Goal: Obtain resource: Download file/media

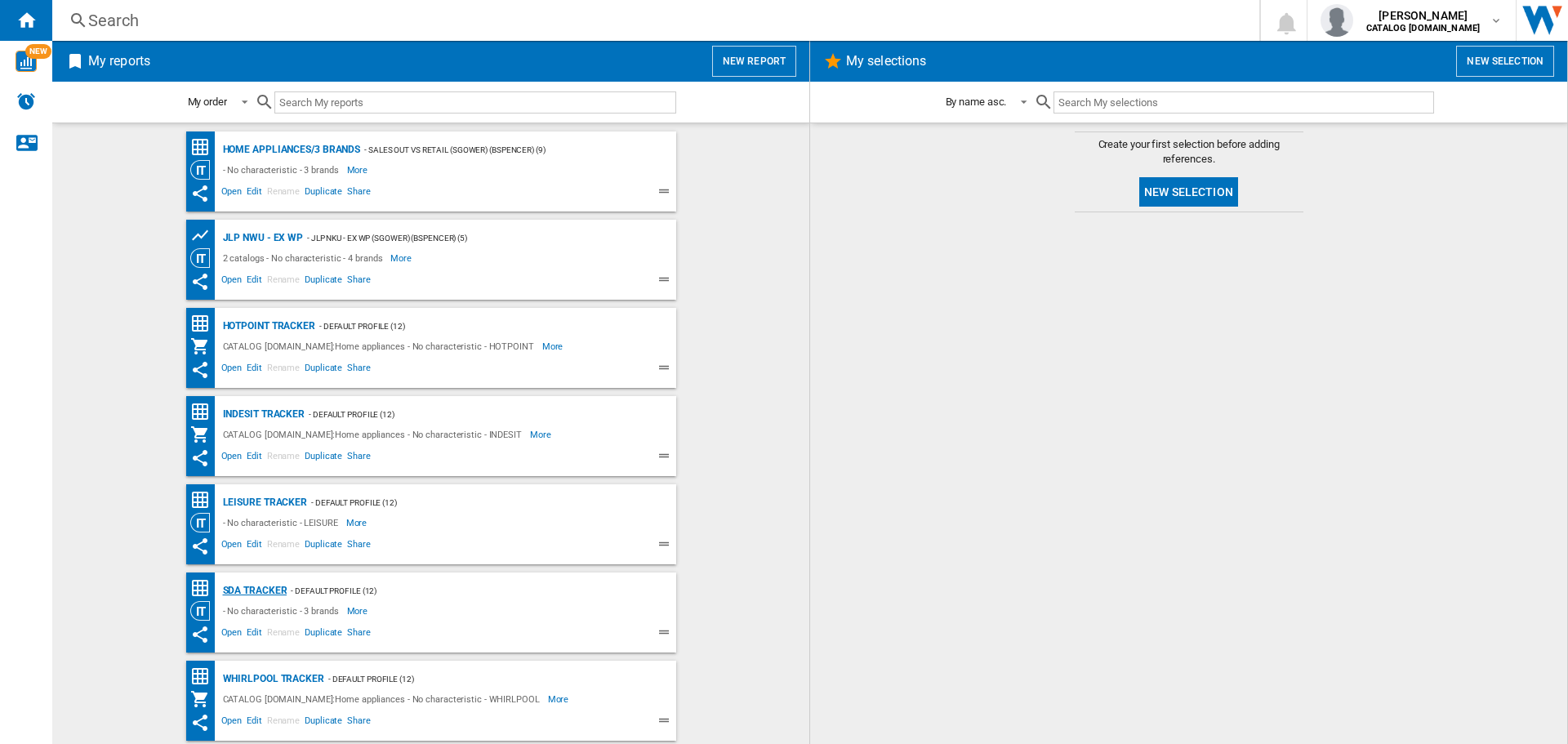
click at [254, 592] on div "SDA Tracker" at bounding box center [253, 590] width 68 height 20
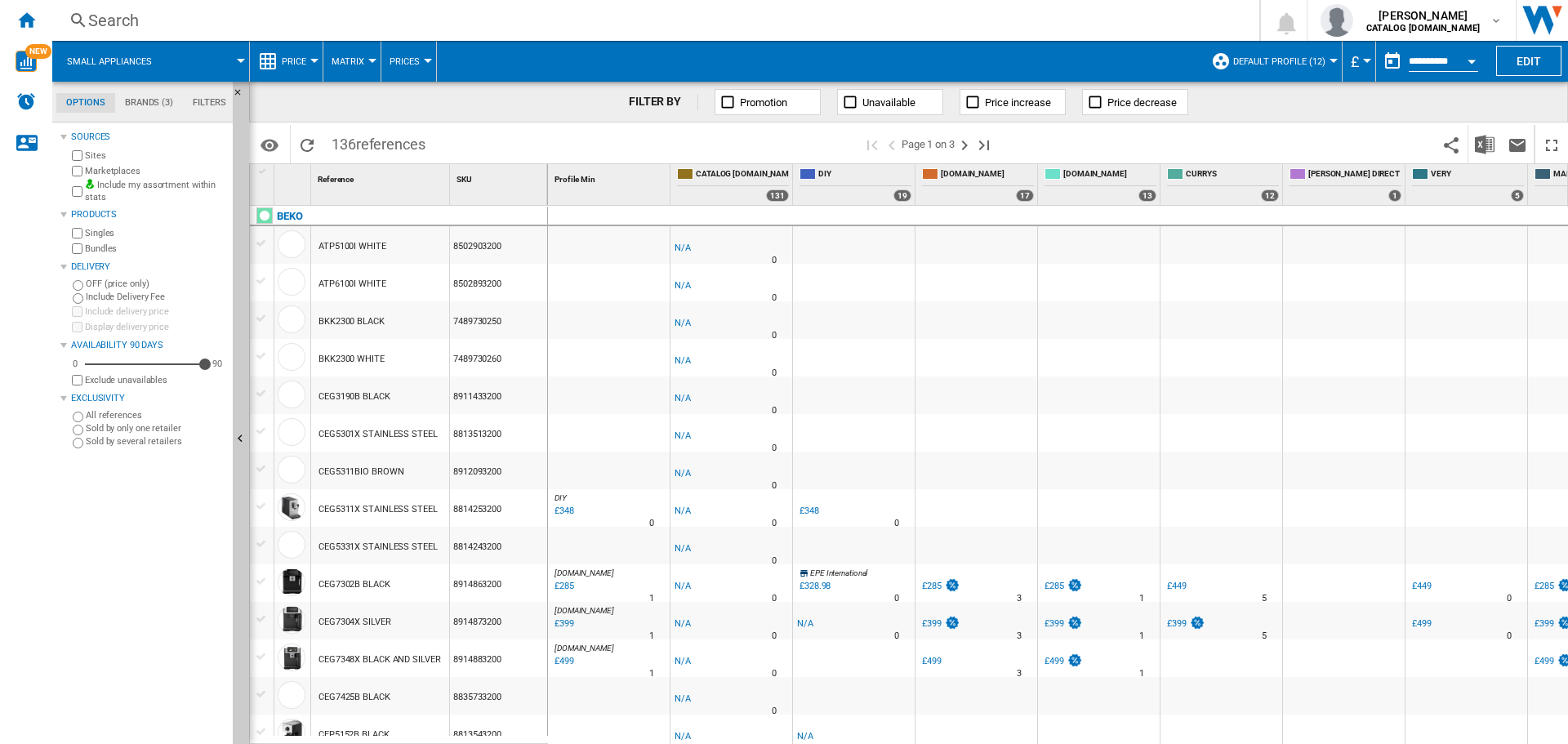
click at [1465, 60] on button "Open calendar" at bounding box center [1471, 59] width 29 height 29
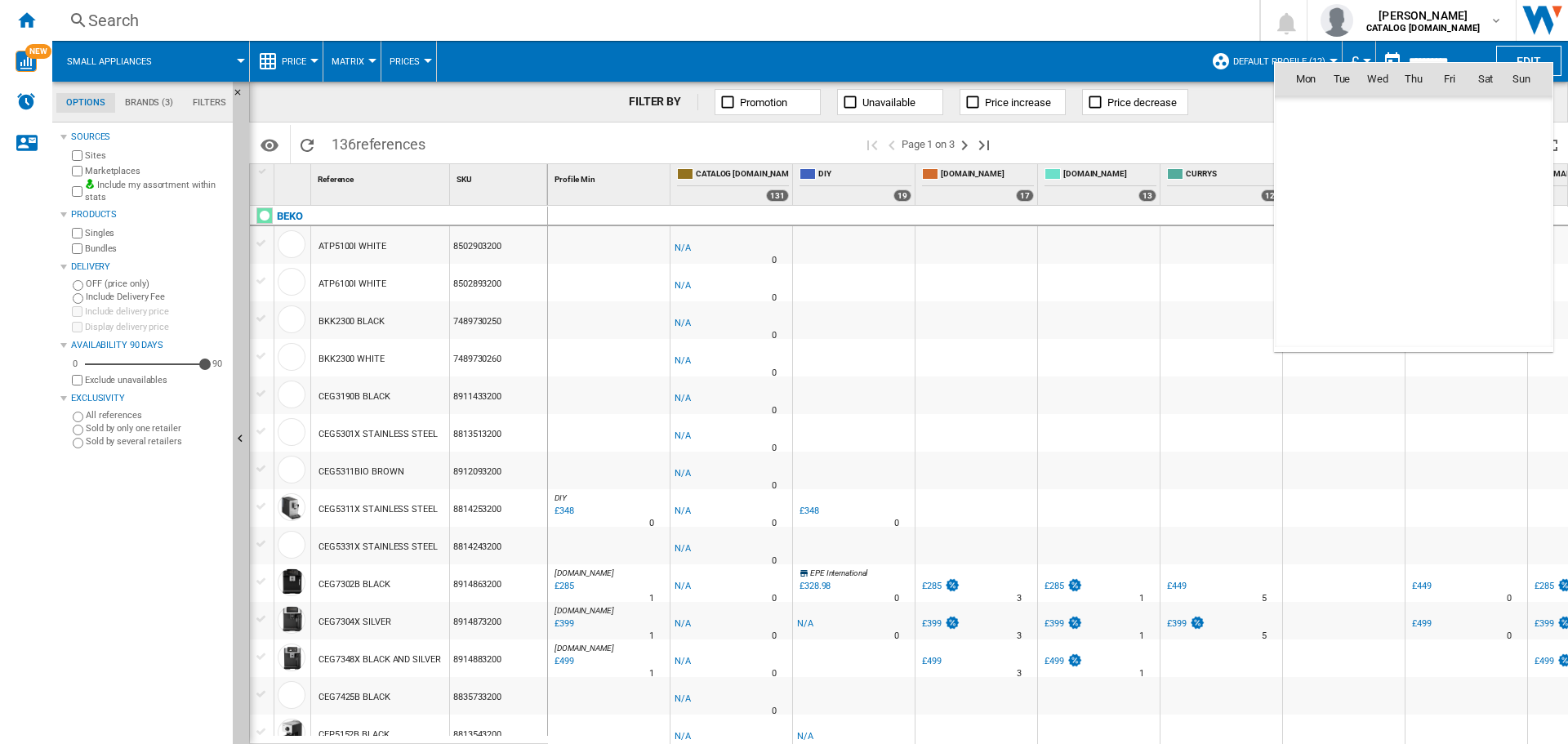
scroll to position [7788, 0]
click at [1422, 189] on span "9" at bounding box center [1413, 186] width 33 height 33
type input "**********"
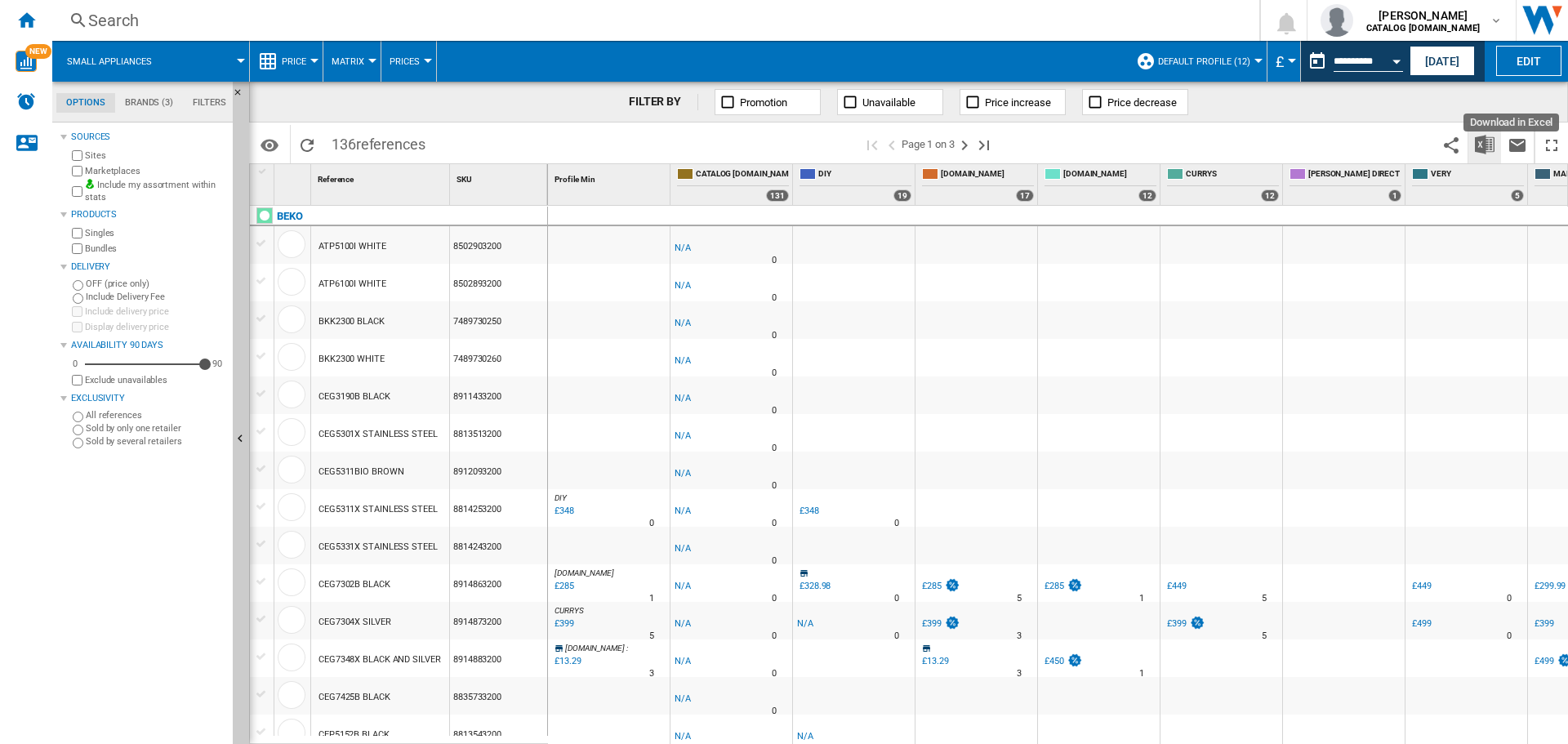
click at [1489, 150] on img "Download in Excel" at bounding box center [1485, 145] width 20 height 20
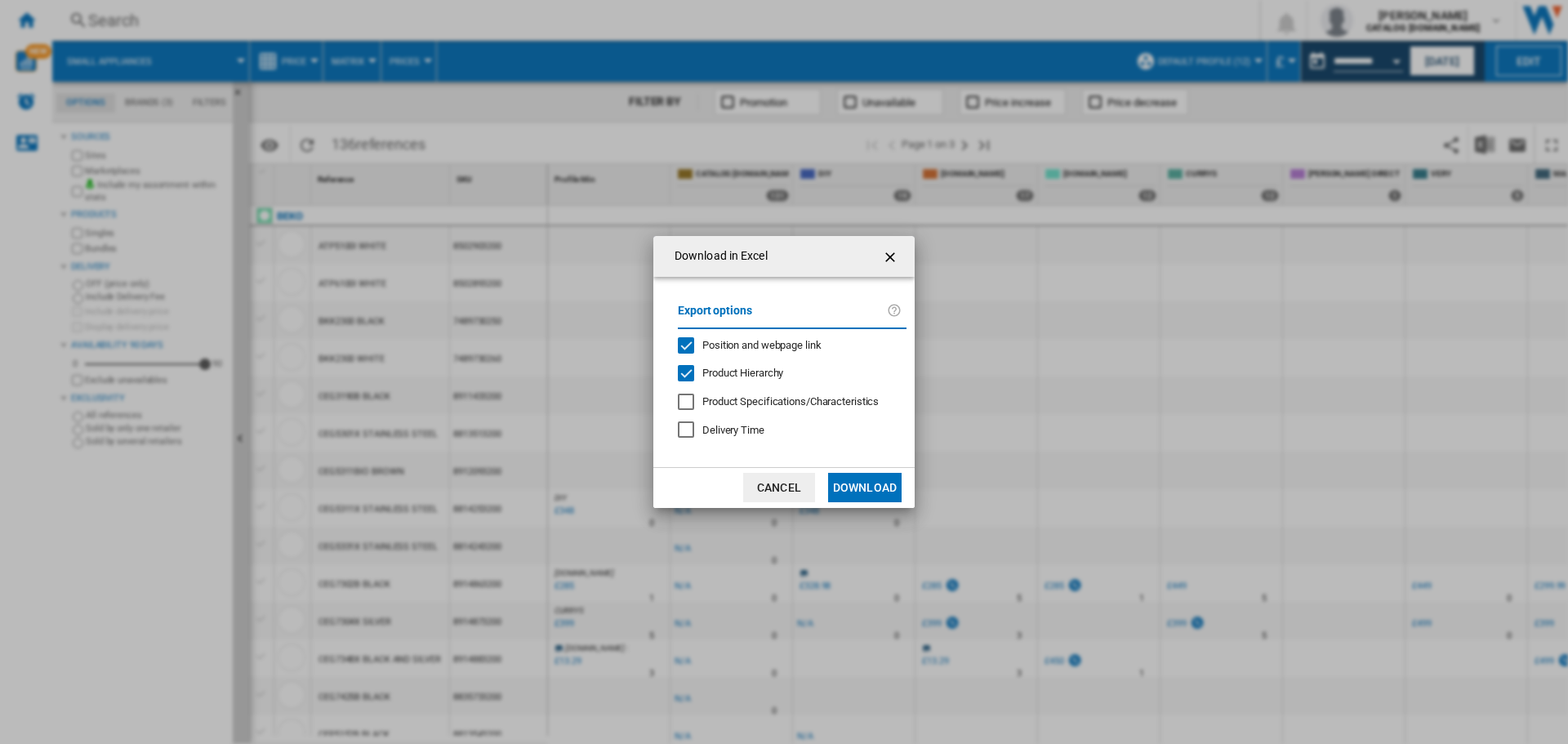
click at [873, 494] on button "Download" at bounding box center [864, 487] width 74 height 29
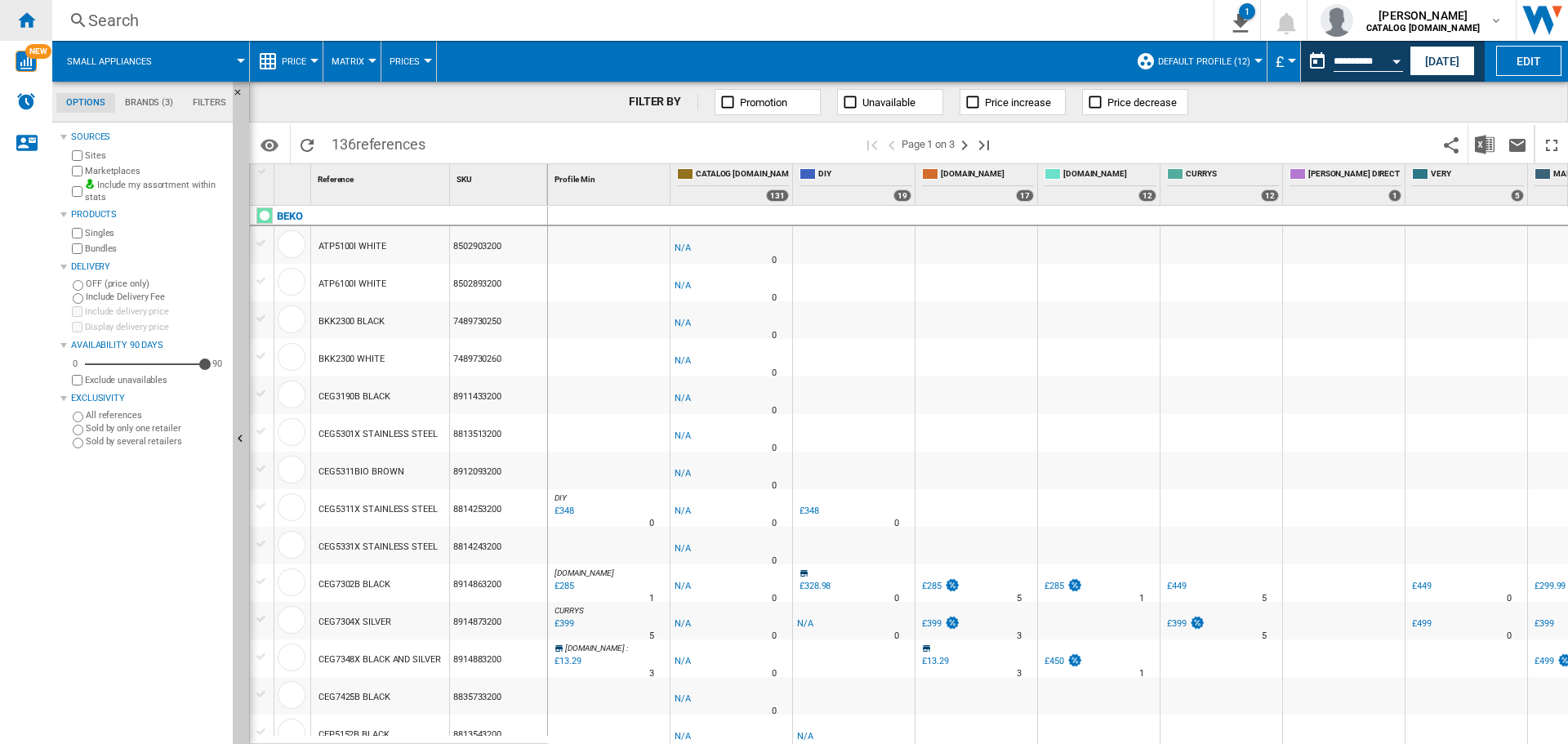
click at [28, 17] on ng-md-icon "Home" at bounding box center [26, 20] width 20 height 20
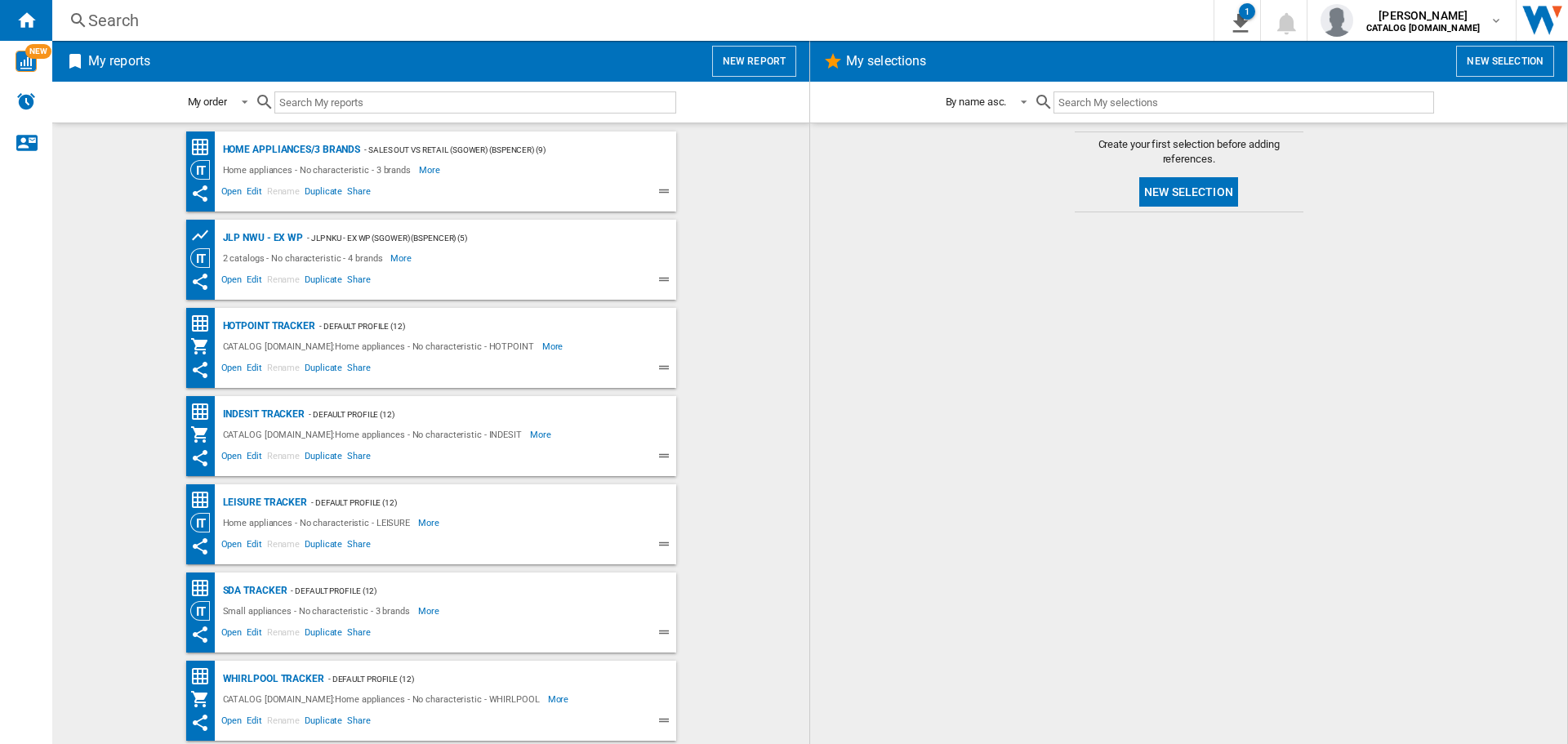
click at [736, 496] on wk-bookmarked-report "LEISURE Tracker - Default profile (12) Home appliances - No characteristic - LE…" at bounding box center [430, 524] width 725 height 80
click at [316, 457] on span "Duplicate" at bounding box center [324, 458] width 43 height 20
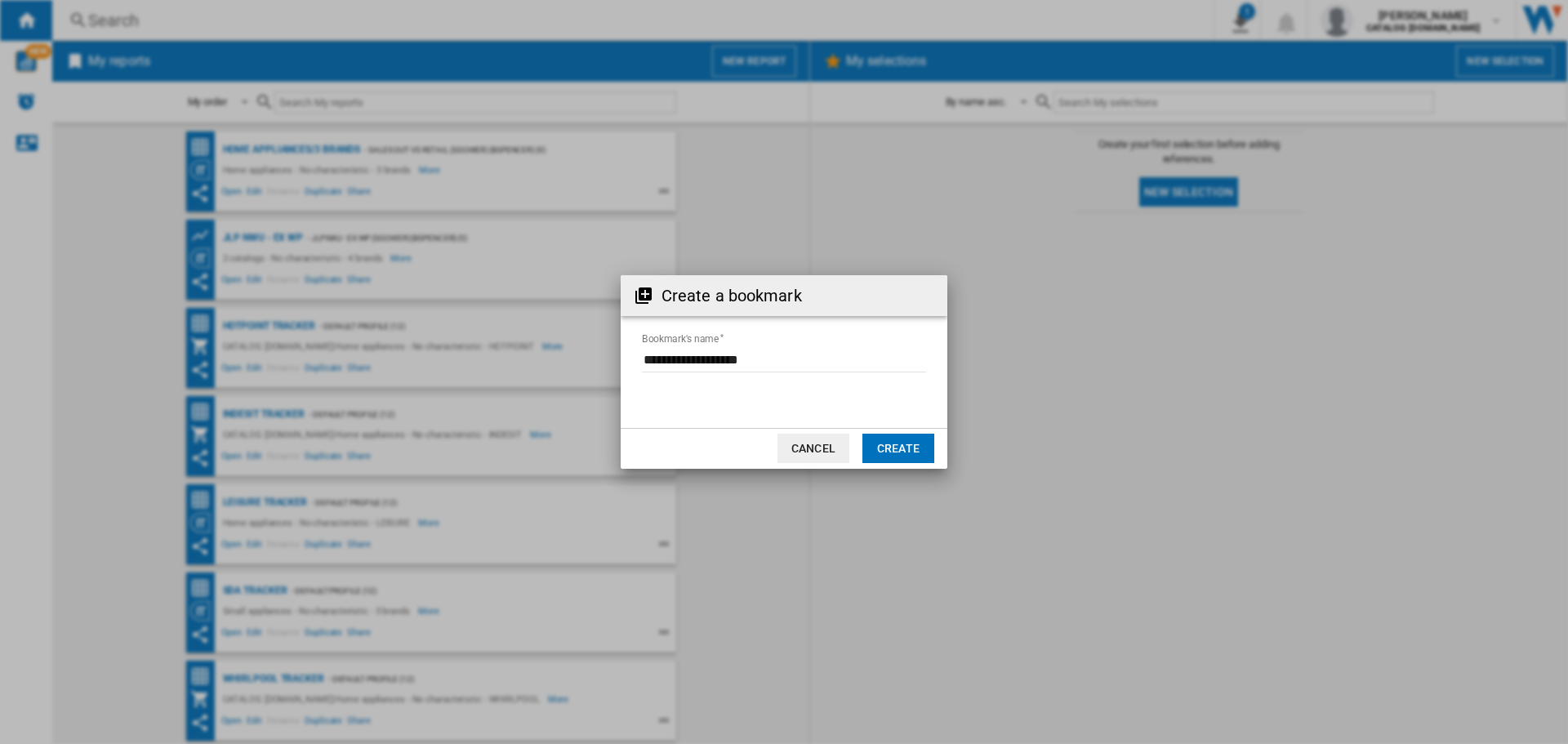
click at [743, 352] on input "Bookmark's name" at bounding box center [784, 360] width 285 height 25
drag, startPoint x: 625, startPoint y: 357, endPoint x: 516, endPoint y: 355, distance: 109.0
click at [516, 355] on div "Create a bookmark Bookmark's name Cancel Create" at bounding box center [784, 372] width 1568 height 744
type input "**"
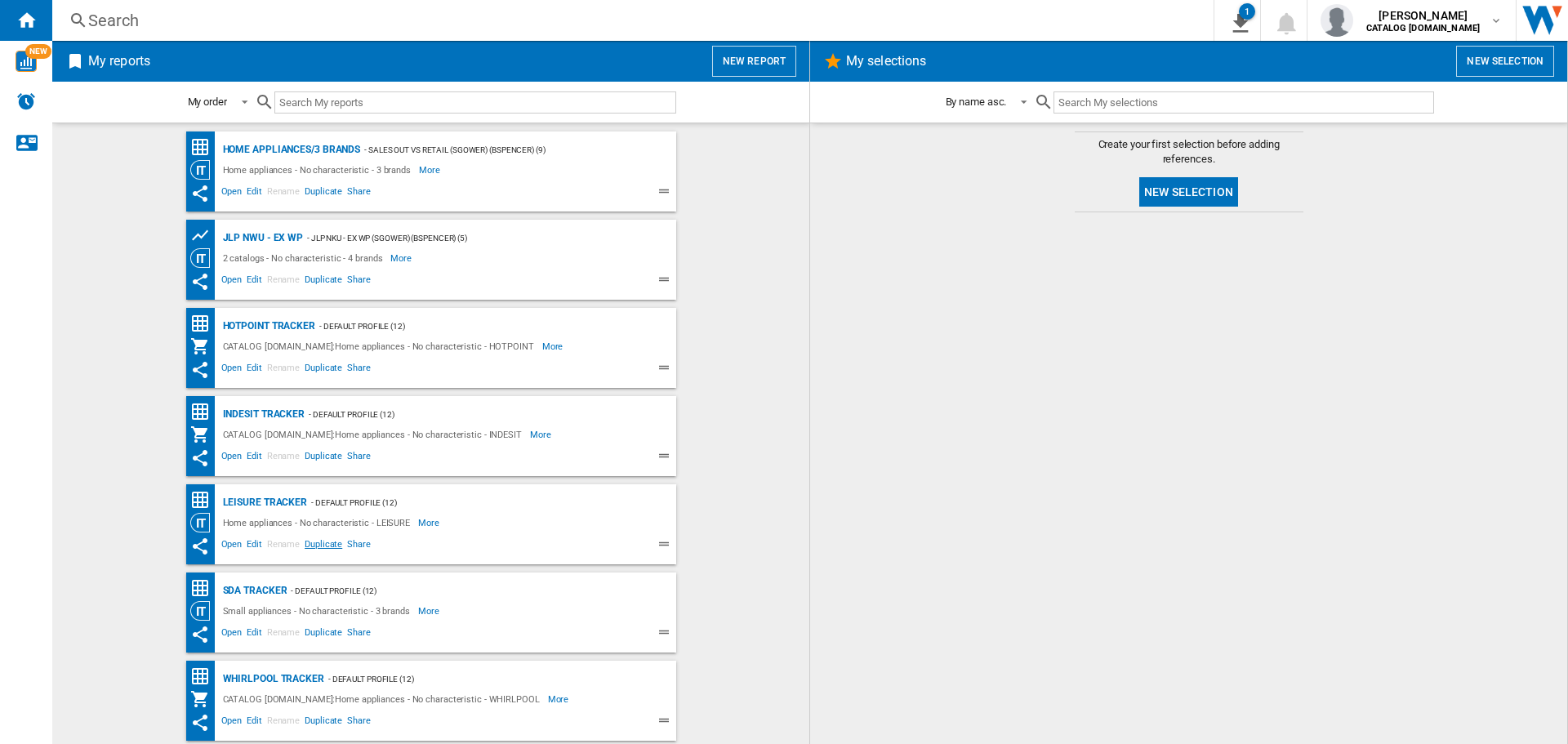
click at [334, 542] on span "Duplicate" at bounding box center [324, 546] width 43 height 20
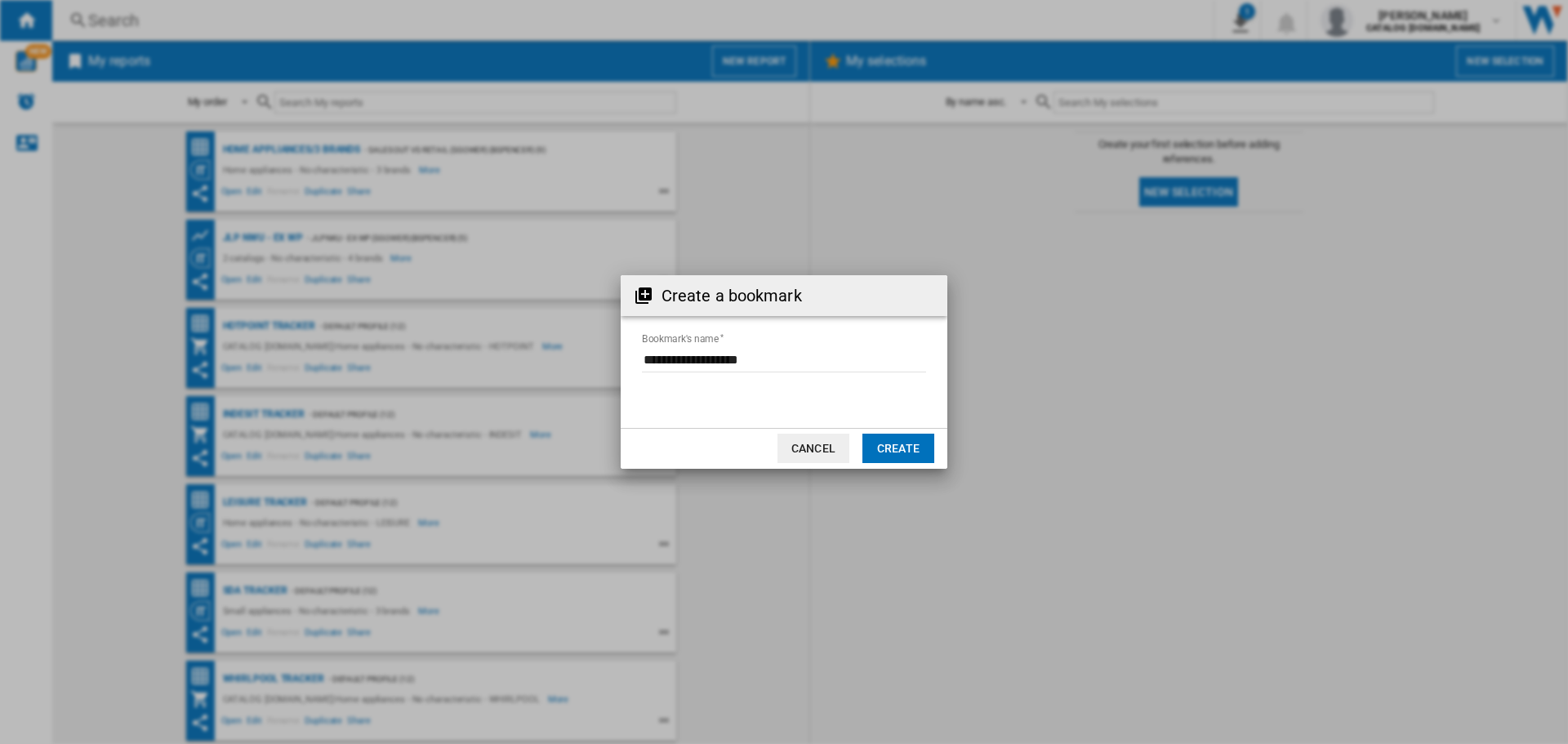
drag, startPoint x: 808, startPoint y: 375, endPoint x: 668, endPoint y: 366, distance: 140.3
click at [668, 366] on md-input-container "Bookmark's name" at bounding box center [784, 369] width 287 height 47
drag, startPoint x: 786, startPoint y: 362, endPoint x: 559, endPoint y: 374, distance: 227.3
click at [584, 363] on div "Create a bookmark Bookmark's name Cancel Create" at bounding box center [784, 372] width 1568 height 744
type input "****"
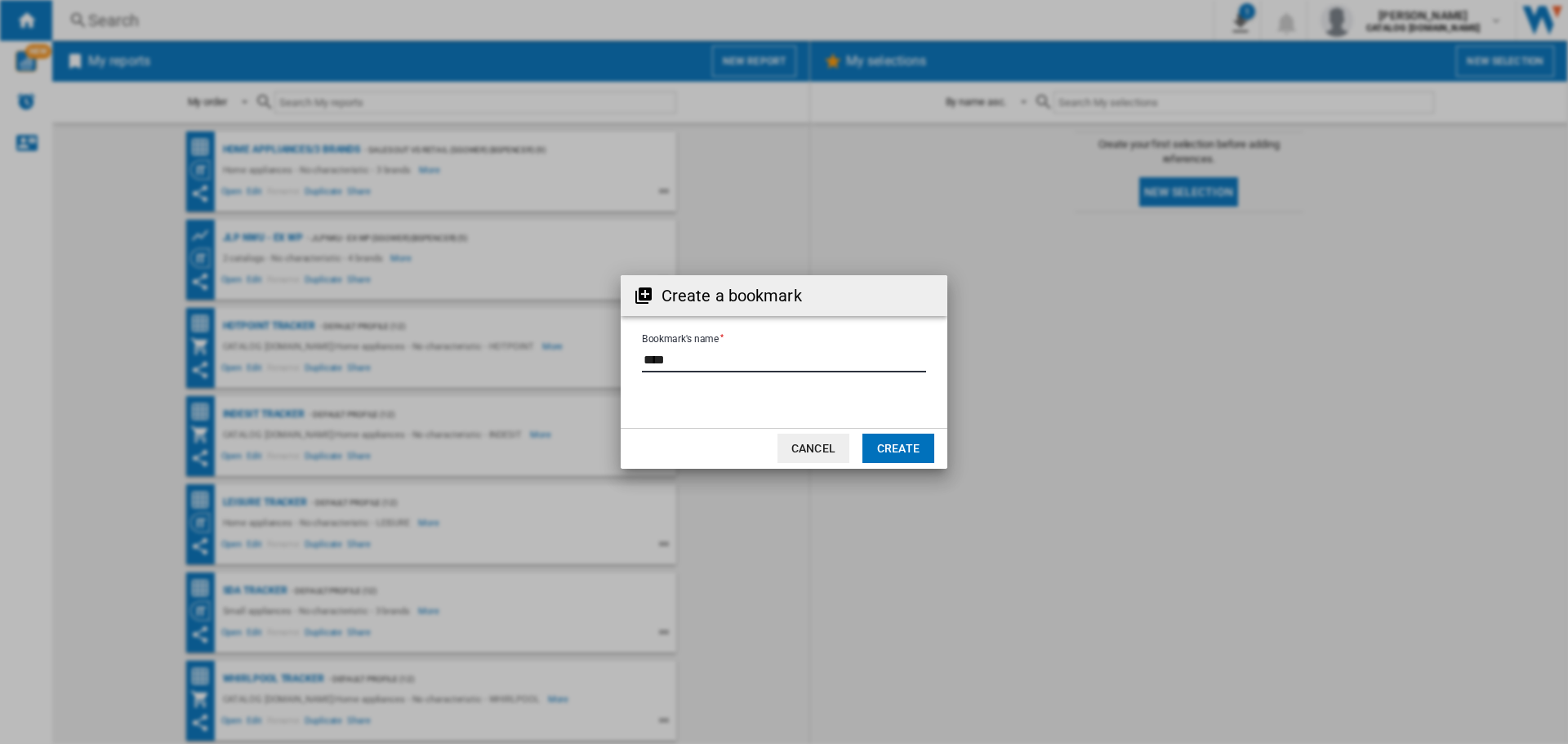
click at [899, 448] on button "Create" at bounding box center [898, 448] width 72 height 29
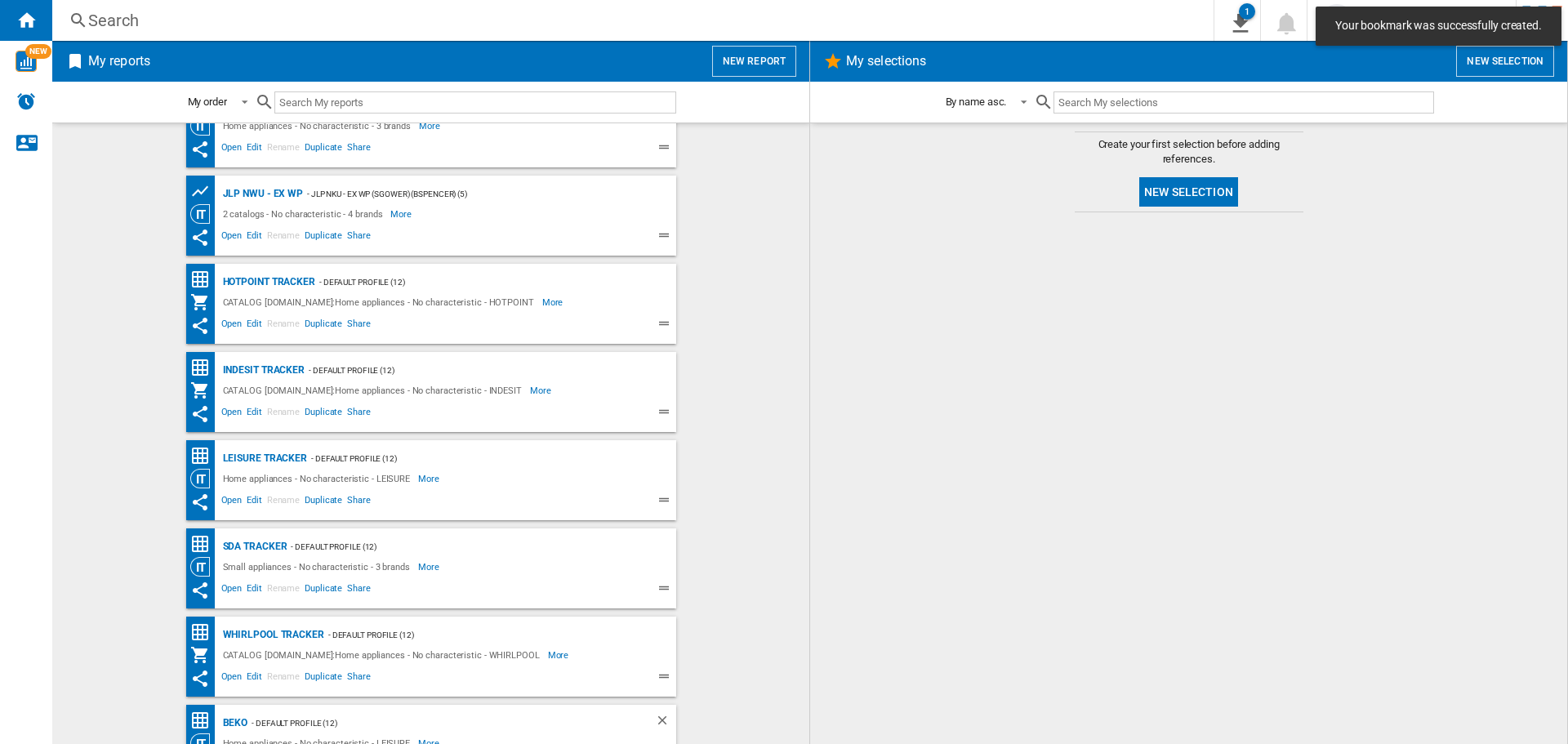
scroll to position [85, 0]
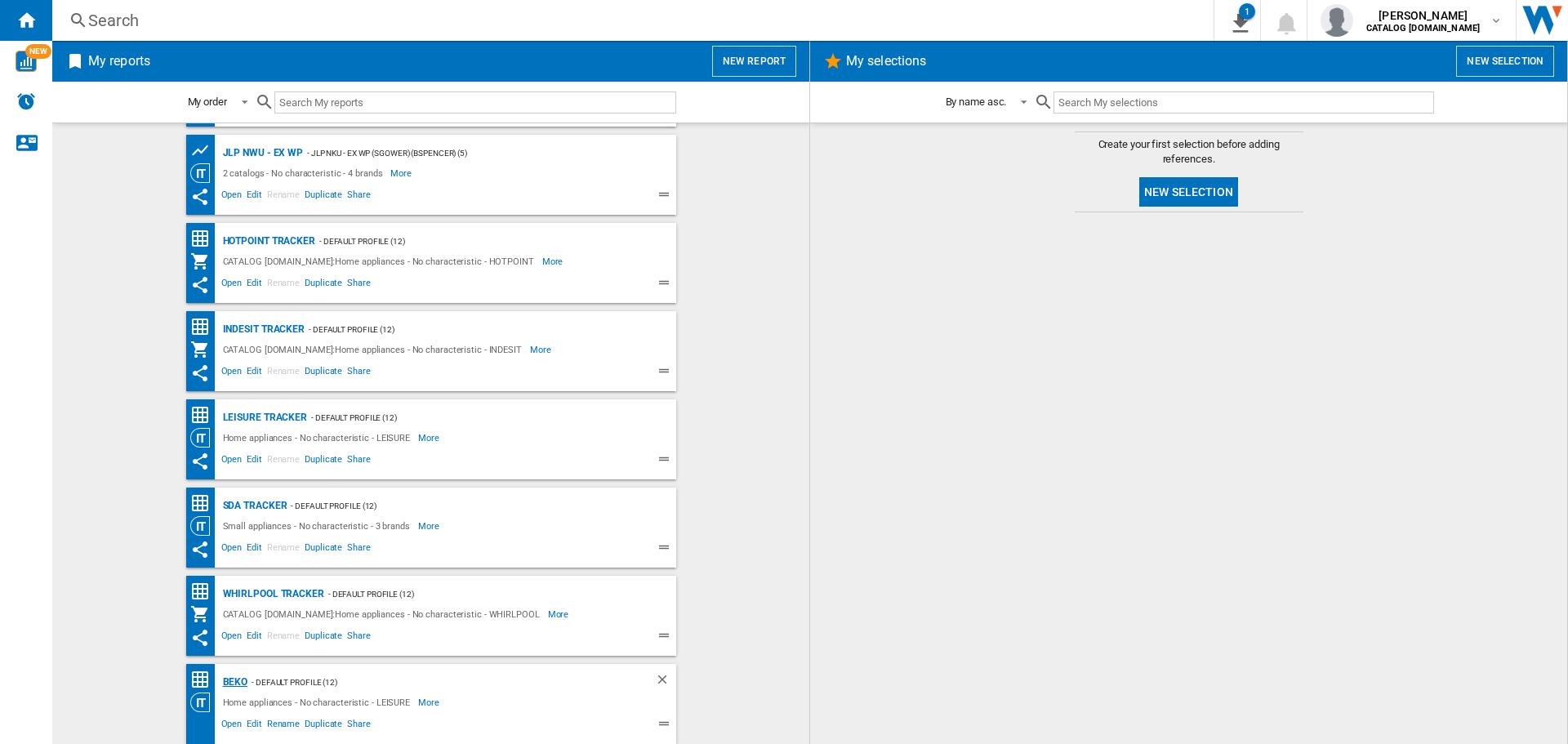
click at [235, 682] on div "Beko" at bounding box center [233, 682] width 29 height 20
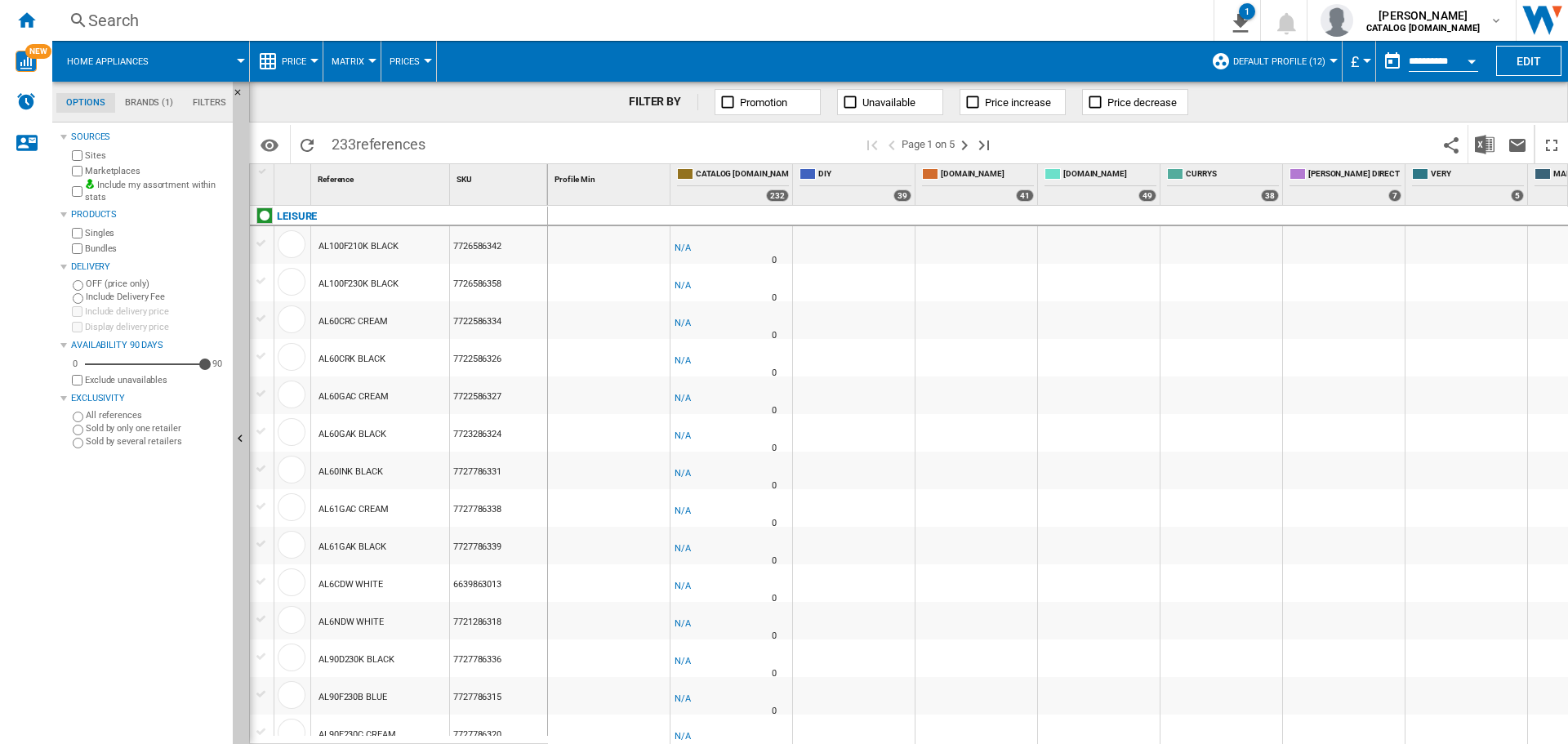
click at [302, 61] on span "Price" at bounding box center [294, 61] width 25 height 11
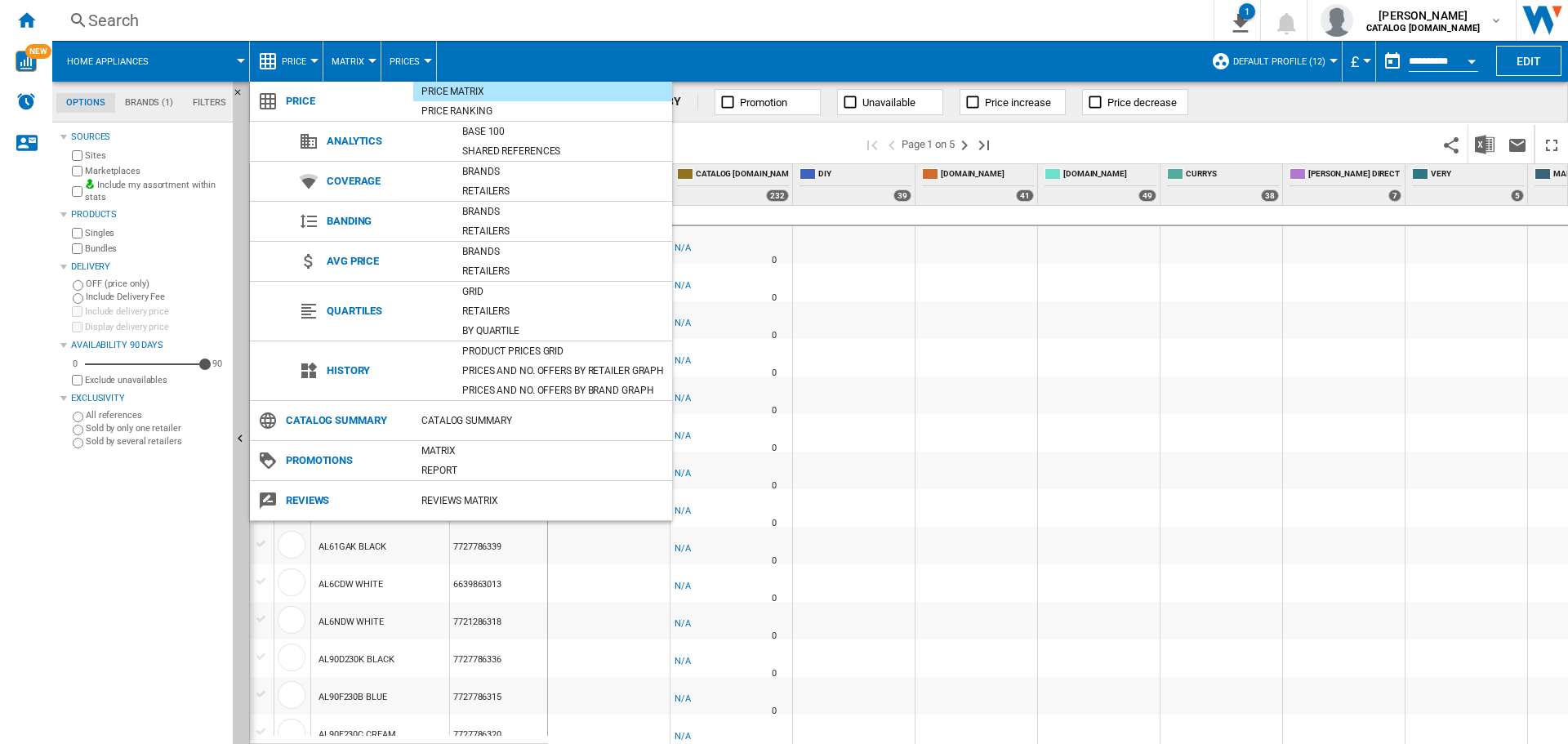
click at [302, 61] on md-backdrop at bounding box center [784, 372] width 1568 height 744
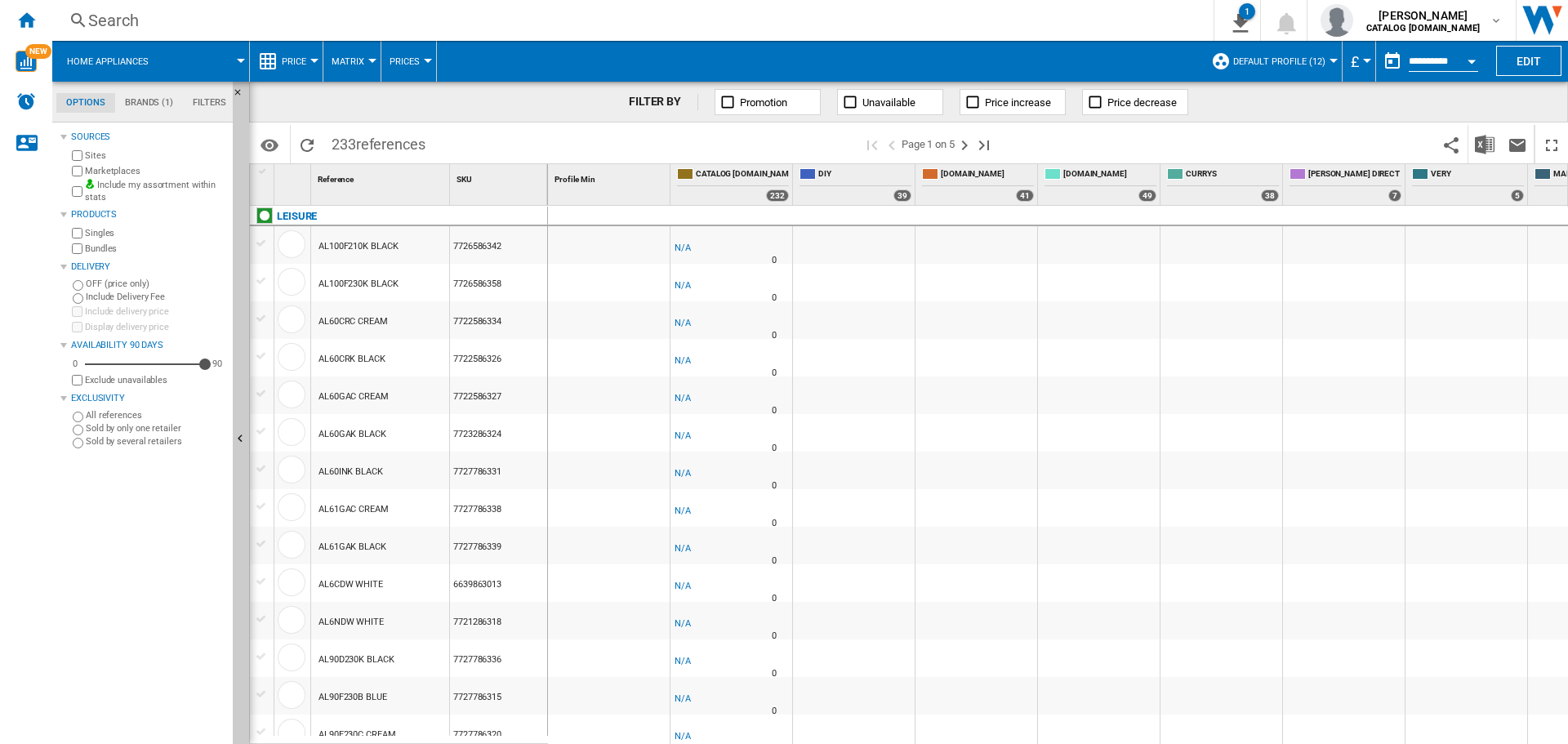
click at [361, 55] on button "Matrix" at bounding box center [352, 61] width 41 height 41
click at [363, 55] on md-backdrop at bounding box center [784, 372] width 1568 height 744
click at [1323, 53] on button "Default profile (12)" at bounding box center [1283, 61] width 101 height 41
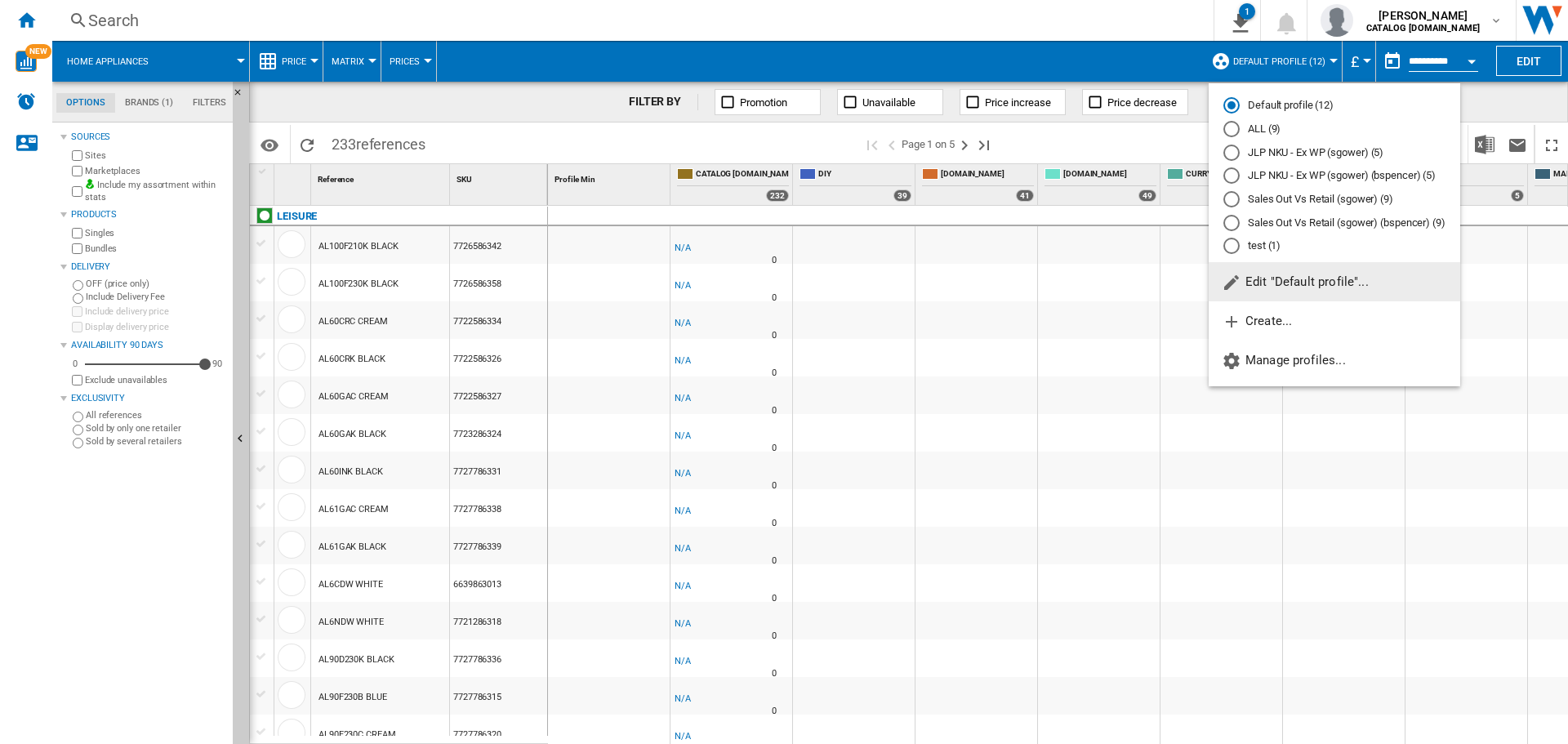
click at [1305, 279] on span "Edit "Default profile"..." at bounding box center [1295, 282] width 147 height 15
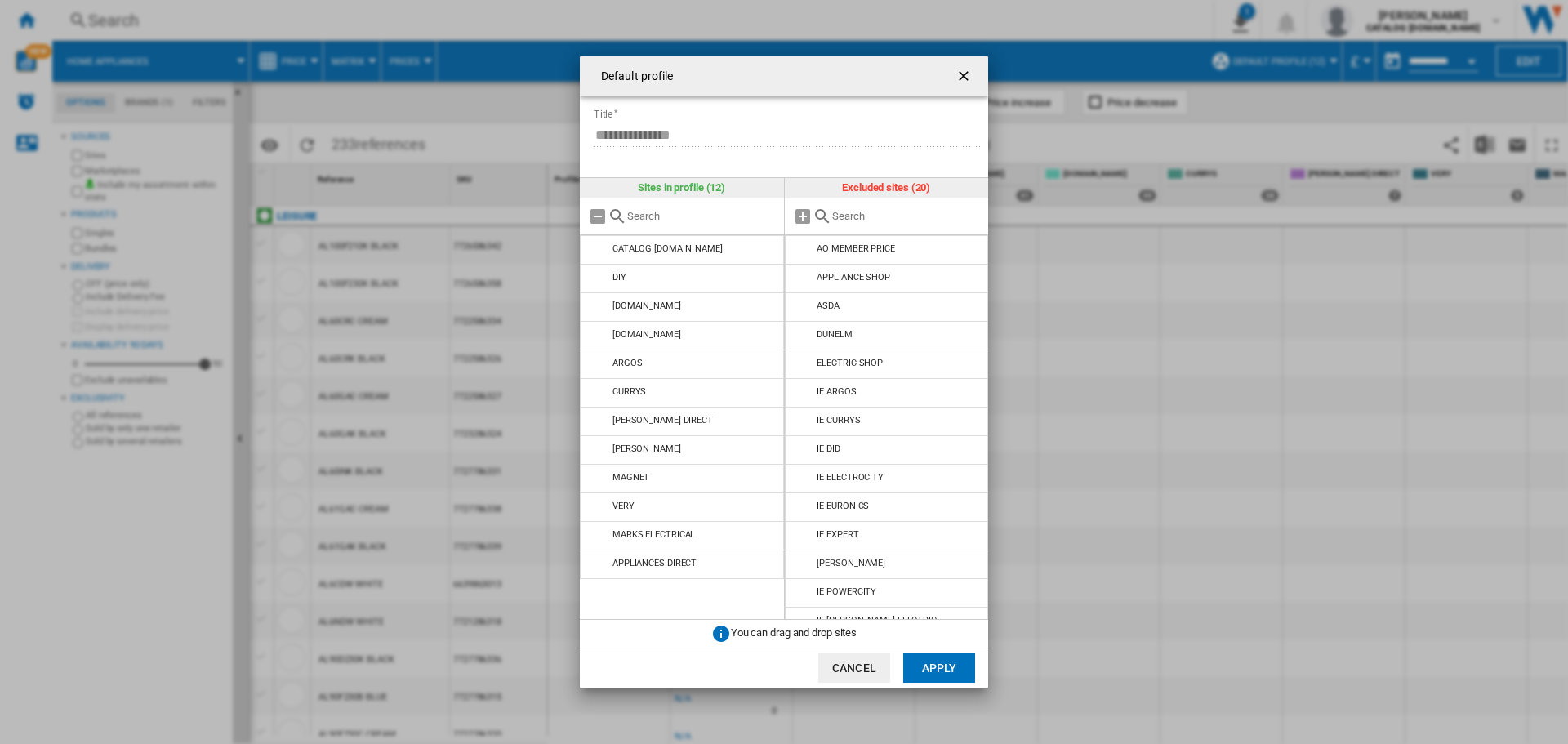
click at [966, 71] on ng-md-icon "getI18NText('BUTTONS.CLOSE_DIALOG')" at bounding box center [966, 77] width 20 height 20
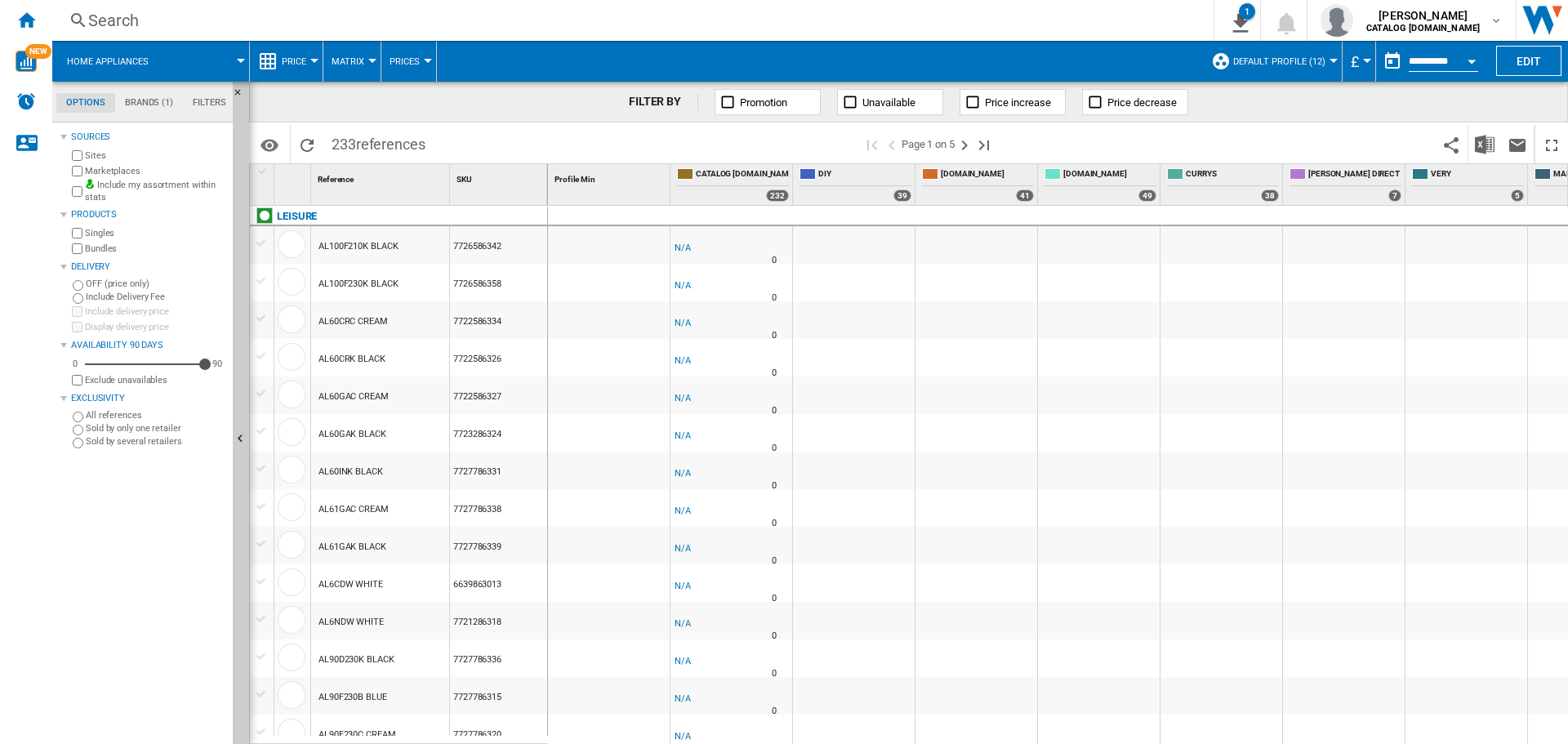
click at [234, 63] on span at bounding box center [206, 61] width 69 height 41
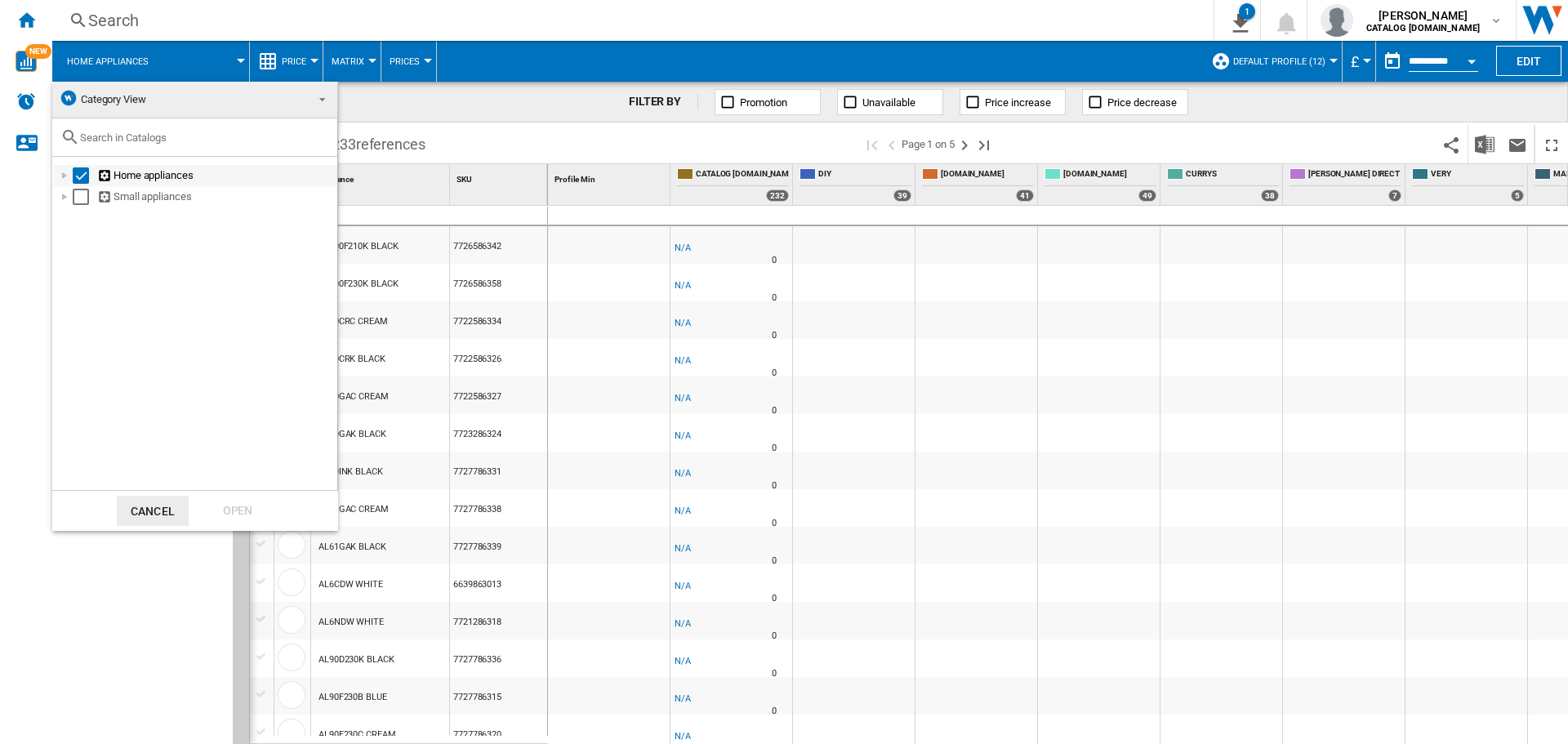
click at [123, 172] on div "Home appliances" at bounding box center [215, 175] width 237 height 16
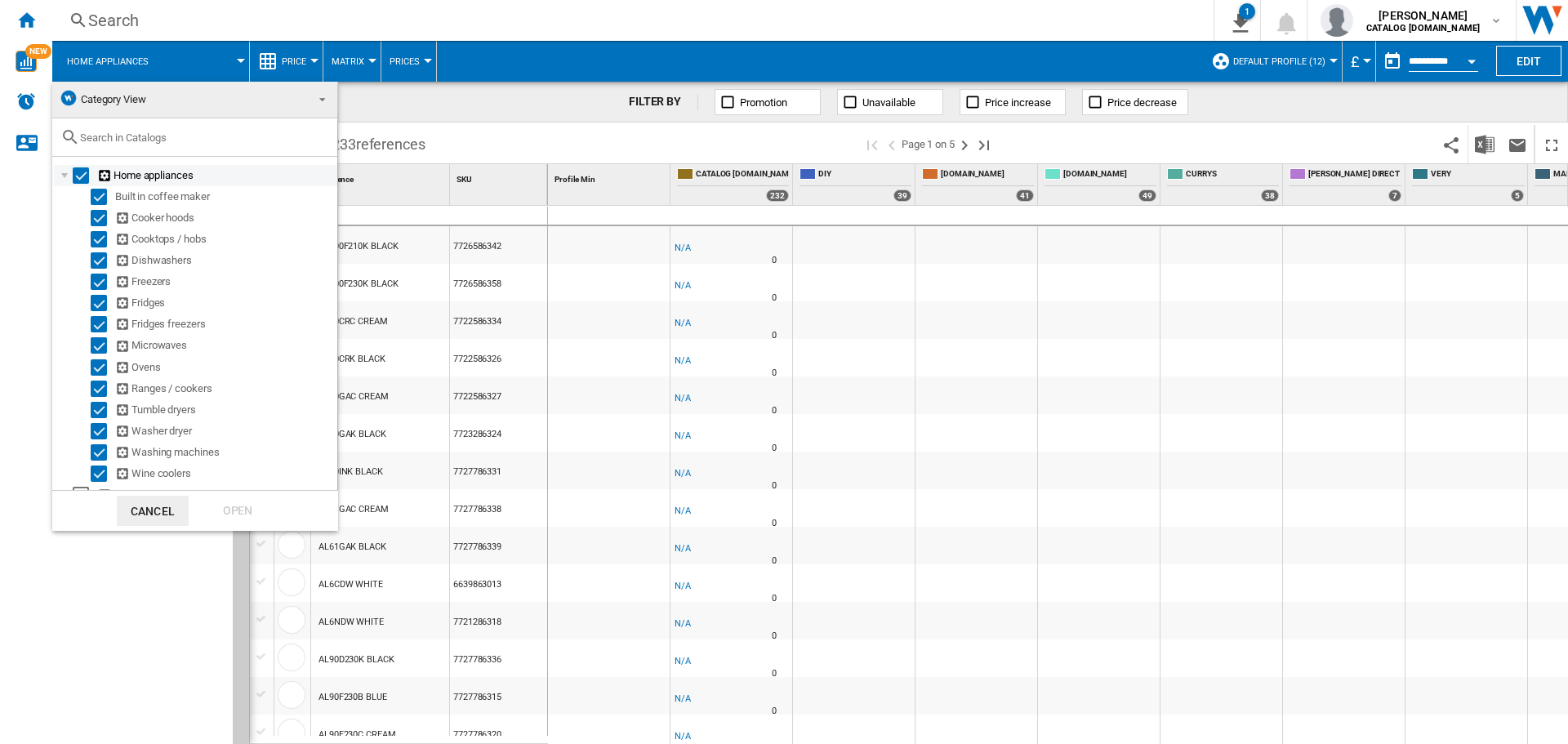
click at [123, 172] on div "Home appliances" at bounding box center [215, 175] width 237 height 16
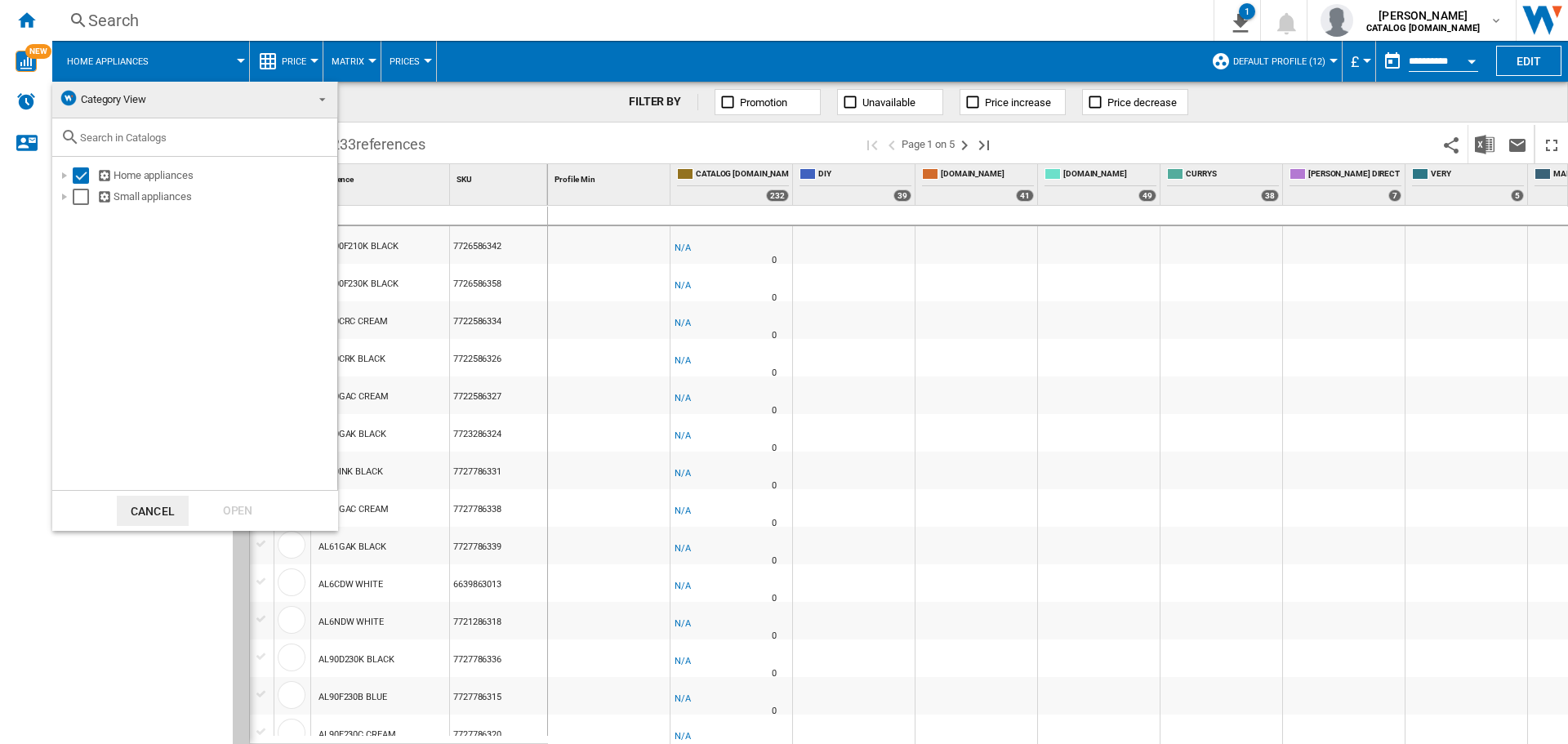
click at [325, 104] on span at bounding box center [318, 98] width 20 height 23
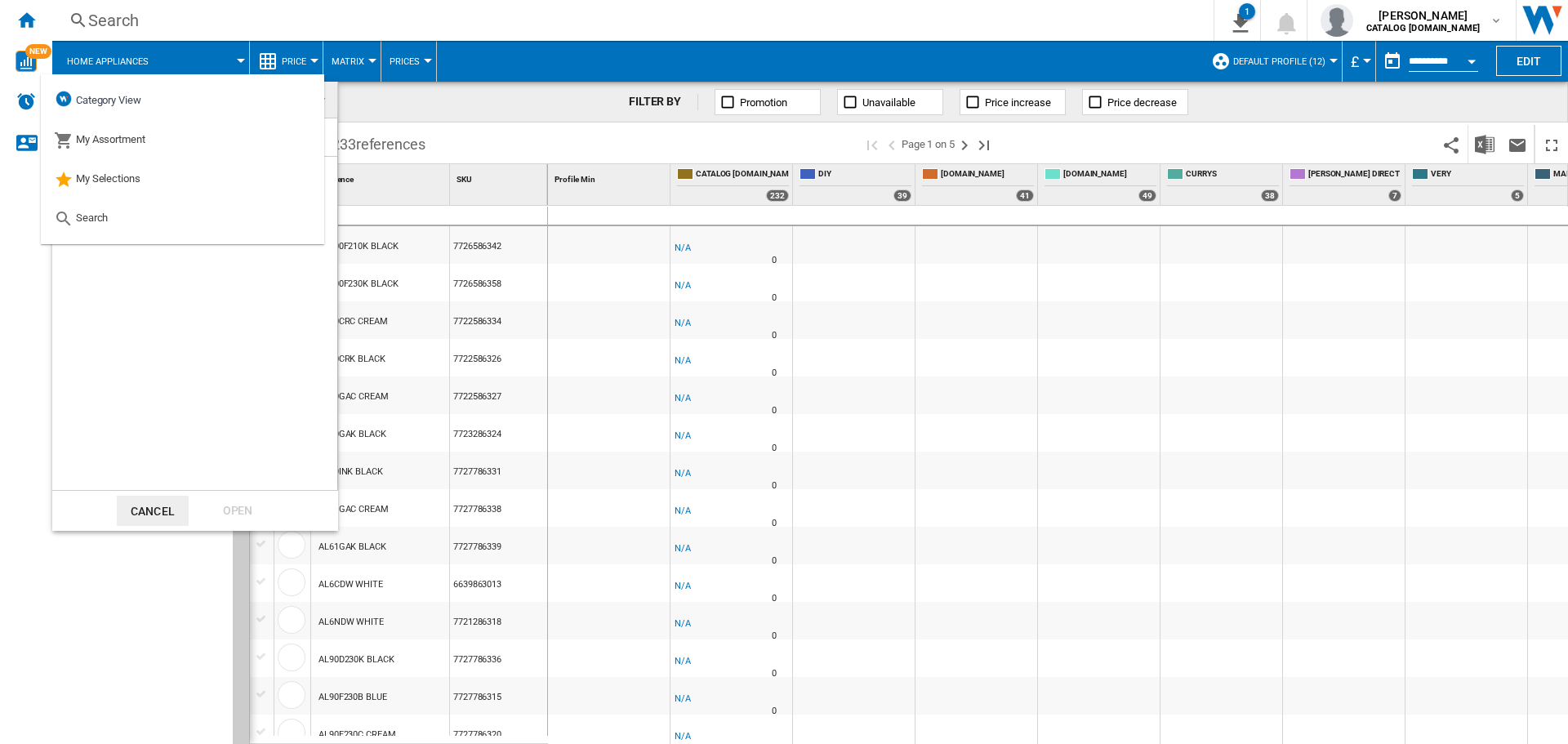
click at [1423, 161] on md-backdrop at bounding box center [784, 372] width 1568 height 744
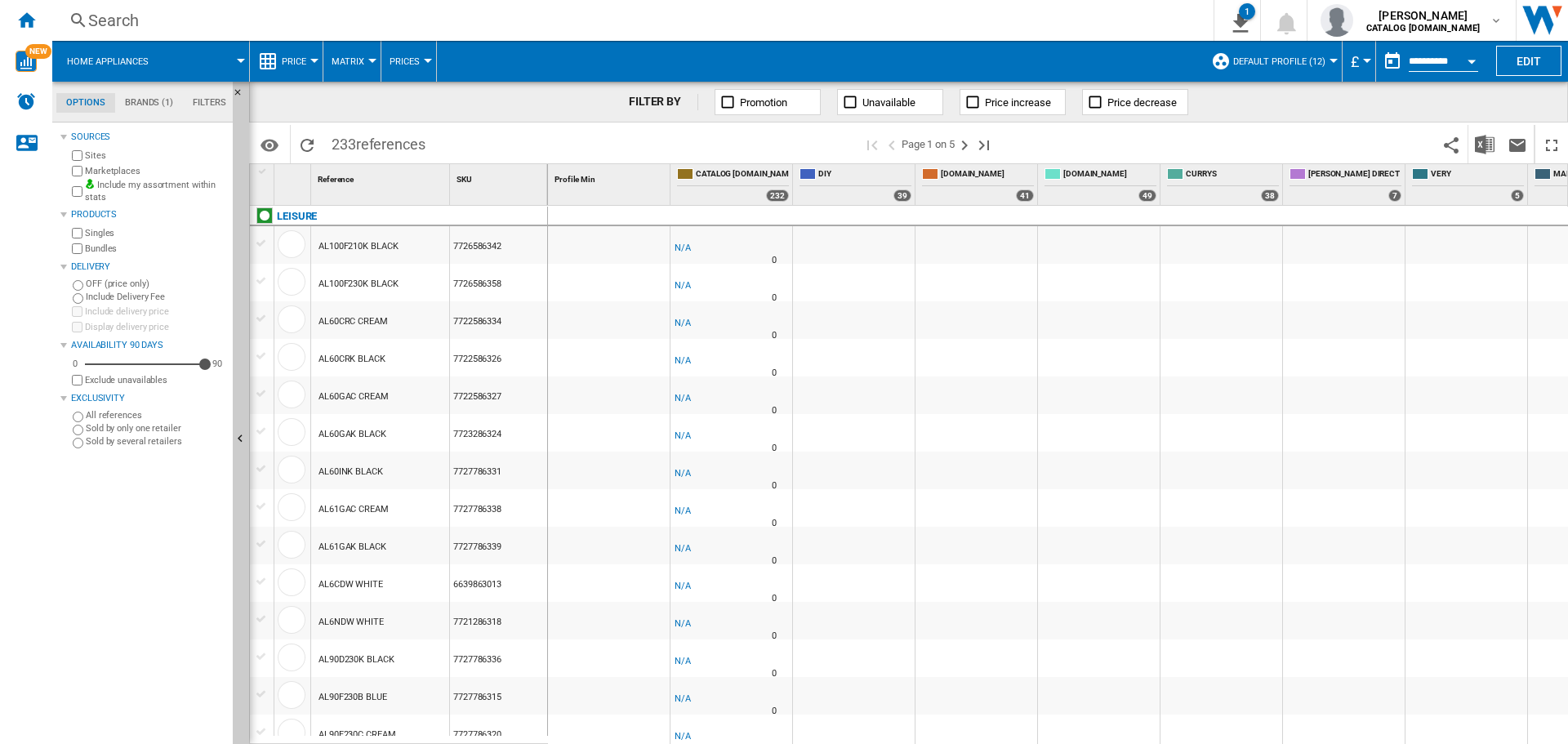
click at [1098, 163] on span at bounding box center [1220, 144] width 429 height 38
click at [1308, 57] on span "Default profile (12)" at bounding box center [1280, 61] width 92 height 11
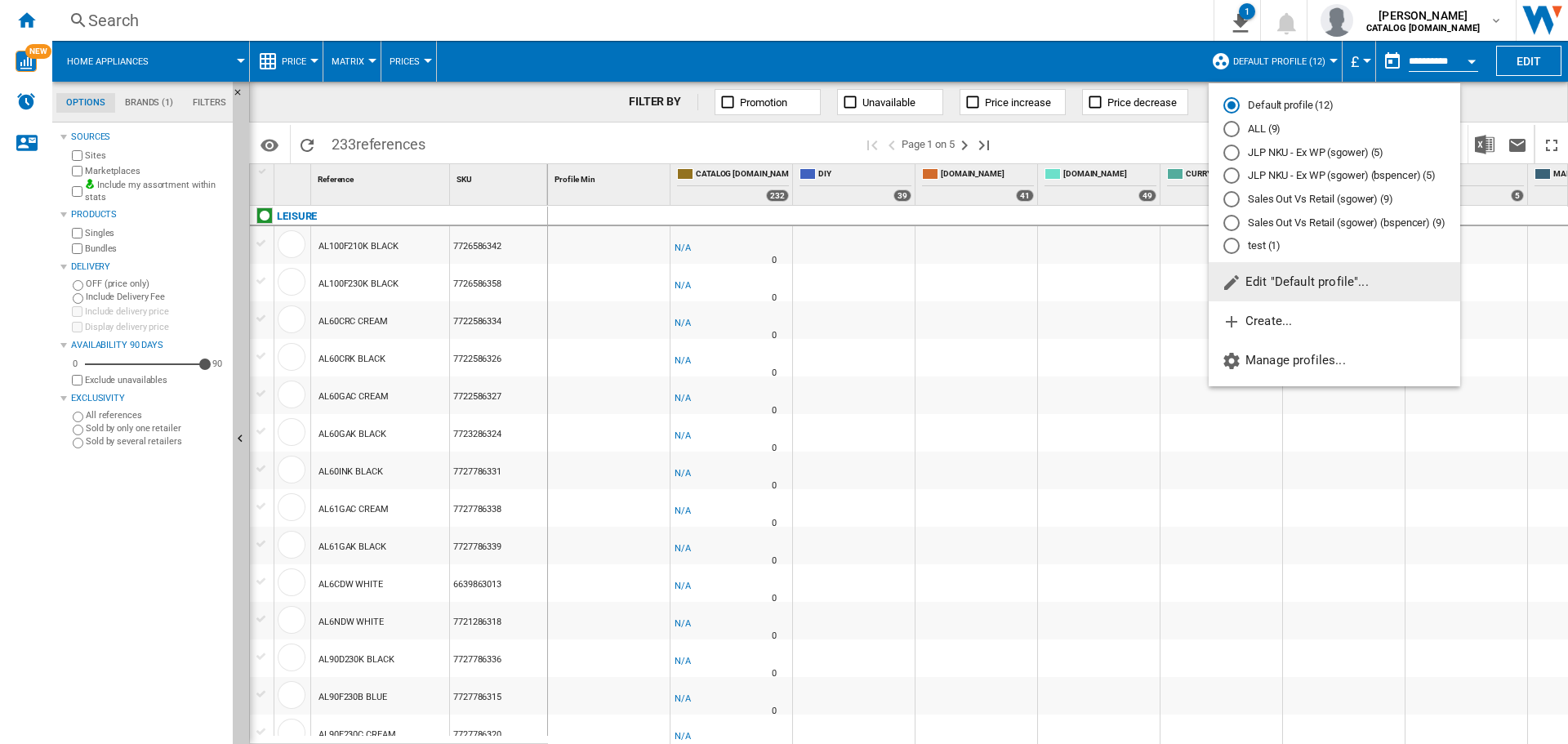
click at [1277, 275] on span "Edit "Default profile"..." at bounding box center [1295, 282] width 147 height 15
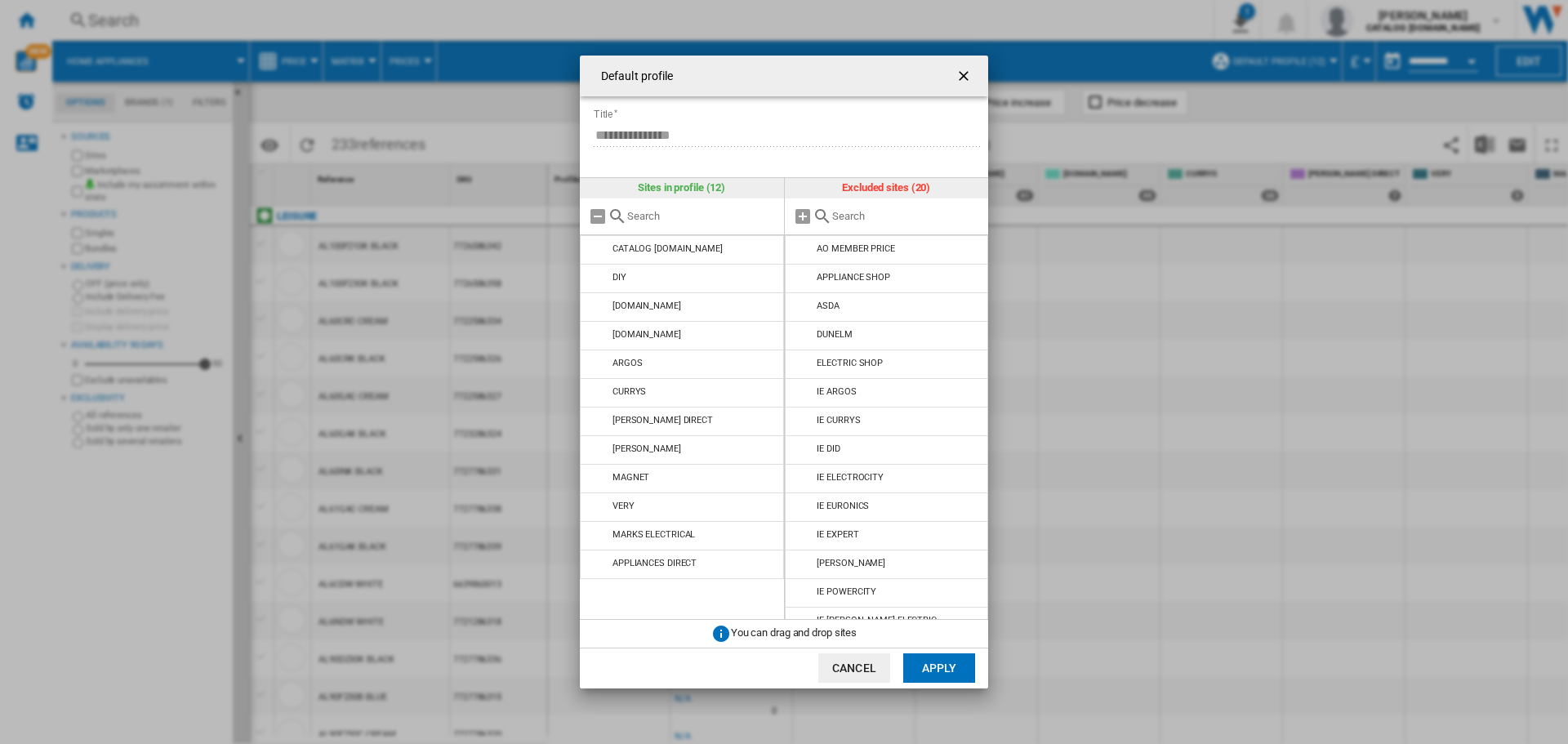
click at [956, 76] on ng-md-icon "getI18NText('BUTTONS.CLOSE_DIALOG')" at bounding box center [966, 77] width 20 height 20
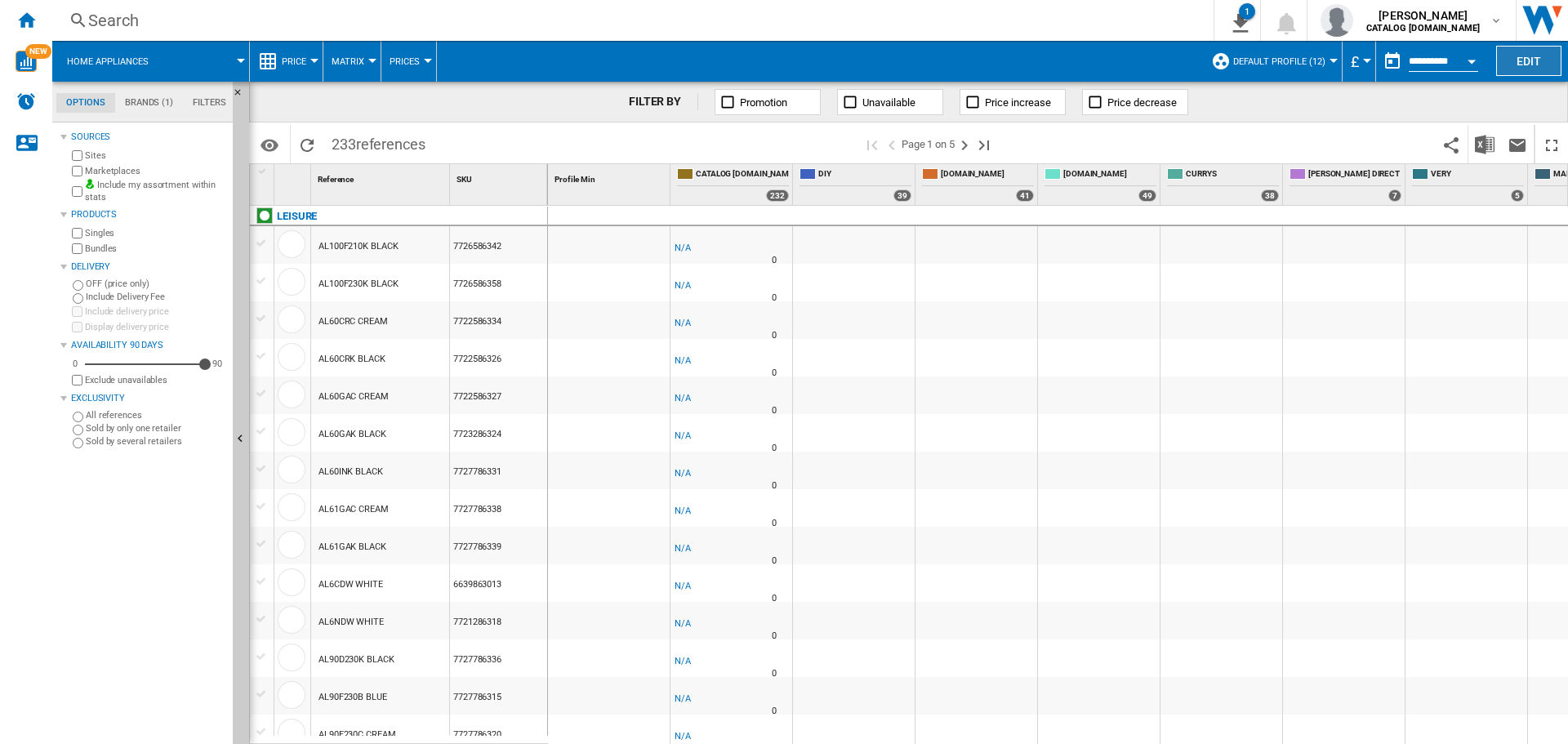
click at [1542, 61] on button "Edit" at bounding box center [1528, 60] width 65 height 30
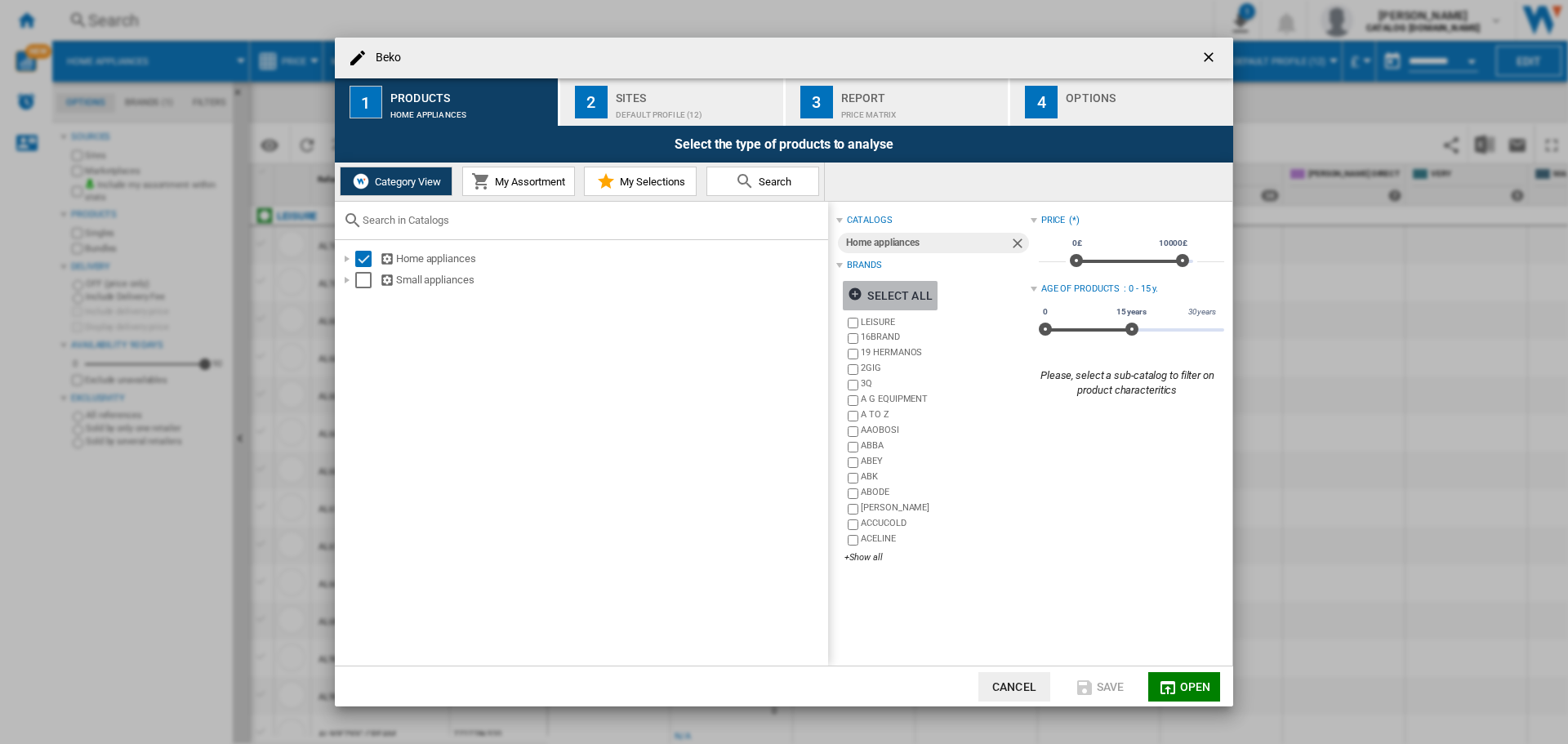
click at [877, 294] on div "Select all" at bounding box center [889, 295] width 84 height 29
click at [865, 294] on ng-md-icon "button" at bounding box center [857, 296] width 20 height 20
click at [866, 561] on div "+Show all" at bounding box center [937, 557] width 185 height 12
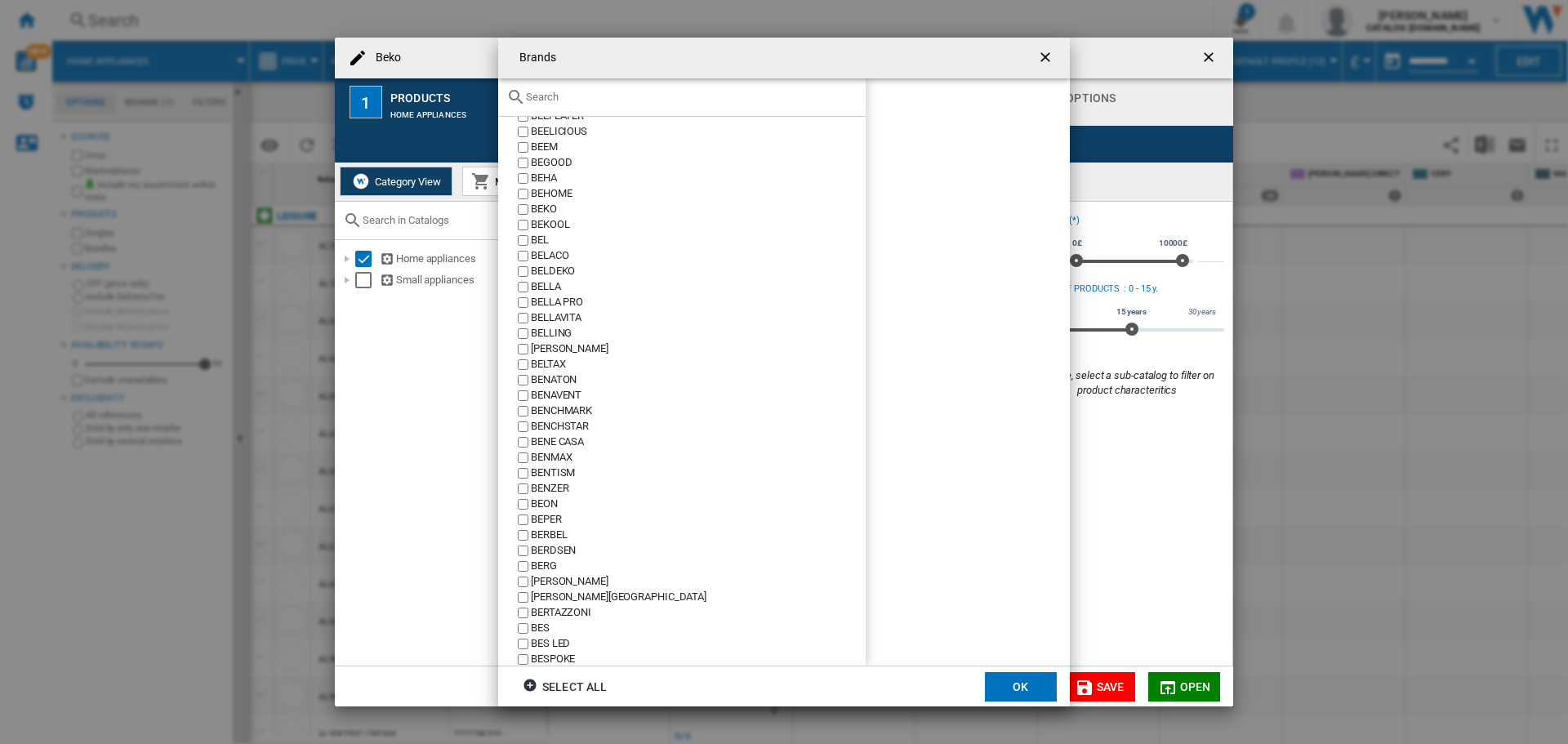
scroll to position [4653, 0]
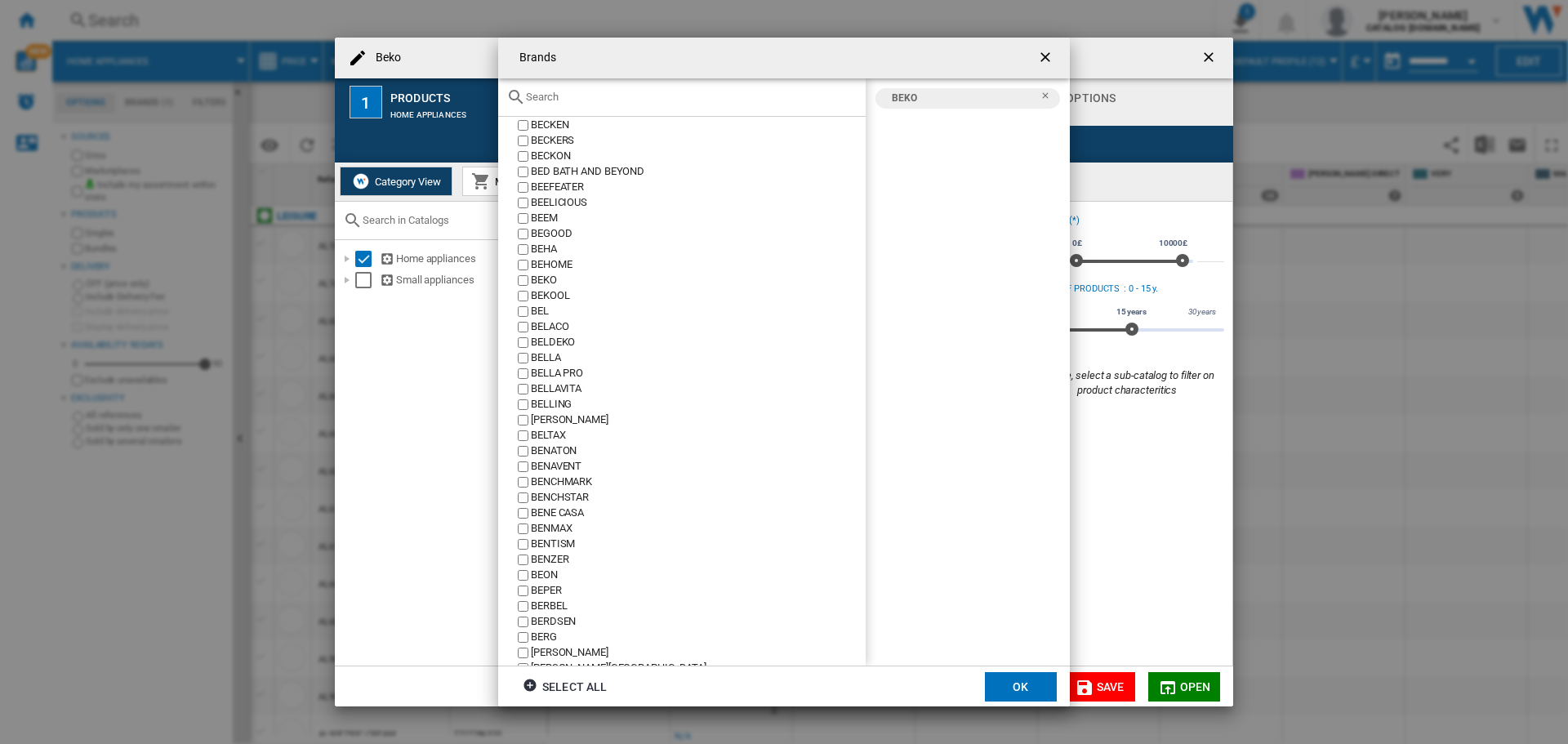
click at [1036, 676] on button "OK" at bounding box center [1021, 686] width 72 height 29
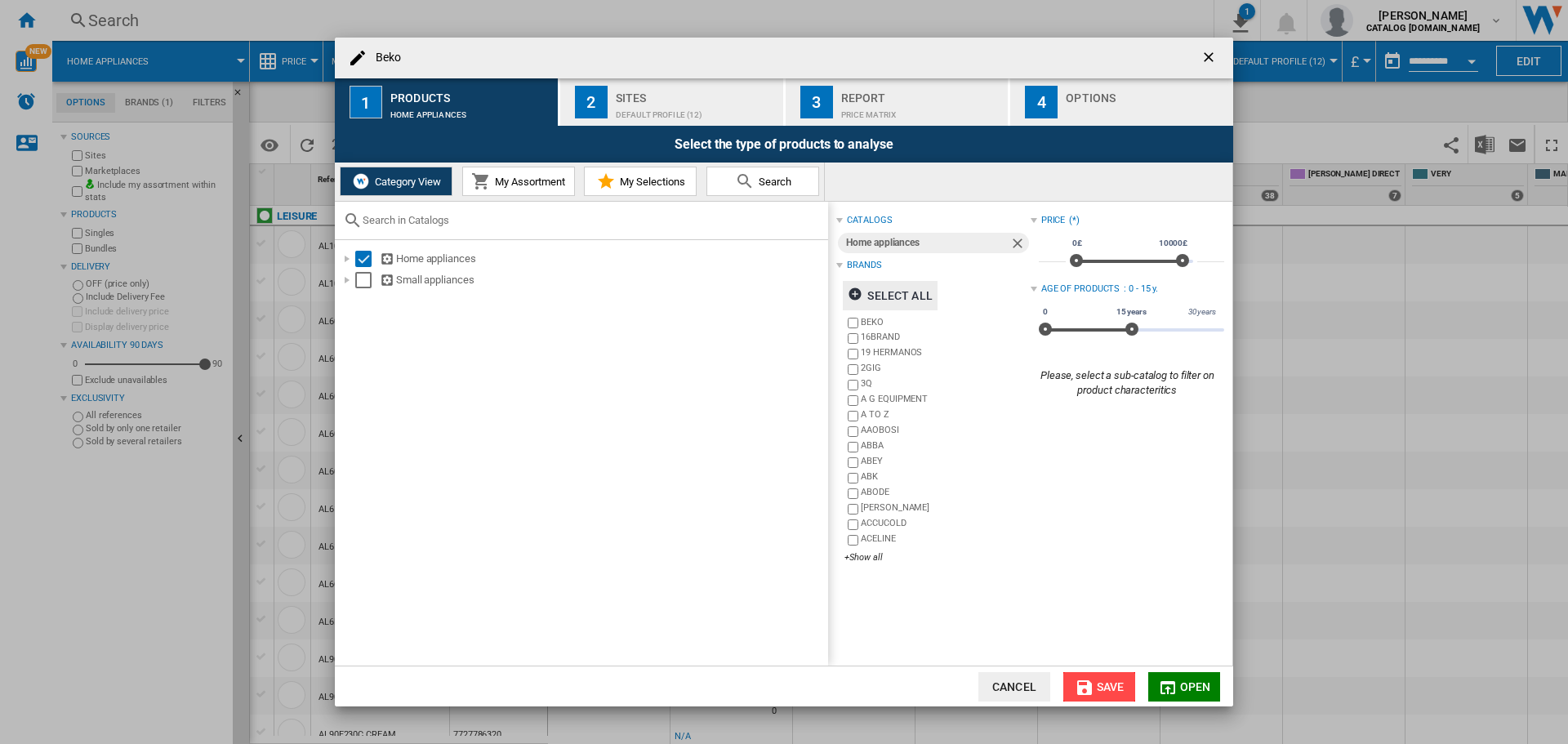
click at [1122, 686] on span "Save" at bounding box center [1110, 686] width 28 height 13
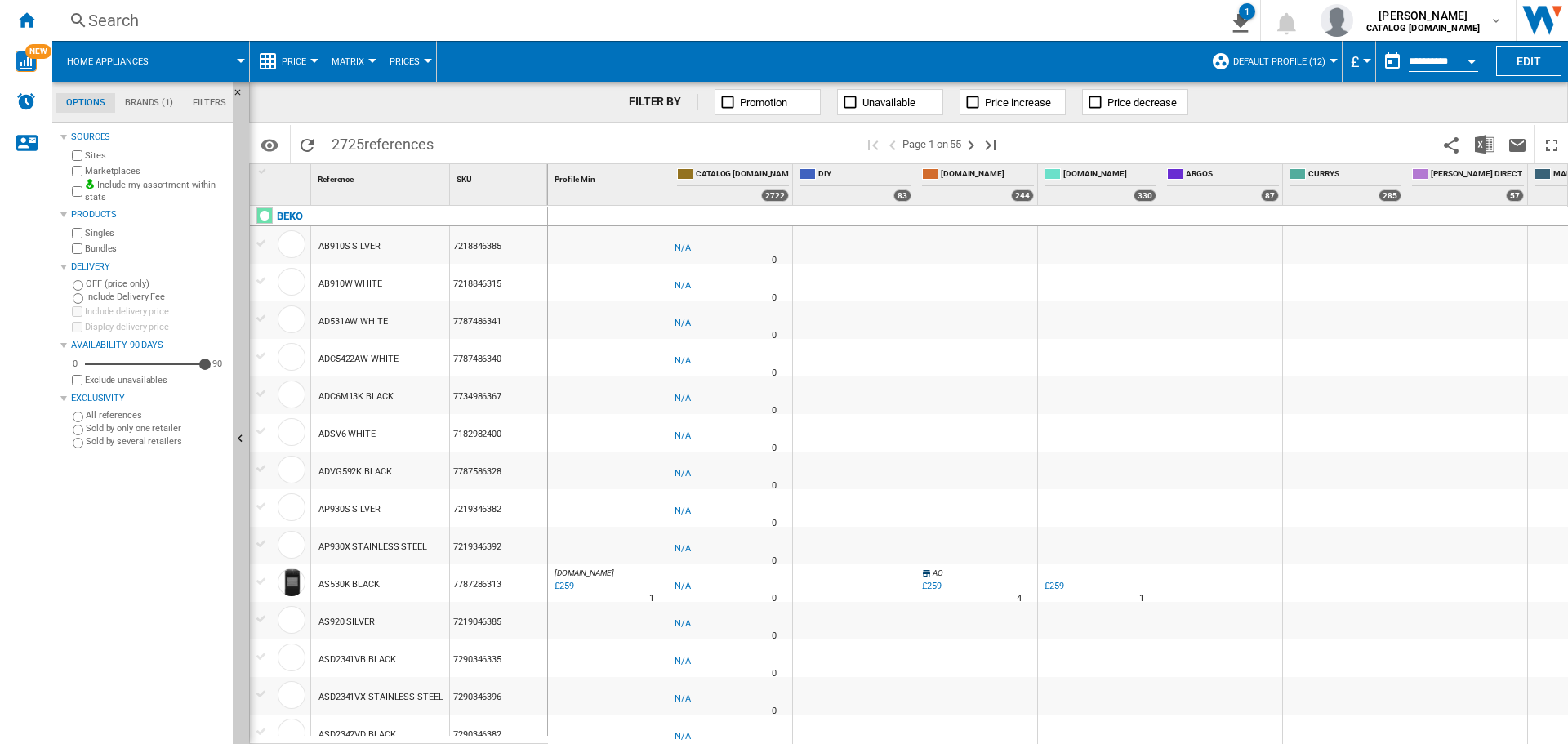
click at [1465, 61] on button "Open calendar" at bounding box center [1471, 59] width 29 height 29
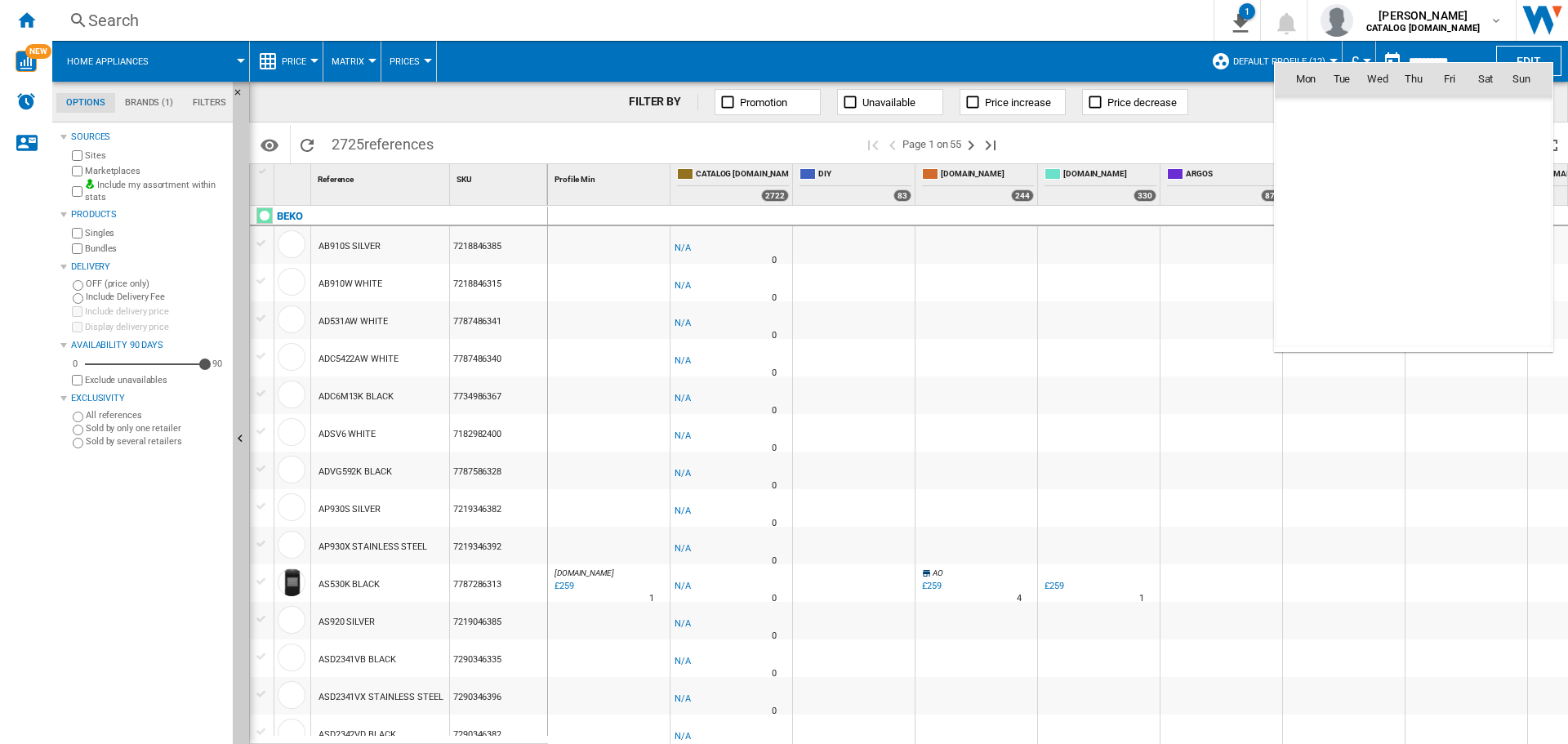
scroll to position [7788, 0]
click at [1422, 187] on span "9" at bounding box center [1413, 186] width 33 height 33
type input "**********"
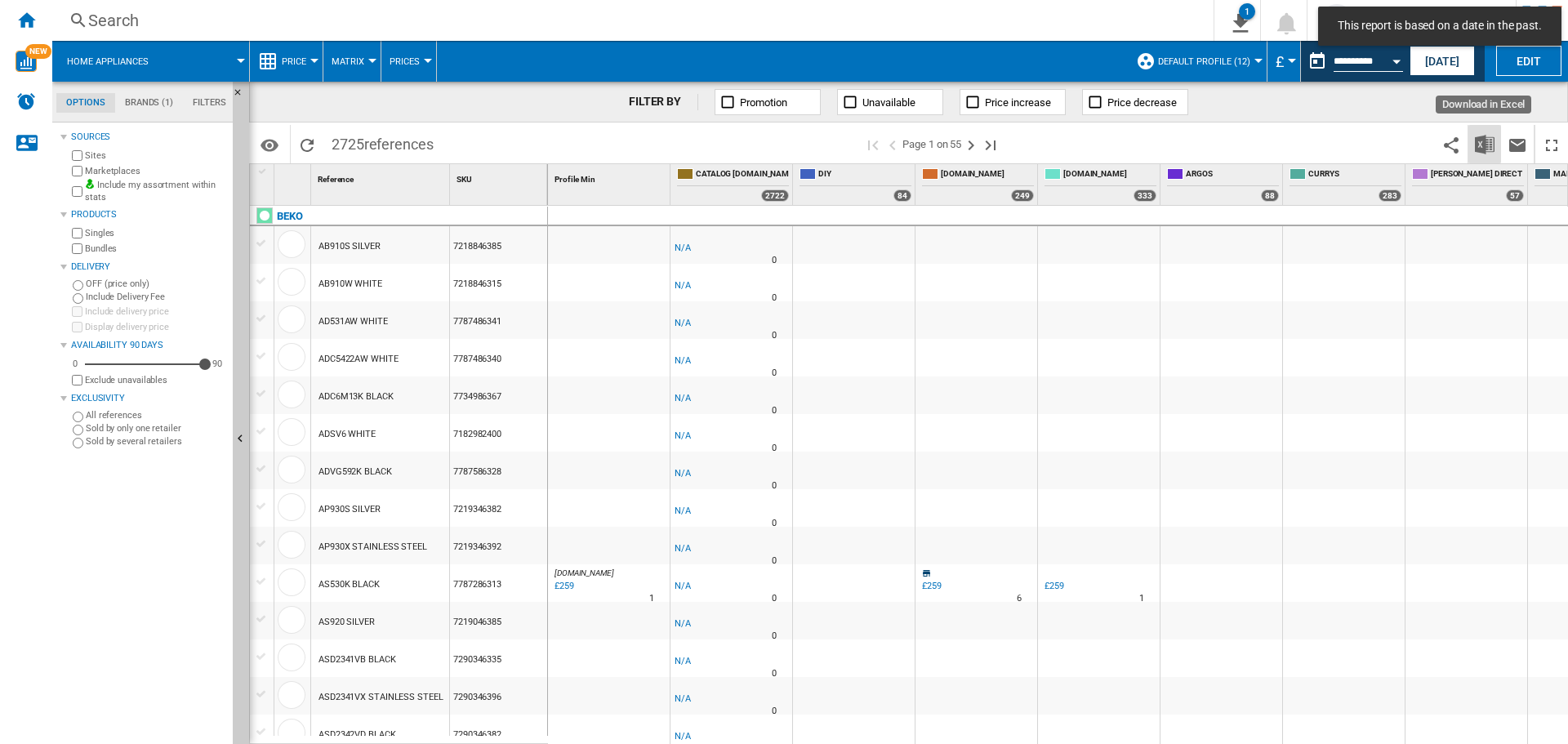
click at [1472, 156] on button "Download in Excel" at bounding box center [1484, 144] width 33 height 38
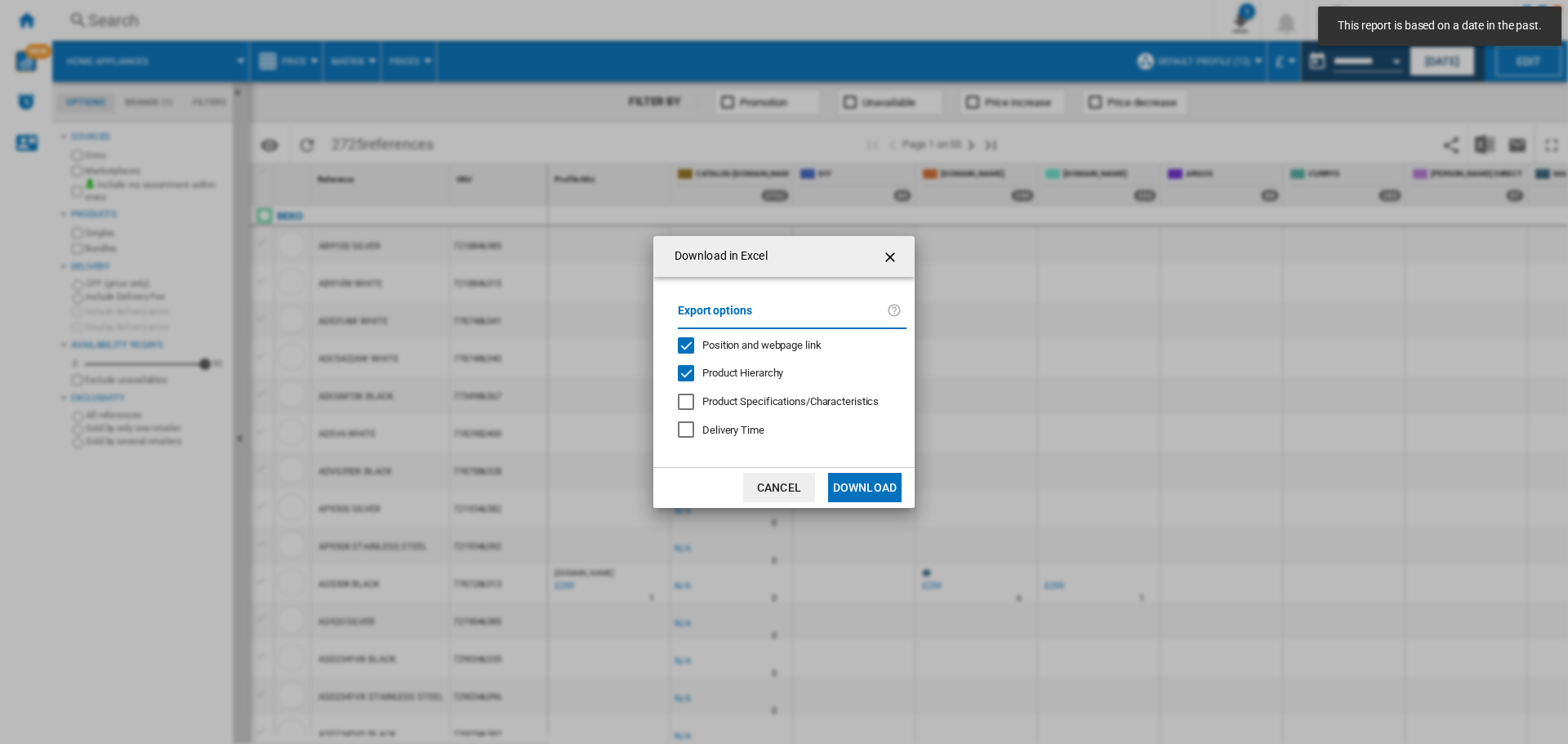
click at [866, 485] on button "Download" at bounding box center [864, 487] width 74 height 29
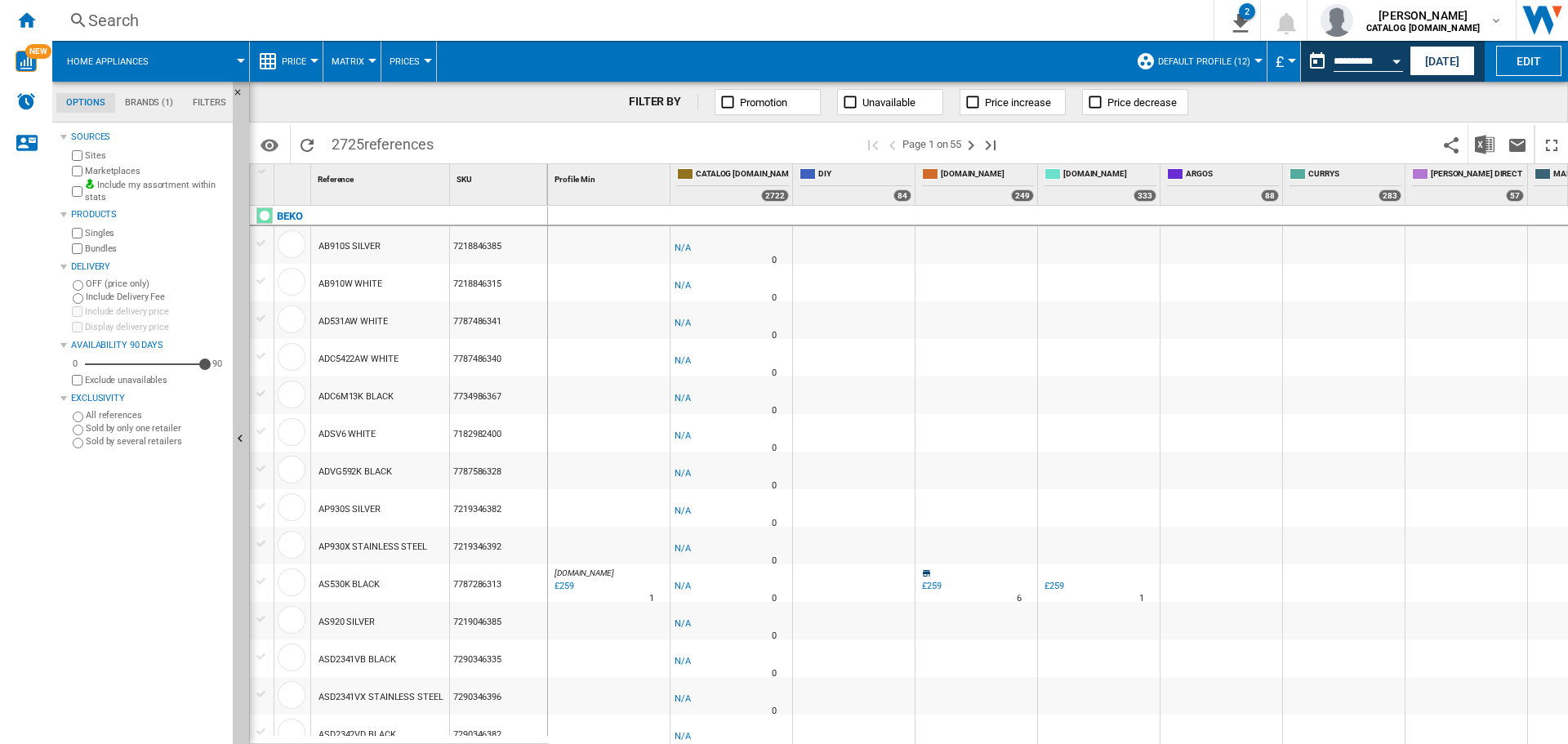
drag, startPoint x: 27, startPoint y: 10, endPoint x: 120, endPoint y: 156, distance: 173.1
click at [27, 10] on ng-md-icon "Home" at bounding box center [26, 20] width 20 height 20
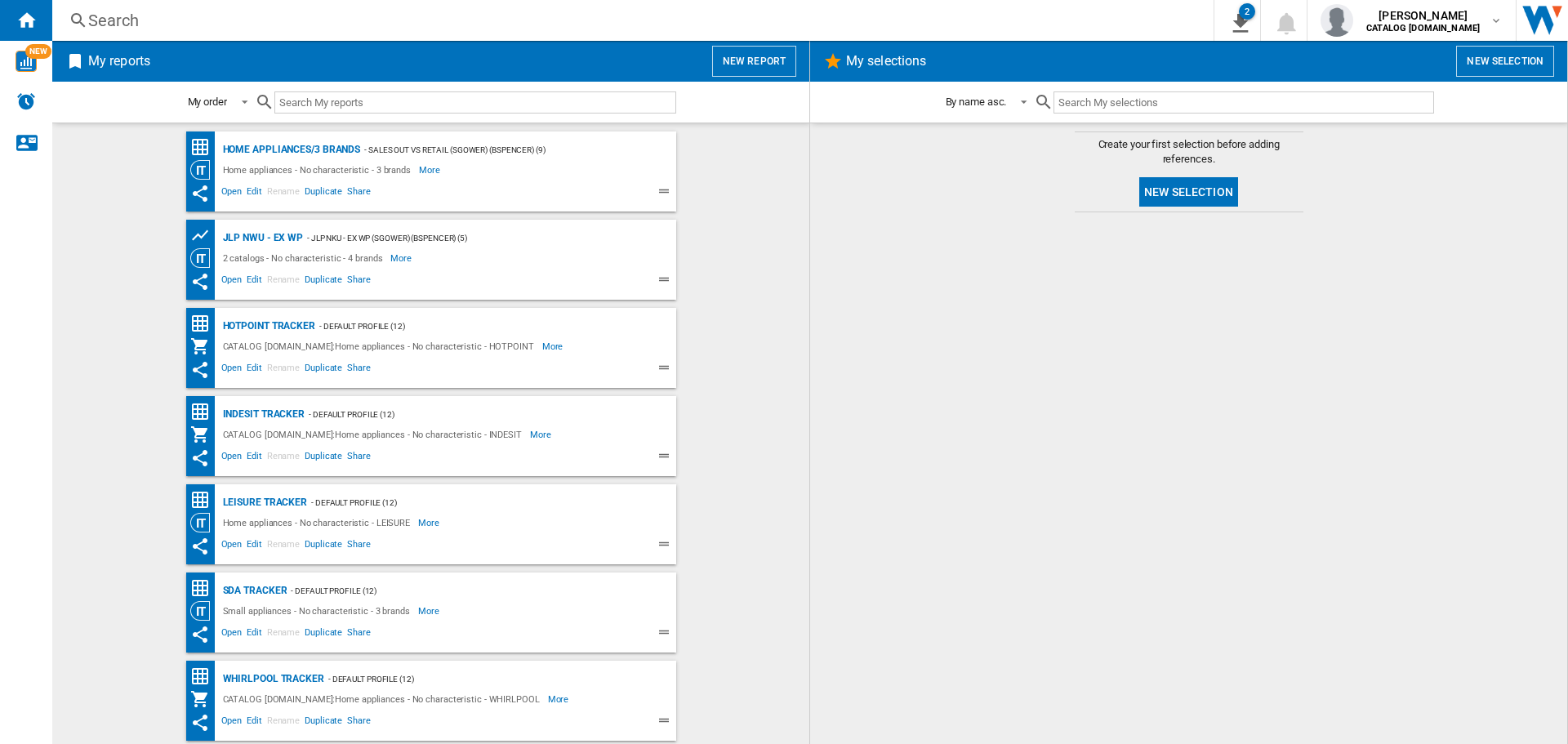
drag, startPoint x: 444, startPoint y: 192, endPoint x: 398, endPoint y: 175, distance: 49.0
click at [398, 175] on div "Home appliances - No characteristic - 3 brands" at bounding box center [318, 170] width 200 height 20
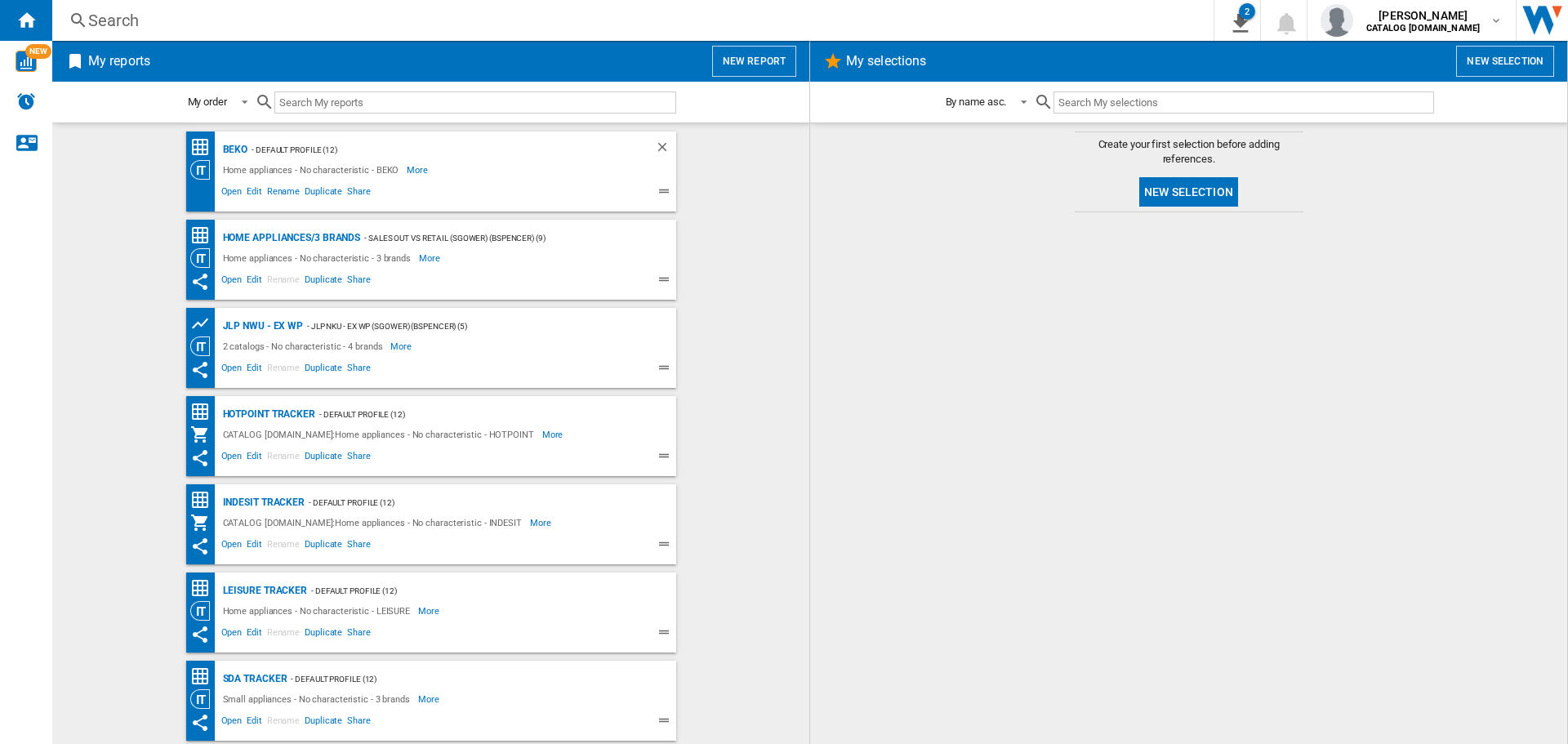
drag, startPoint x: 674, startPoint y: 418, endPoint x: 662, endPoint y: 415, distance: 12.4
click at [673, 417] on wk-bookmarked-report "Hotpoint Tracker - Default profile (12) CATALOG [DOMAIN_NAME]:Home appliances -…" at bounding box center [430, 436] width 725 height 80
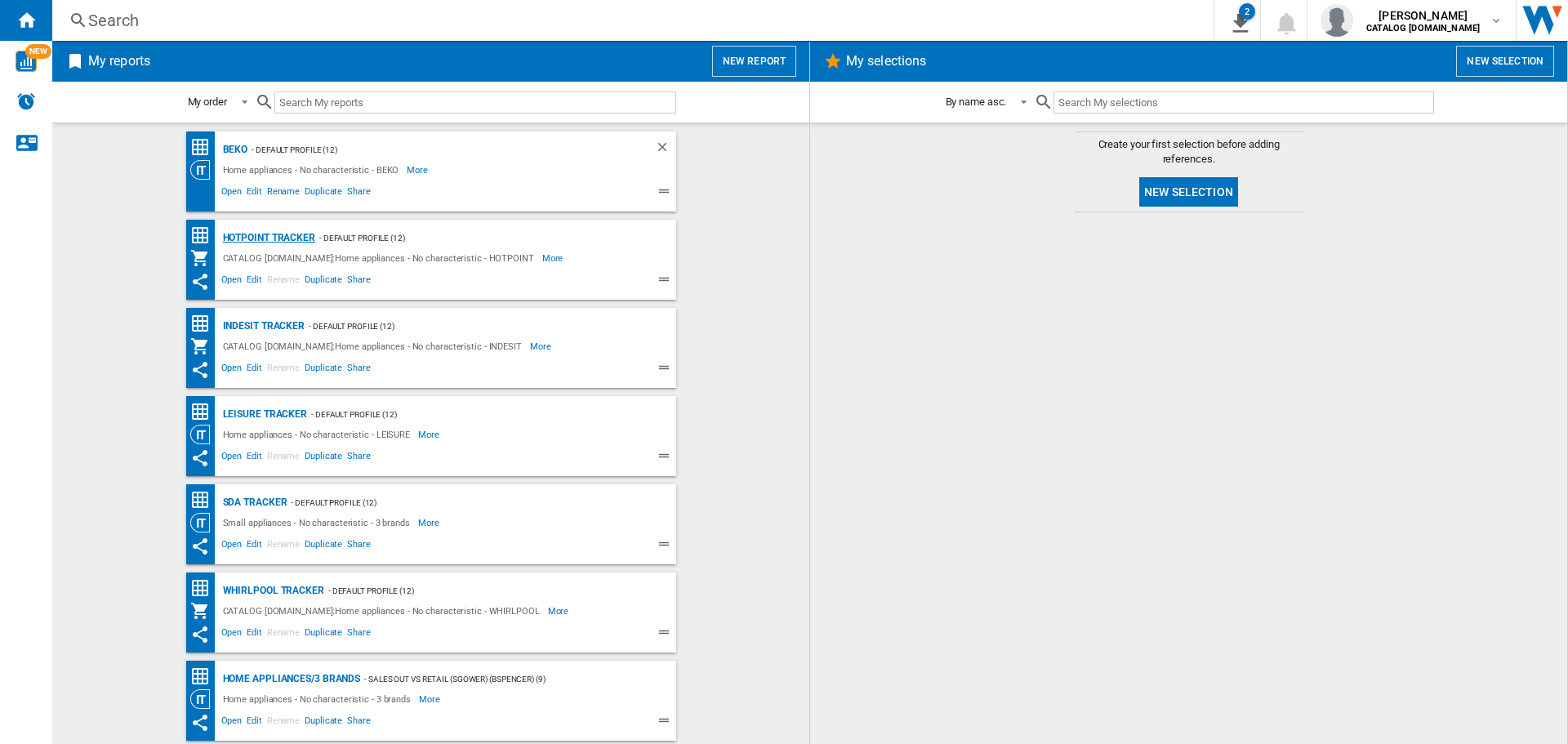
click at [276, 236] on div "Hotpoint Tracker" at bounding box center [267, 237] width 96 height 20
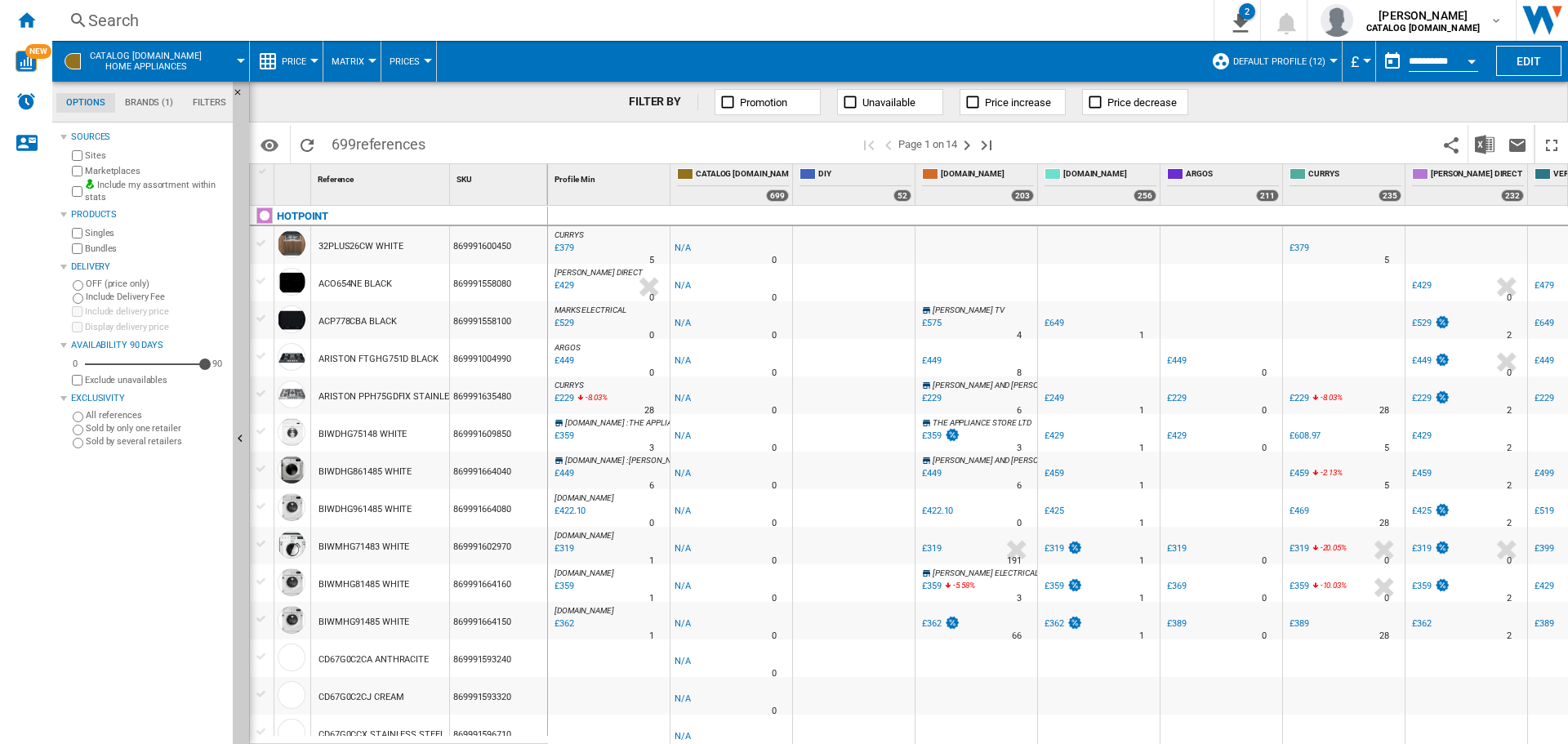
click at [1468, 54] on button "Open calendar" at bounding box center [1471, 59] width 29 height 29
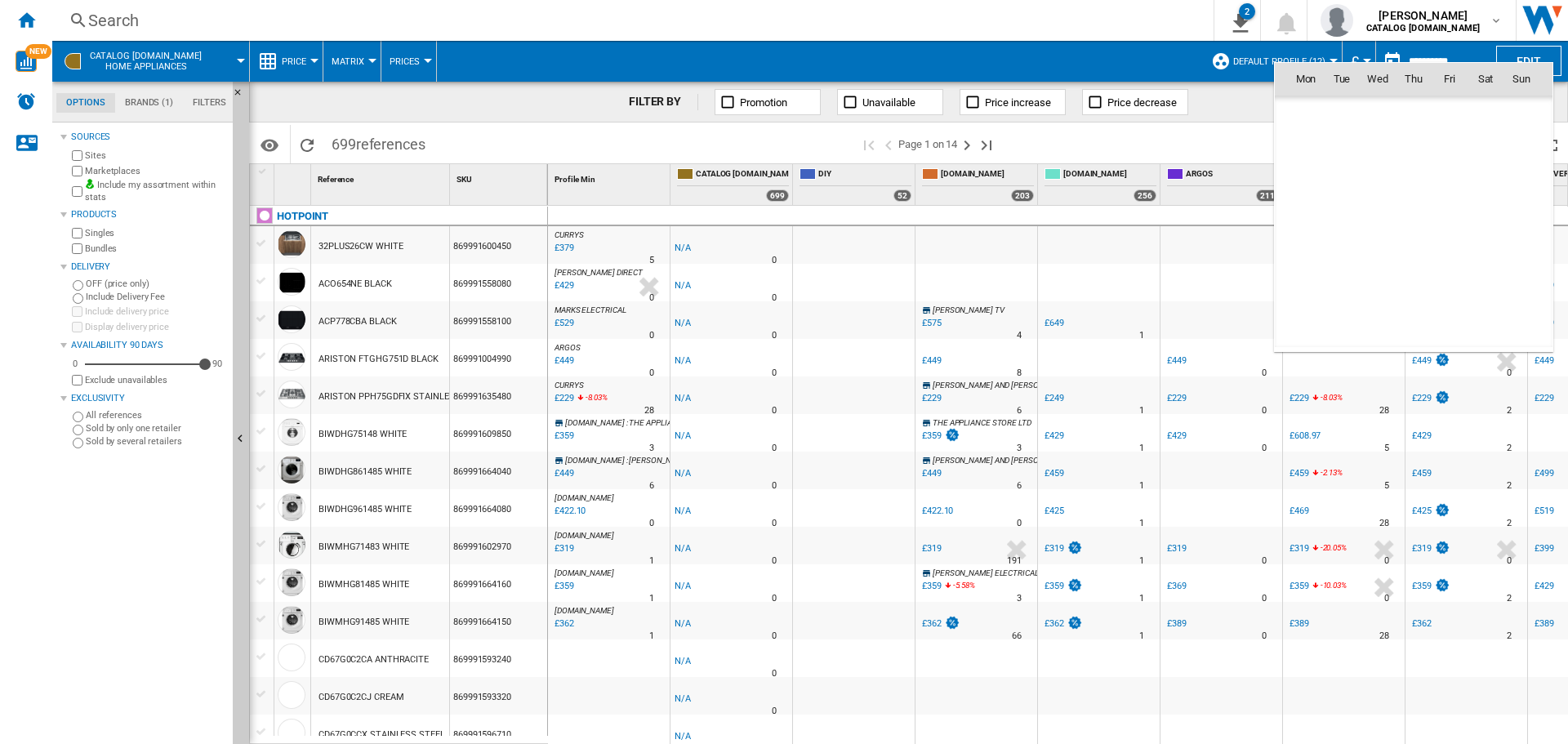
scroll to position [7788, 0]
click at [1415, 185] on span "9" at bounding box center [1413, 186] width 33 height 33
type input "**********"
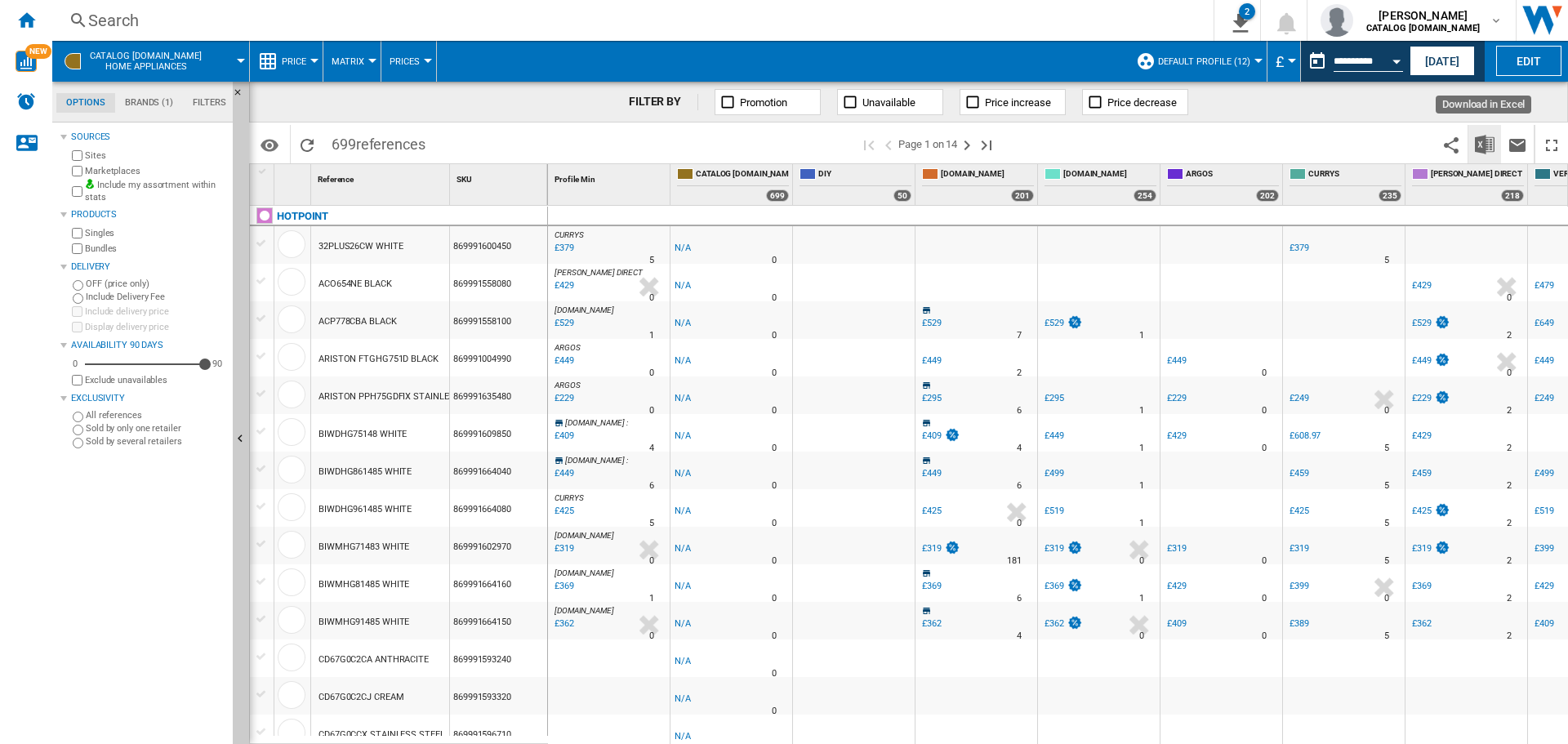
click at [1494, 145] on img "Download in Excel" at bounding box center [1485, 145] width 20 height 20
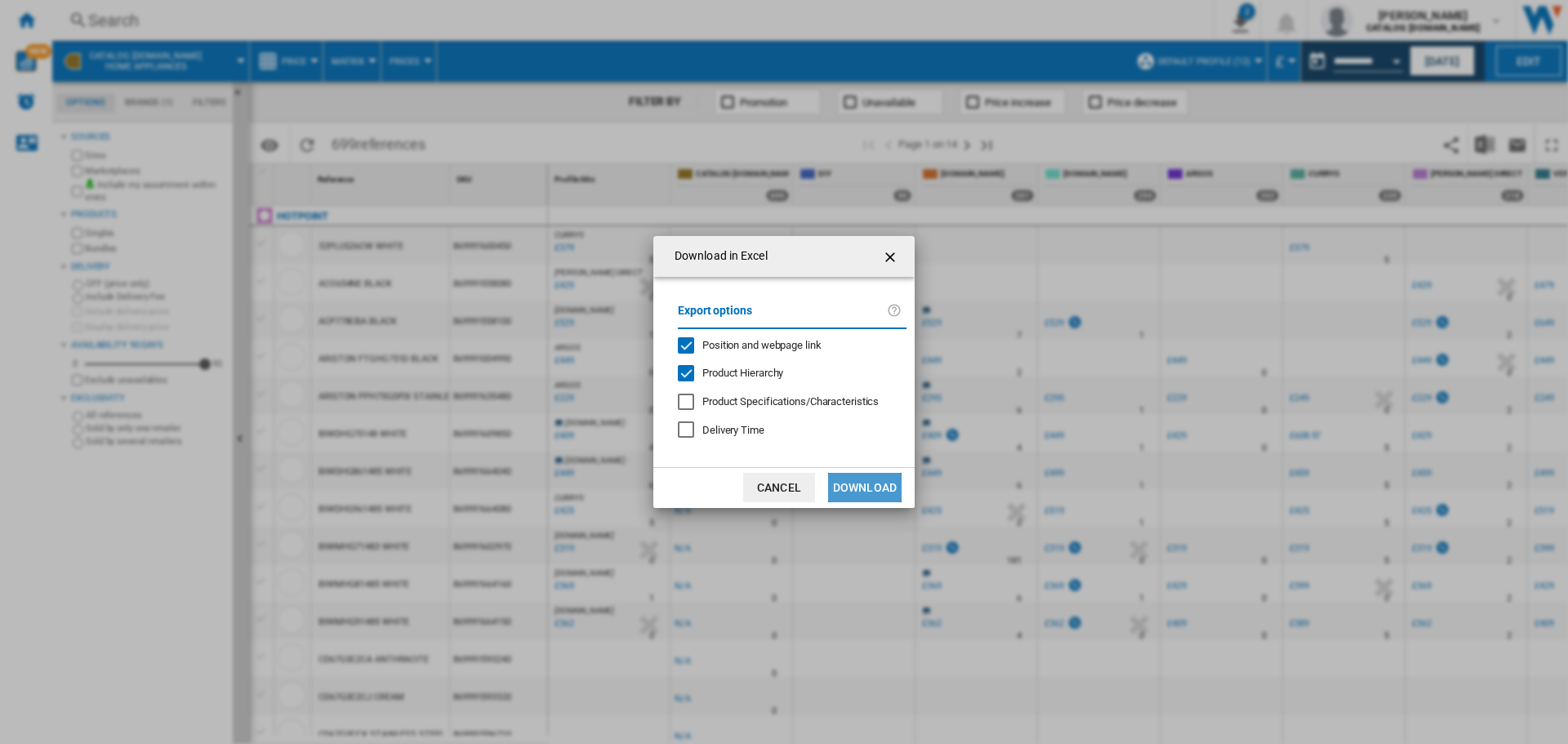
click at [869, 479] on button "Download" at bounding box center [864, 487] width 74 height 29
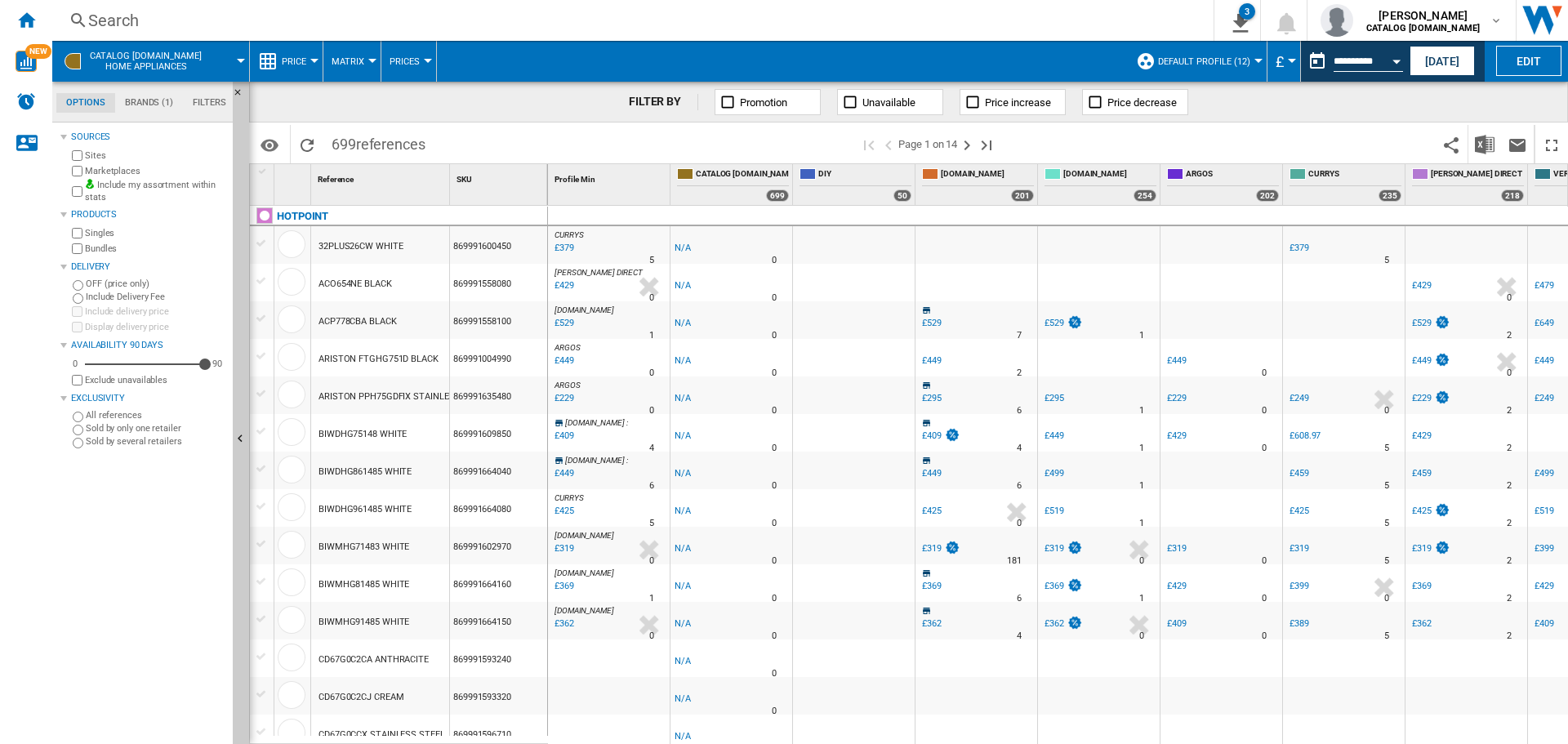
click at [37, 26] on div "Home" at bounding box center [26, 20] width 52 height 41
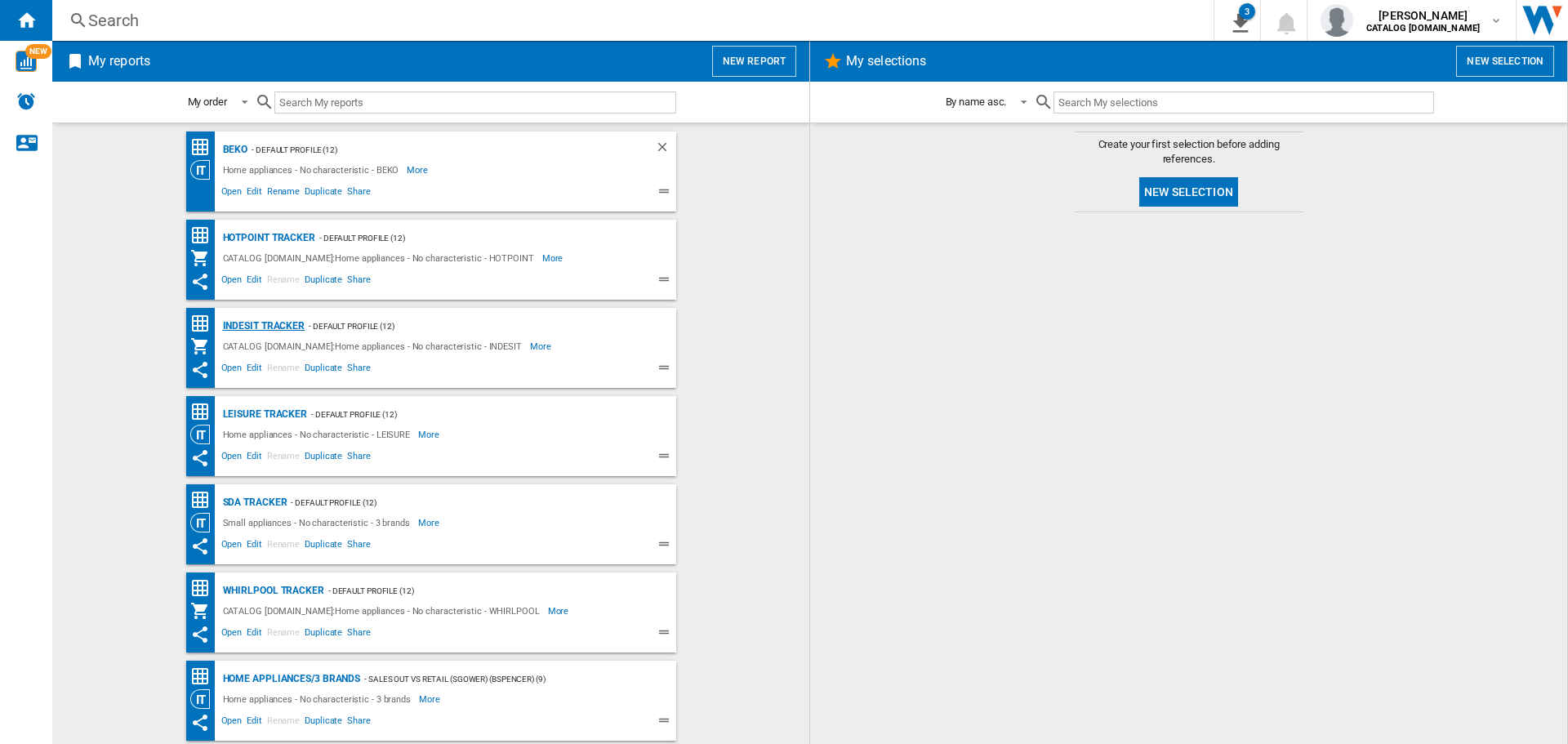
click at [272, 326] on div "Indesit Tracker" at bounding box center [261, 325] width 86 height 20
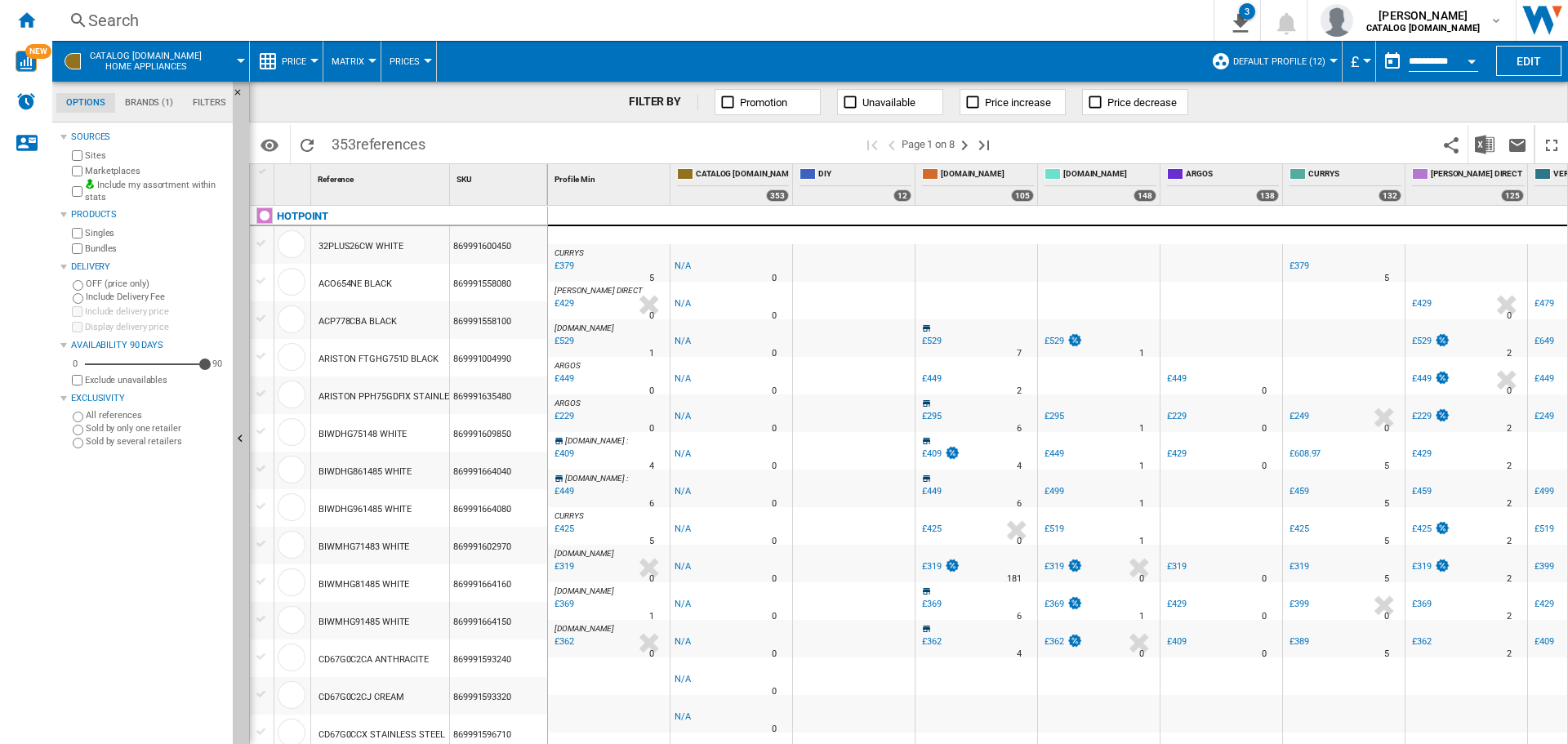
click at [1467, 63] on button "Open calendar" at bounding box center [1471, 59] width 29 height 29
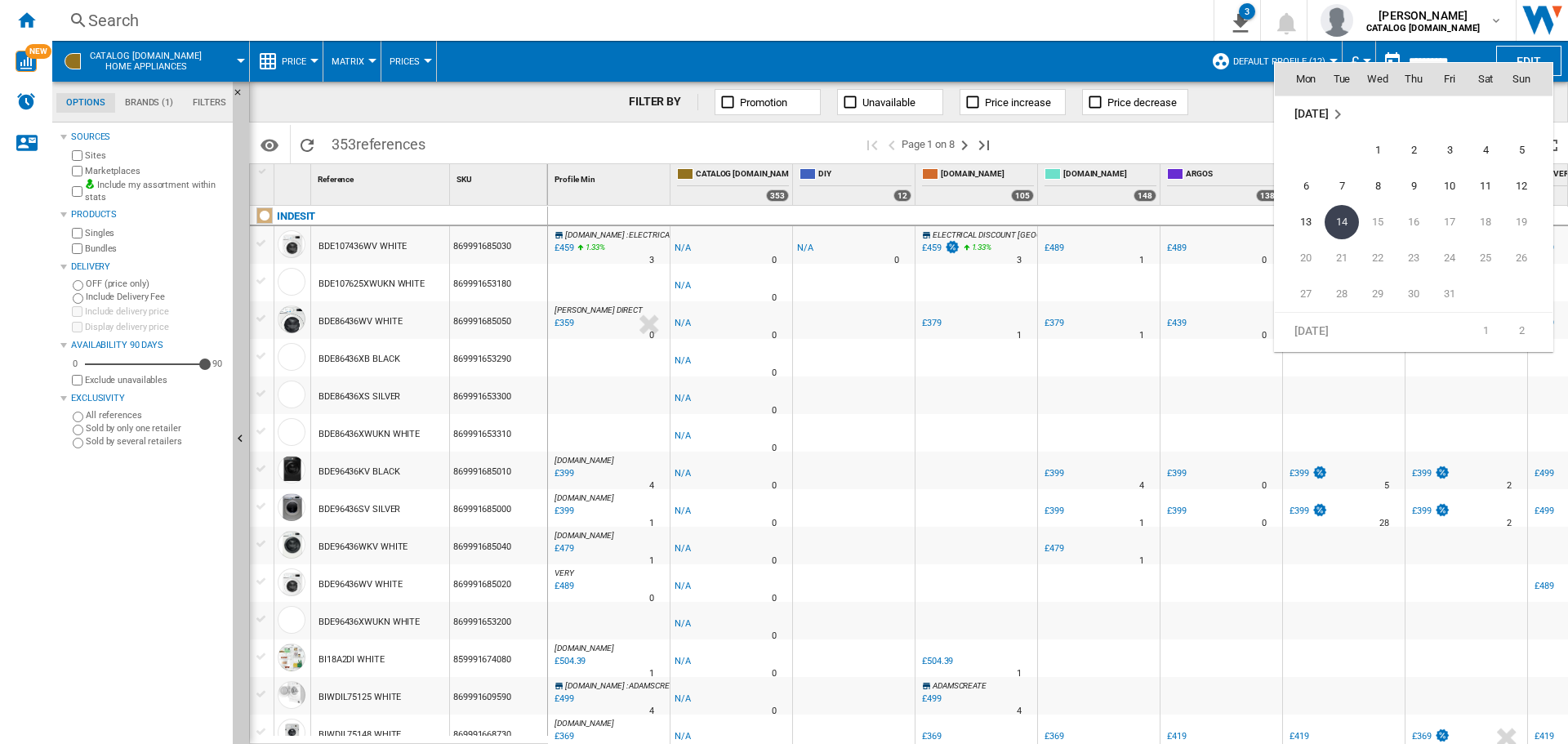
scroll to position [7788, 0]
click at [1417, 188] on span "9" at bounding box center [1413, 186] width 33 height 33
type input "**********"
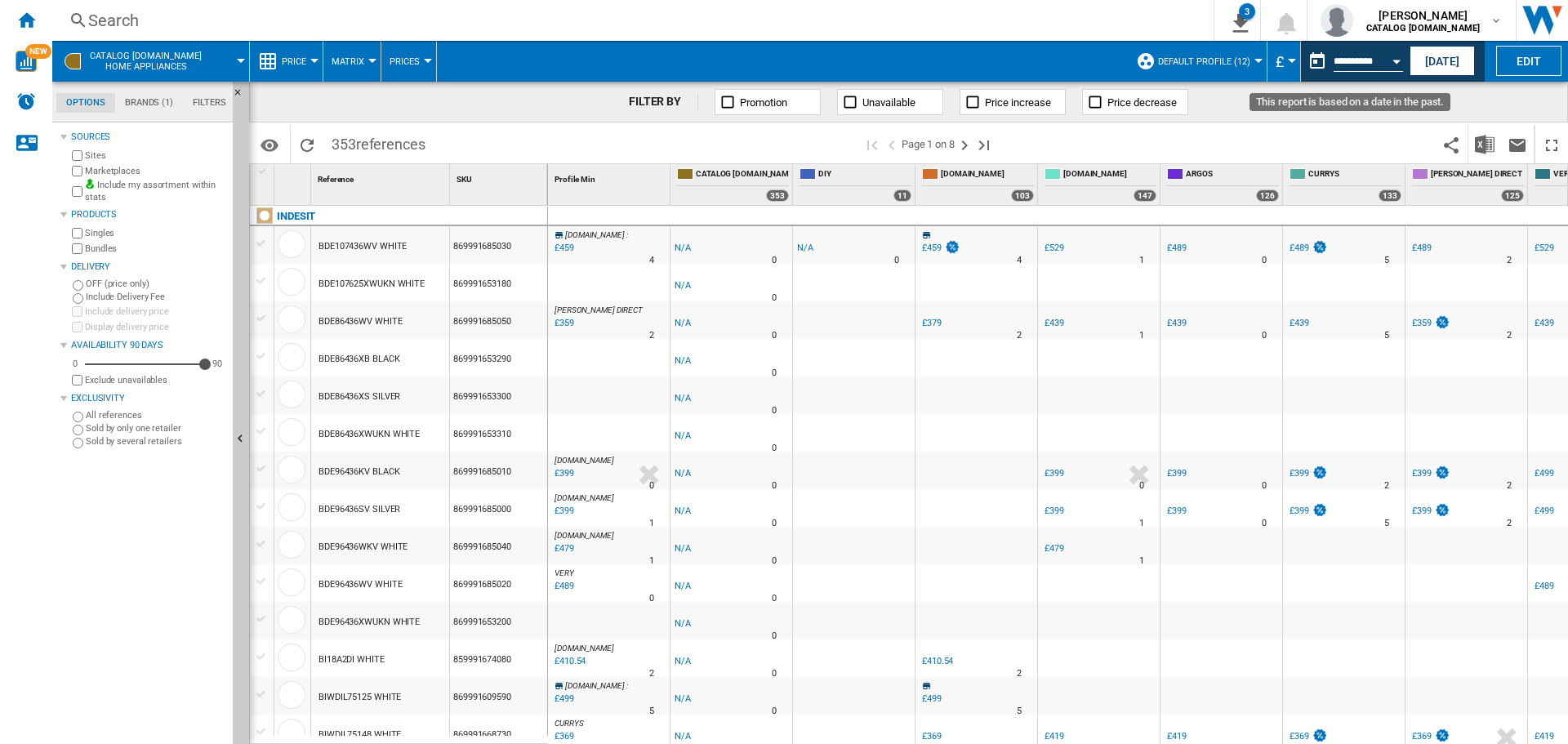
click at [1395, 64] on button "Open calendar" at bounding box center [1396, 59] width 29 height 29
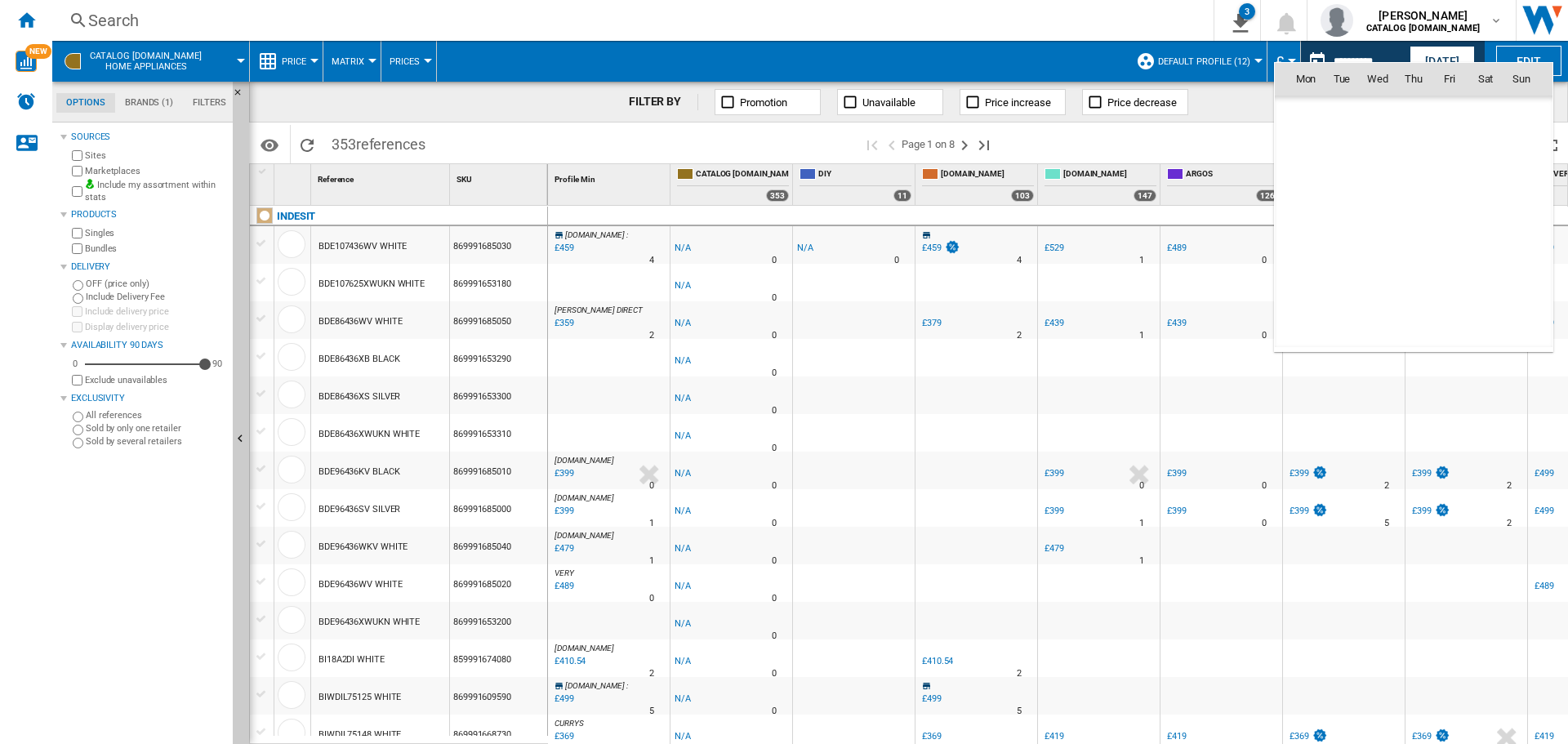
scroll to position [7788, 0]
click at [1395, 64] on th "Wed" at bounding box center [1378, 79] width 36 height 33
click at [1370, 52] on div at bounding box center [784, 372] width 1568 height 744
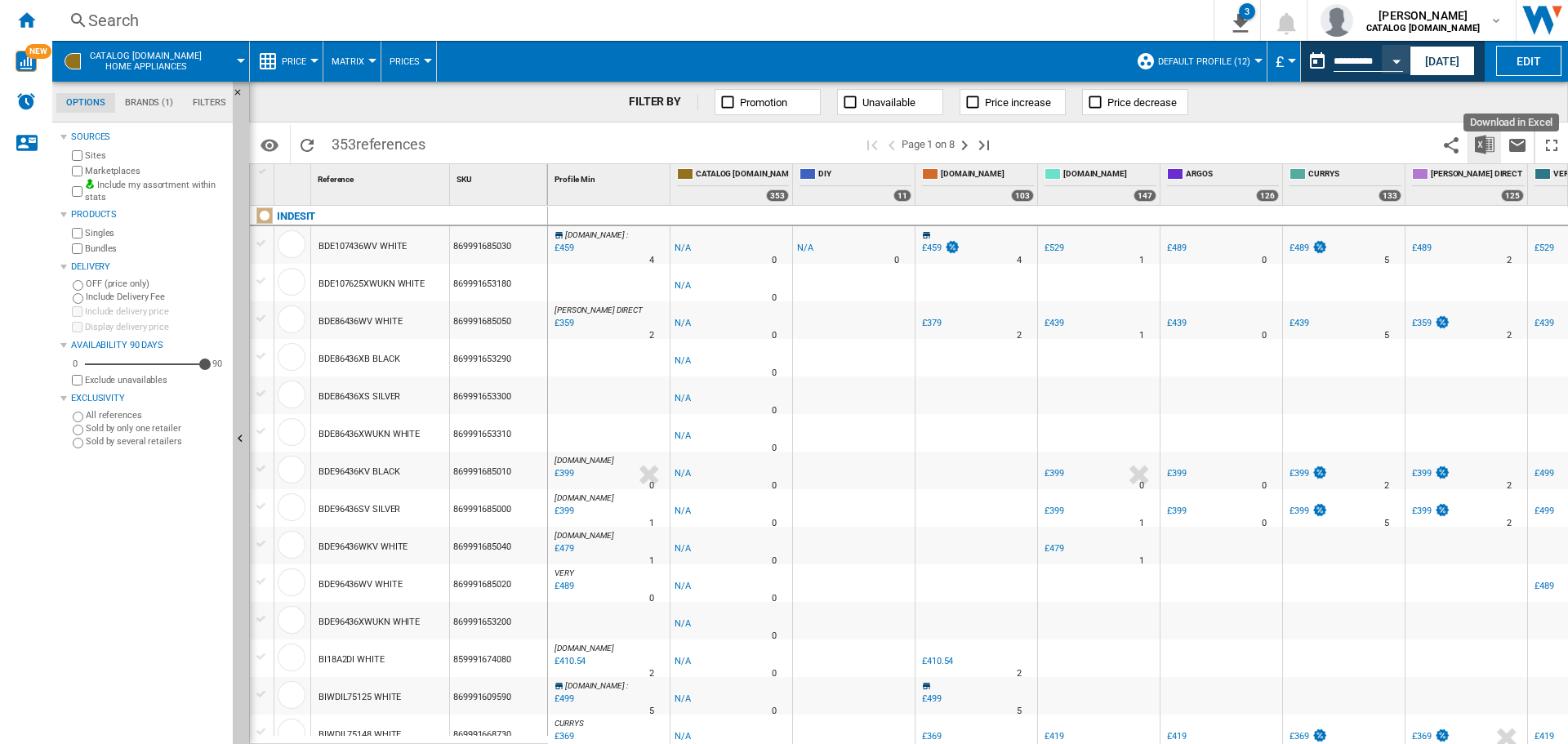
click at [1491, 140] on img "Download in Excel" at bounding box center [1485, 145] width 20 height 20
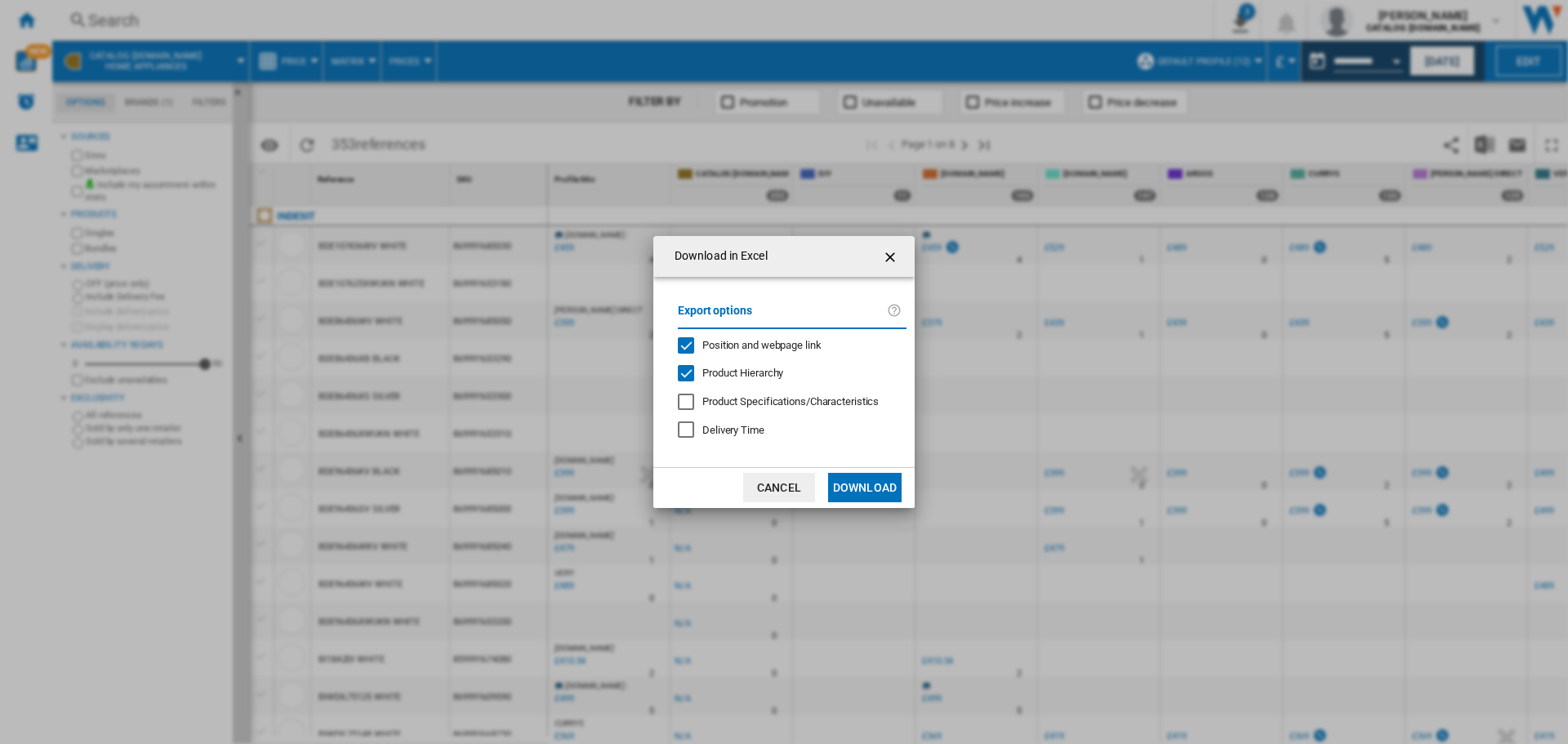
click at [890, 485] on button "Download" at bounding box center [864, 487] width 74 height 29
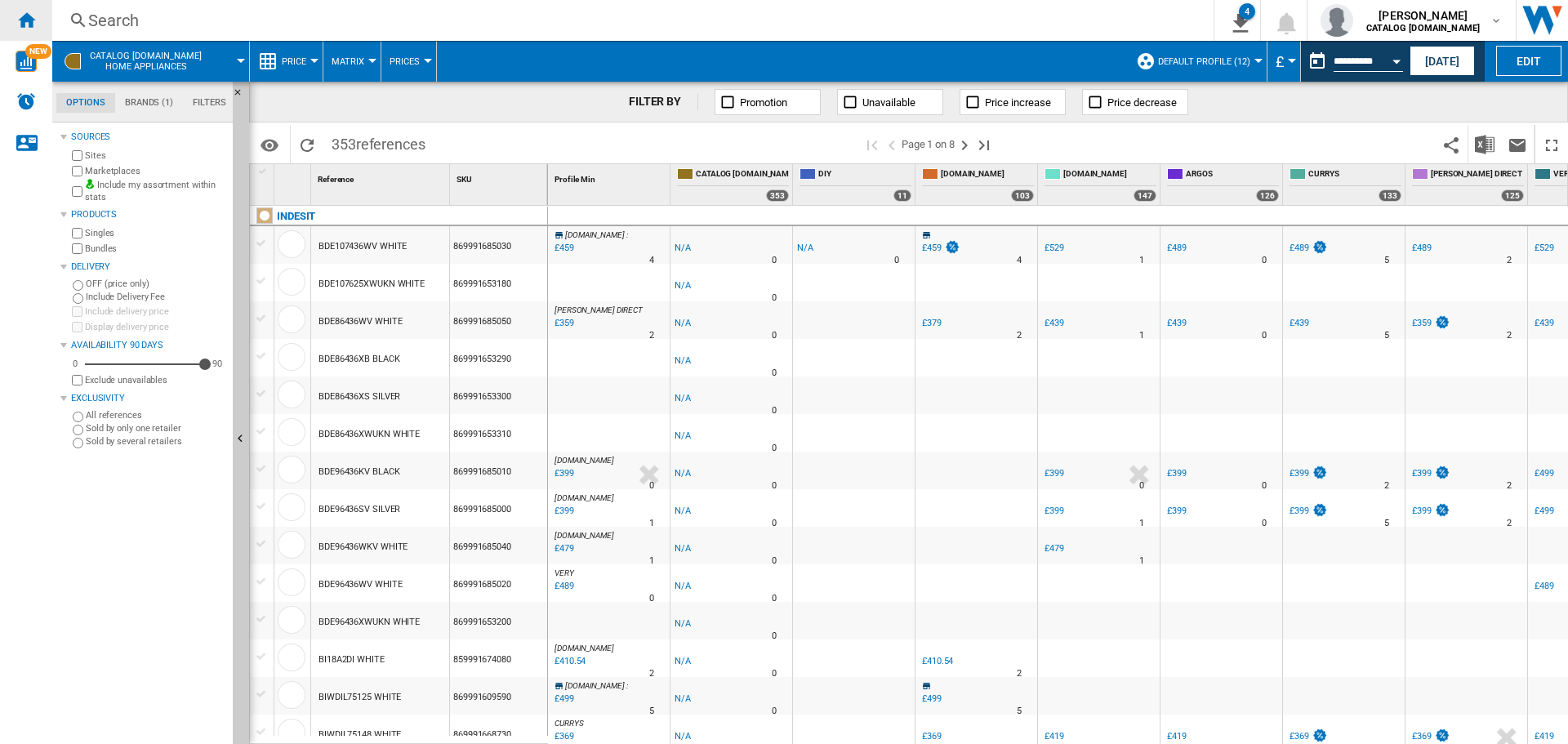
click at [27, 17] on ng-md-icon "Home" at bounding box center [26, 20] width 20 height 20
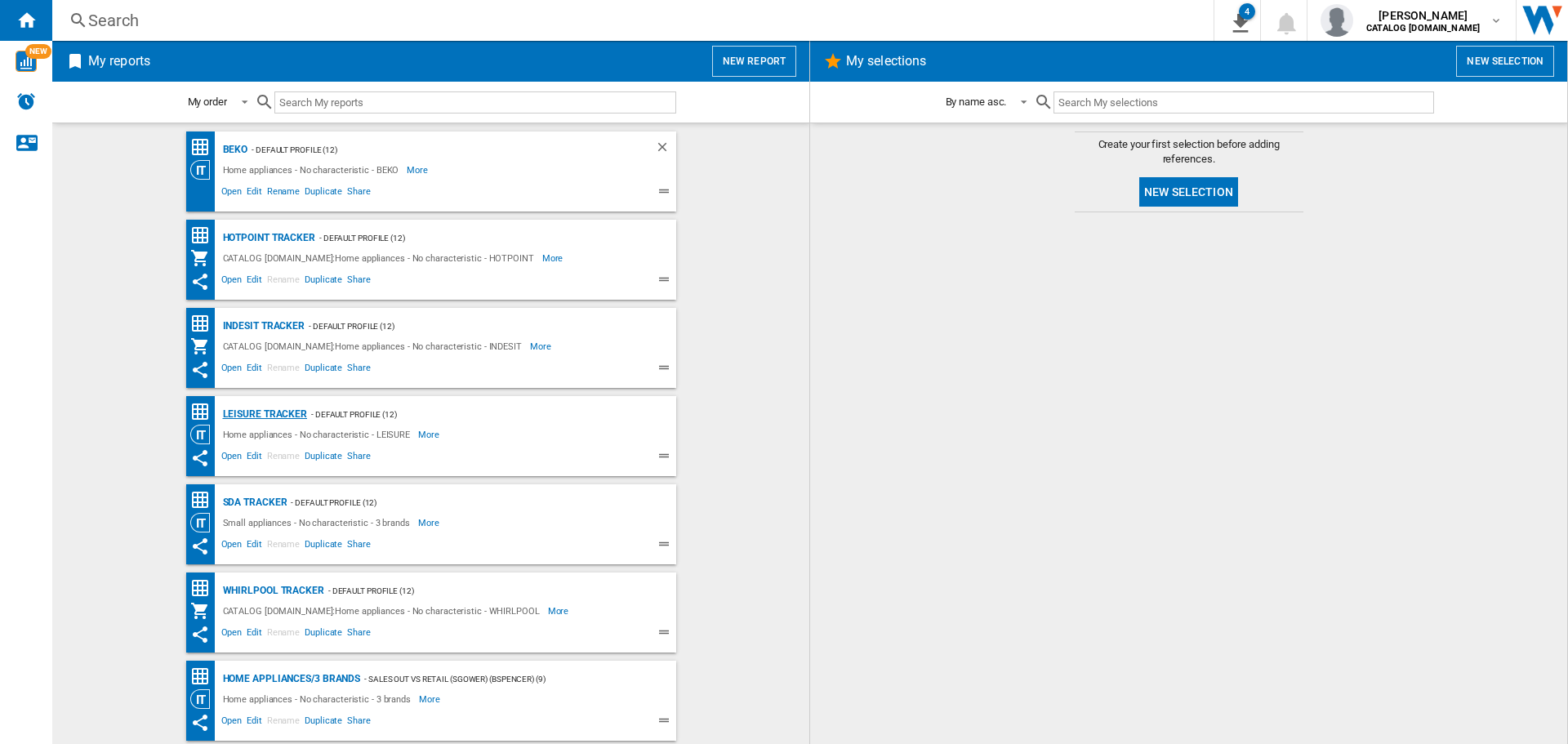
click at [262, 420] on div "LEISURE Tracker" at bounding box center [263, 414] width 89 height 20
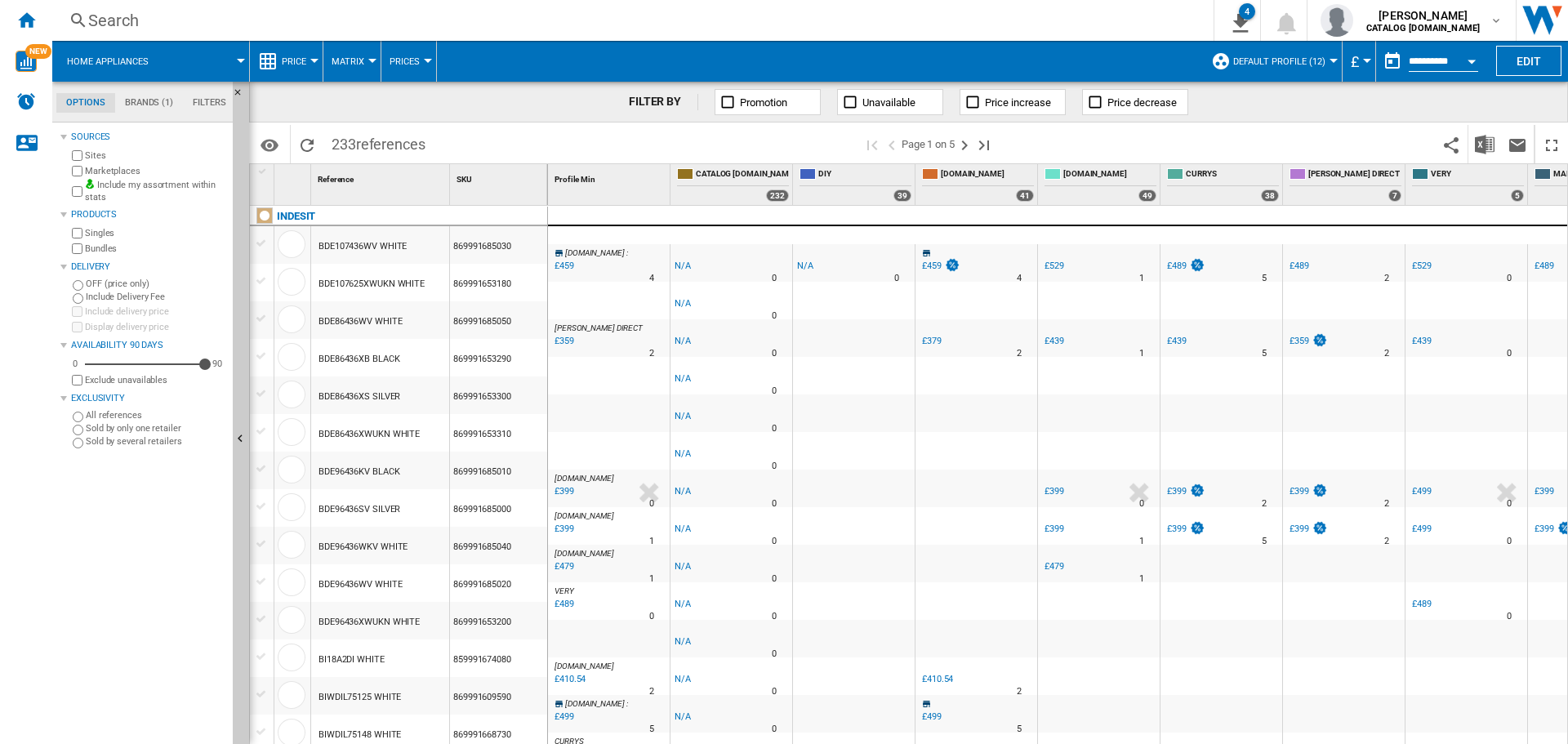
click at [1471, 66] on button "Open calendar" at bounding box center [1471, 59] width 29 height 29
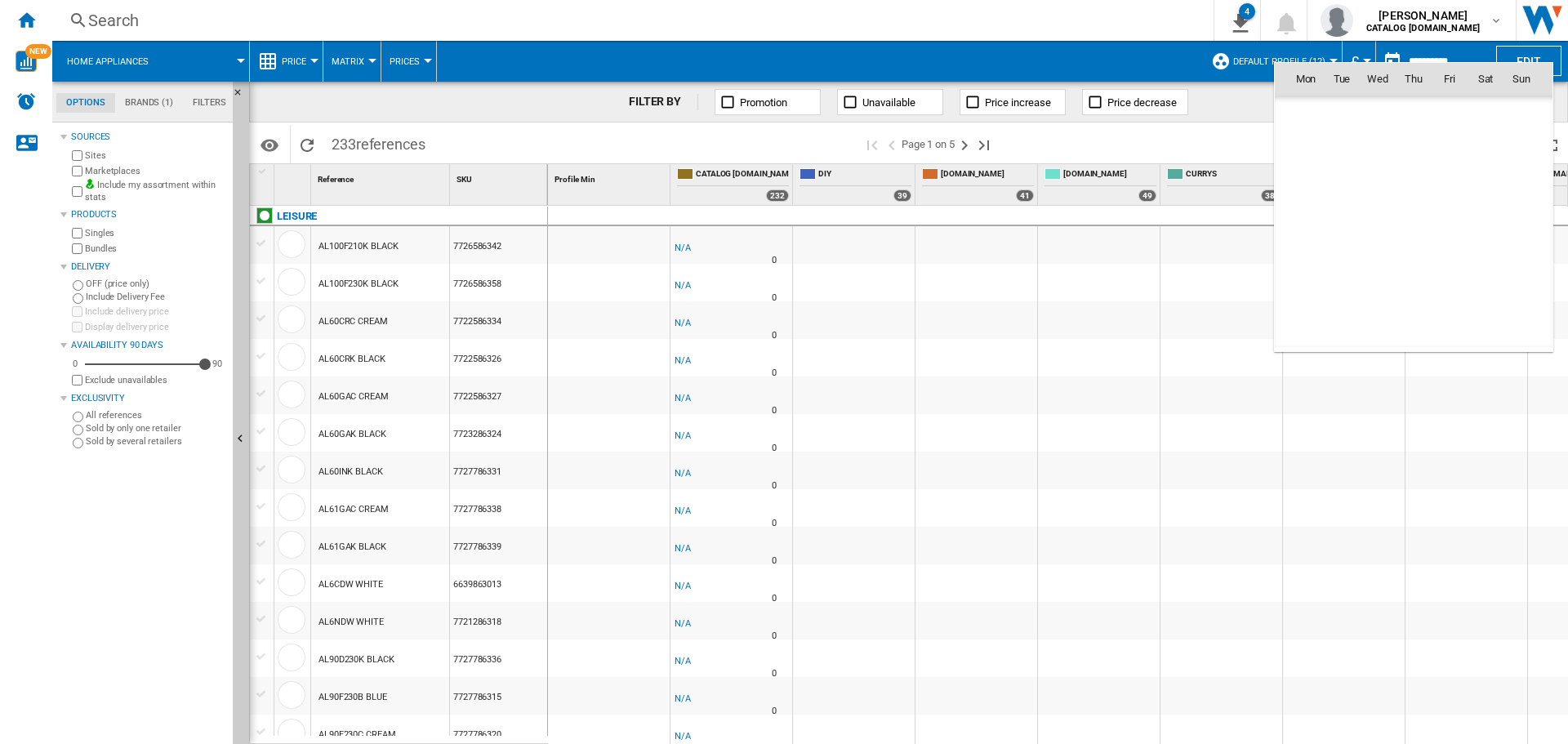
scroll to position [7788, 0]
click at [1418, 180] on span "9" at bounding box center [1413, 186] width 33 height 33
type input "**********"
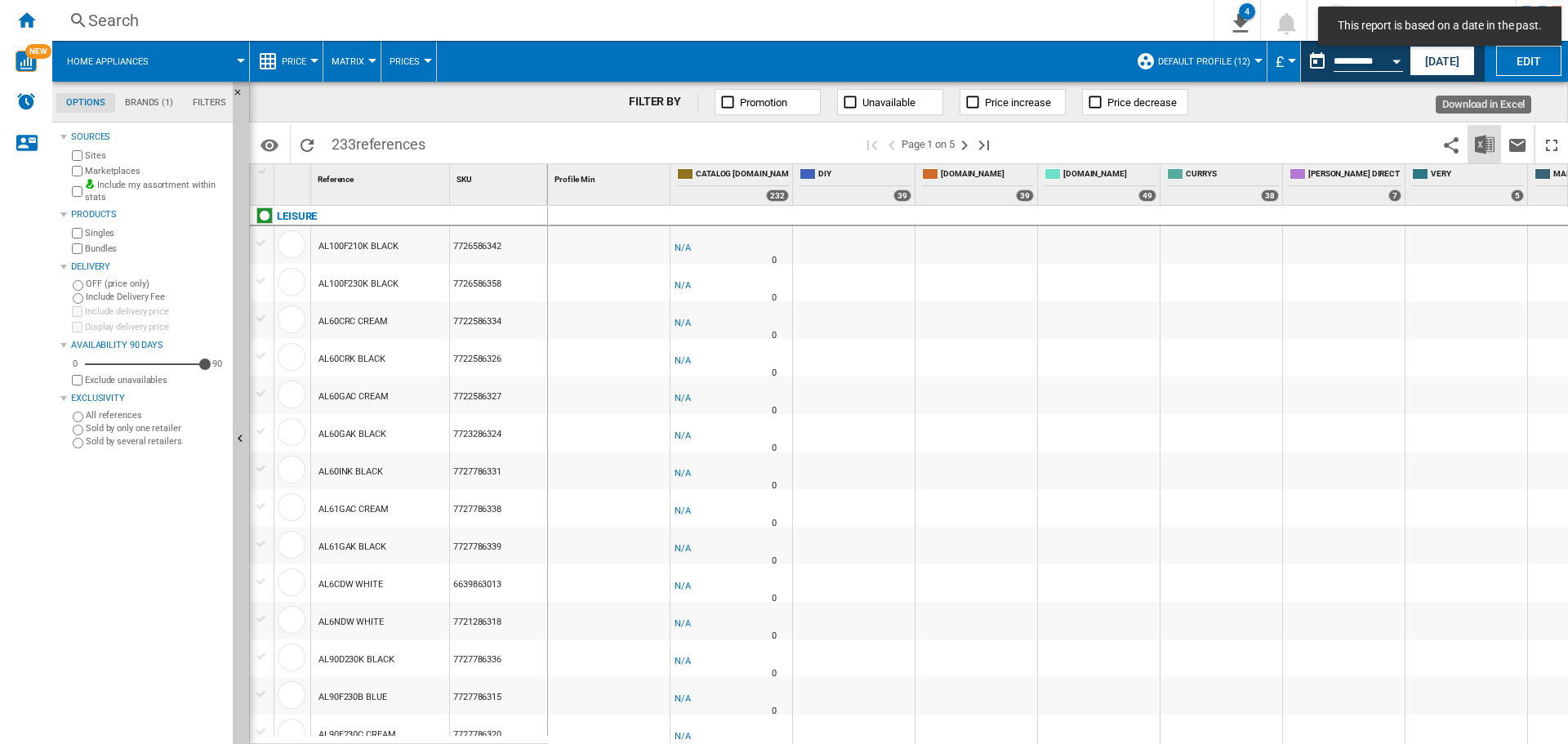
click at [1489, 145] on img "Download in Excel" at bounding box center [1485, 145] width 20 height 20
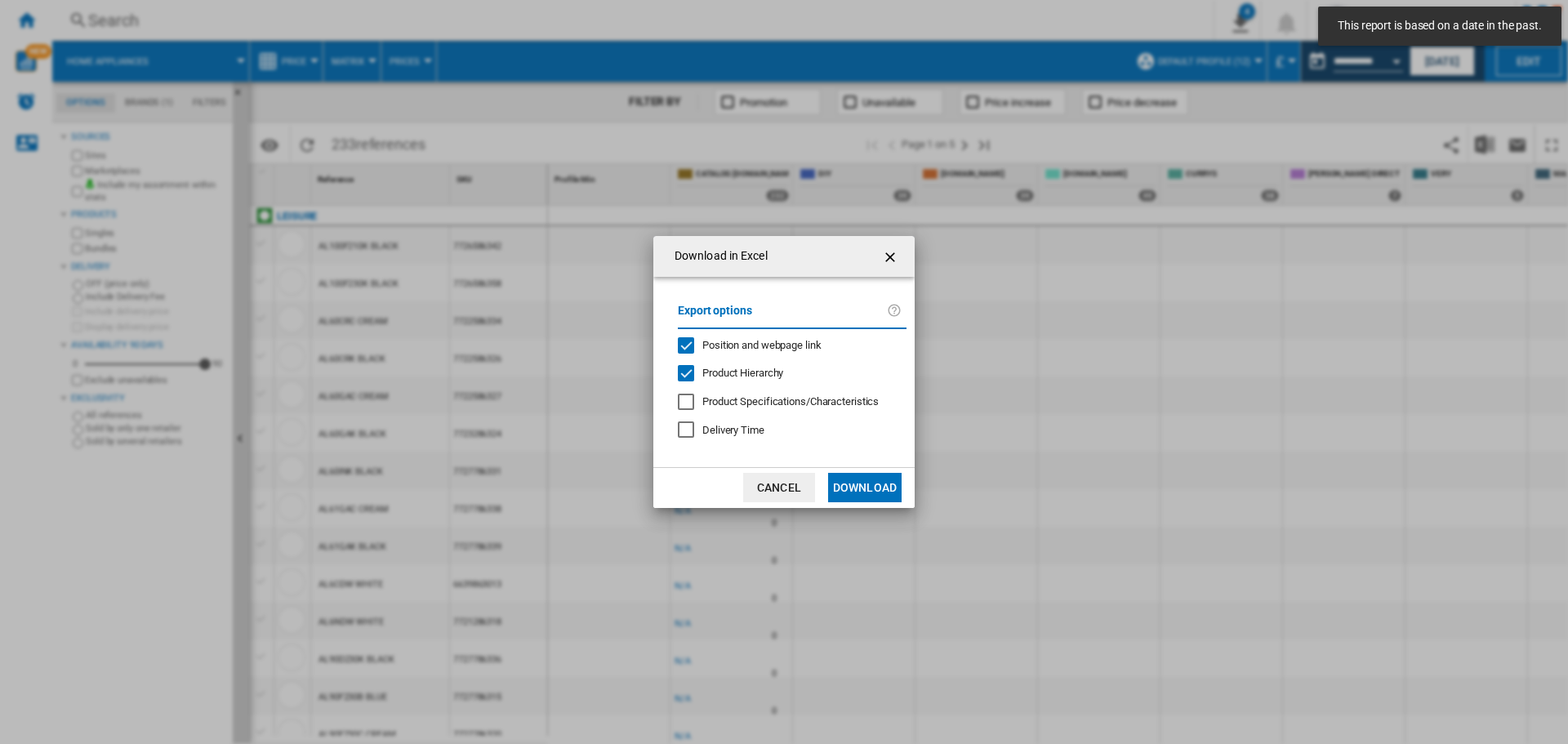
click at [865, 481] on button "Download" at bounding box center [864, 487] width 74 height 29
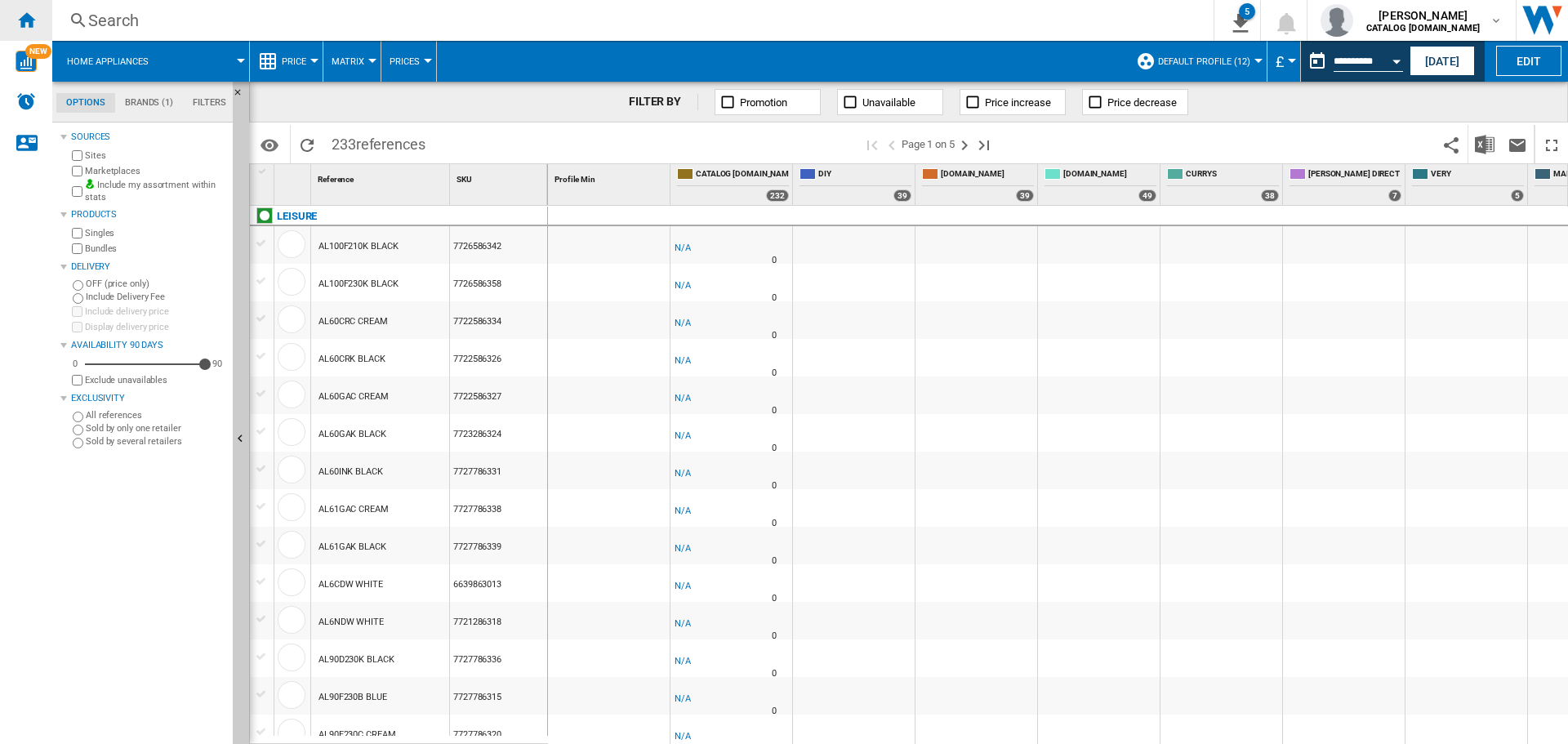
drag, startPoint x: 35, startPoint y: 18, endPoint x: 9, endPoint y: 40, distance: 34.1
click at [35, 18] on ng-md-icon "Home" at bounding box center [26, 20] width 20 height 20
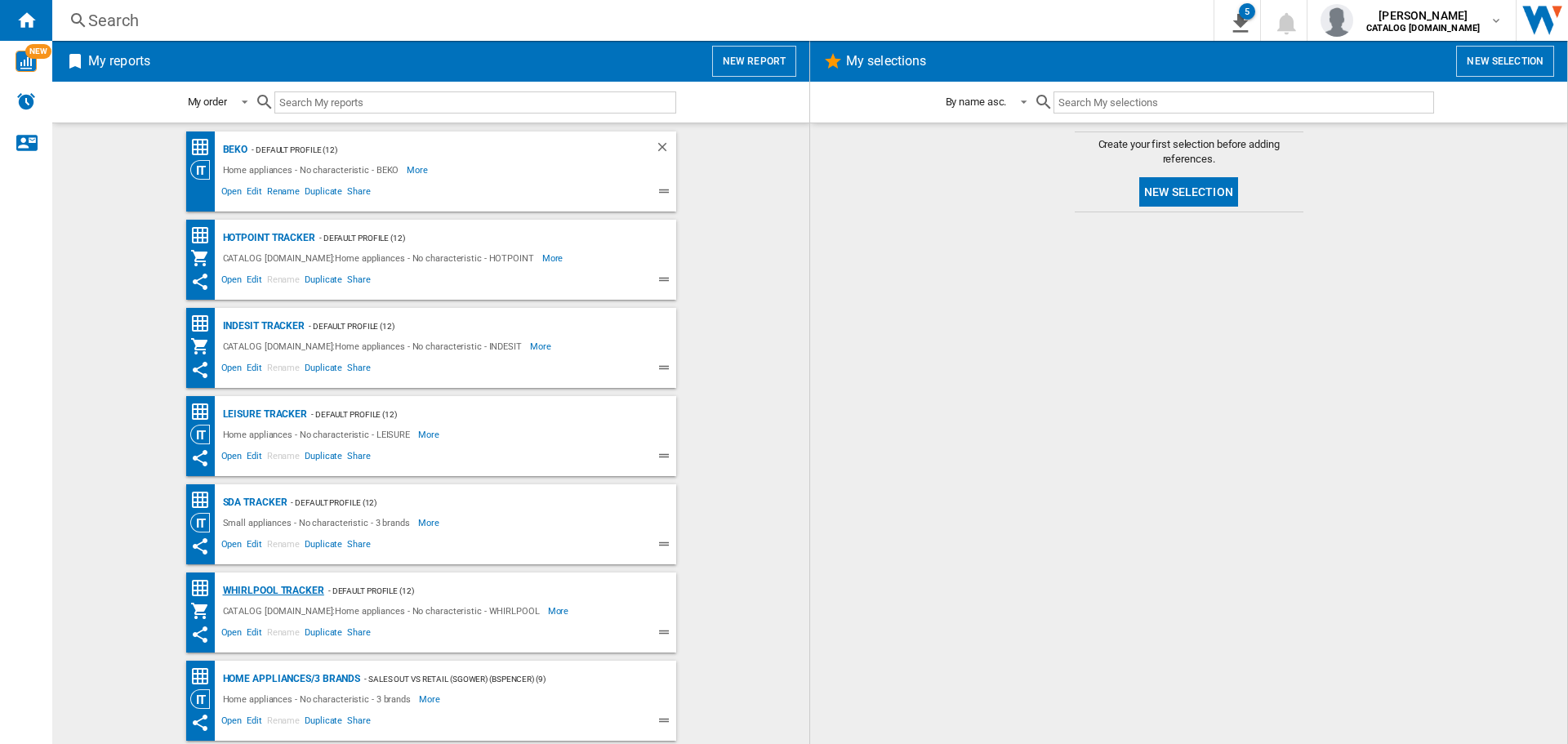
click at [262, 585] on div "Whirlpool Tracker" at bounding box center [271, 590] width 105 height 20
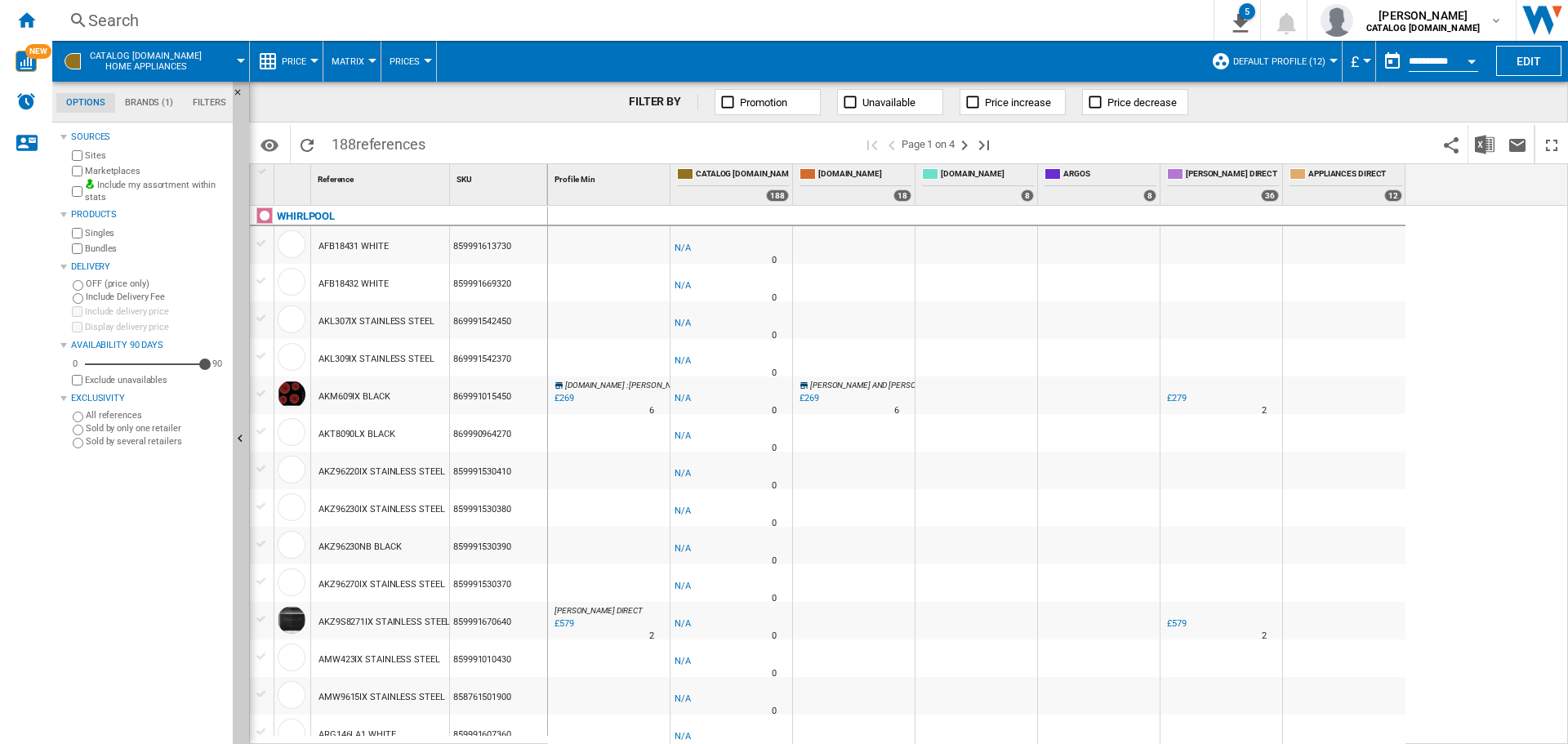
click at [1454, 60] on input "**********" at bounding box center [1443, 63] width 69 height 15
click at [1476, 55] on button "Open calendar" at bounding box center [1471, 59] width 29 height 29
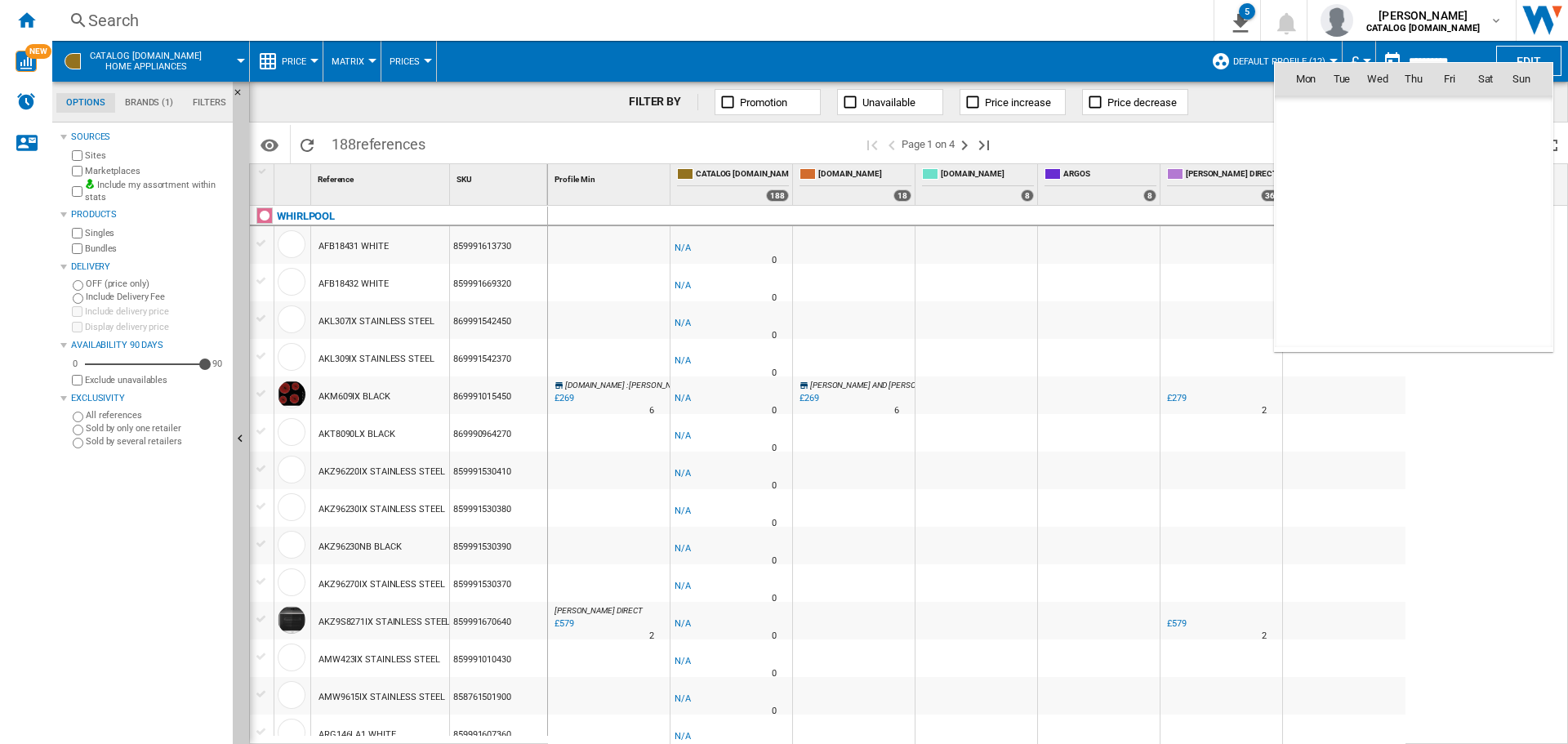
scroll to position [7788, 0]
click at [1406, 188] on span "9" at bounding box center [1413, 186] width 33 height 33
type input "**********"
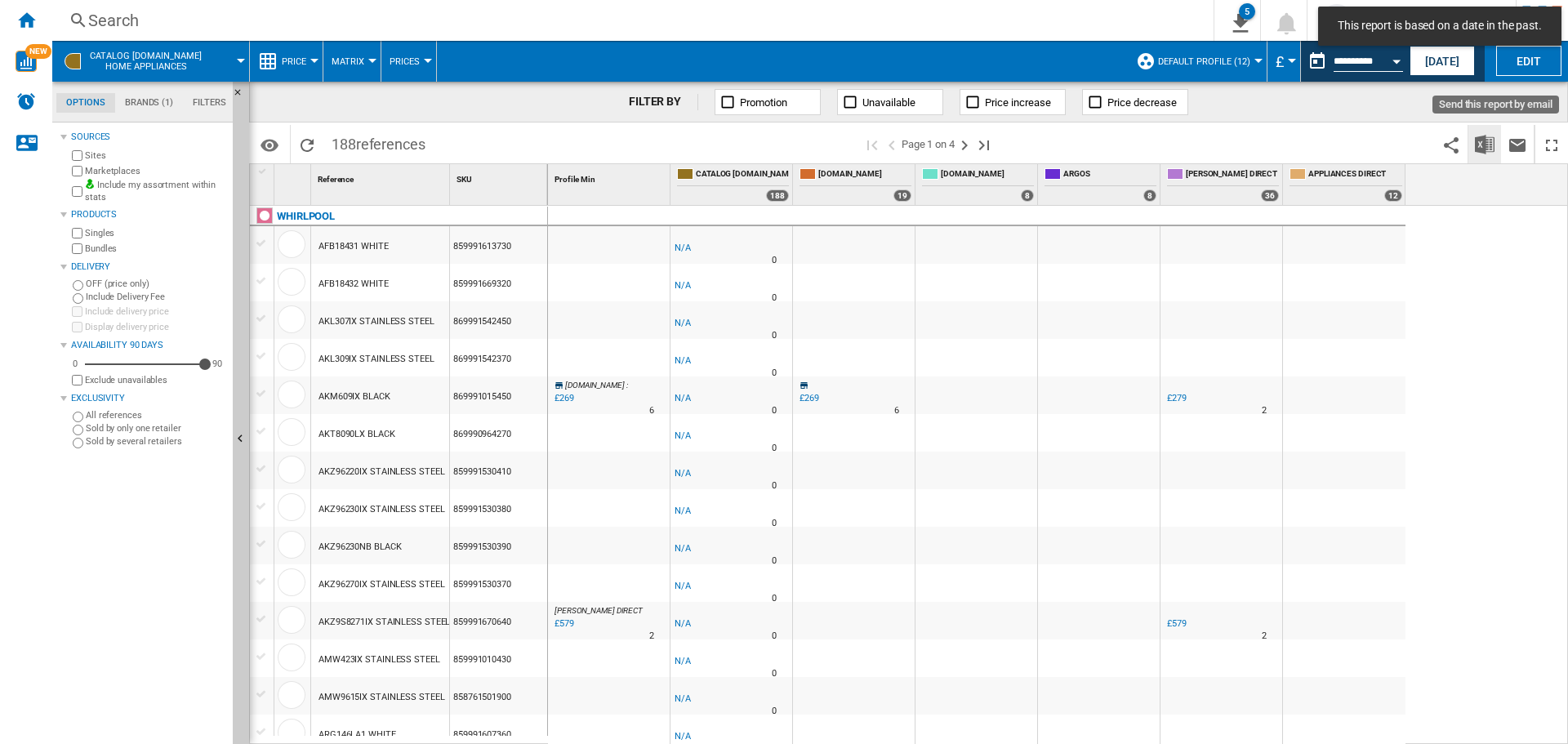
click at [1477, 148] on img "Download in Excel" at bounding box center [1485, 145] width 20 height 20
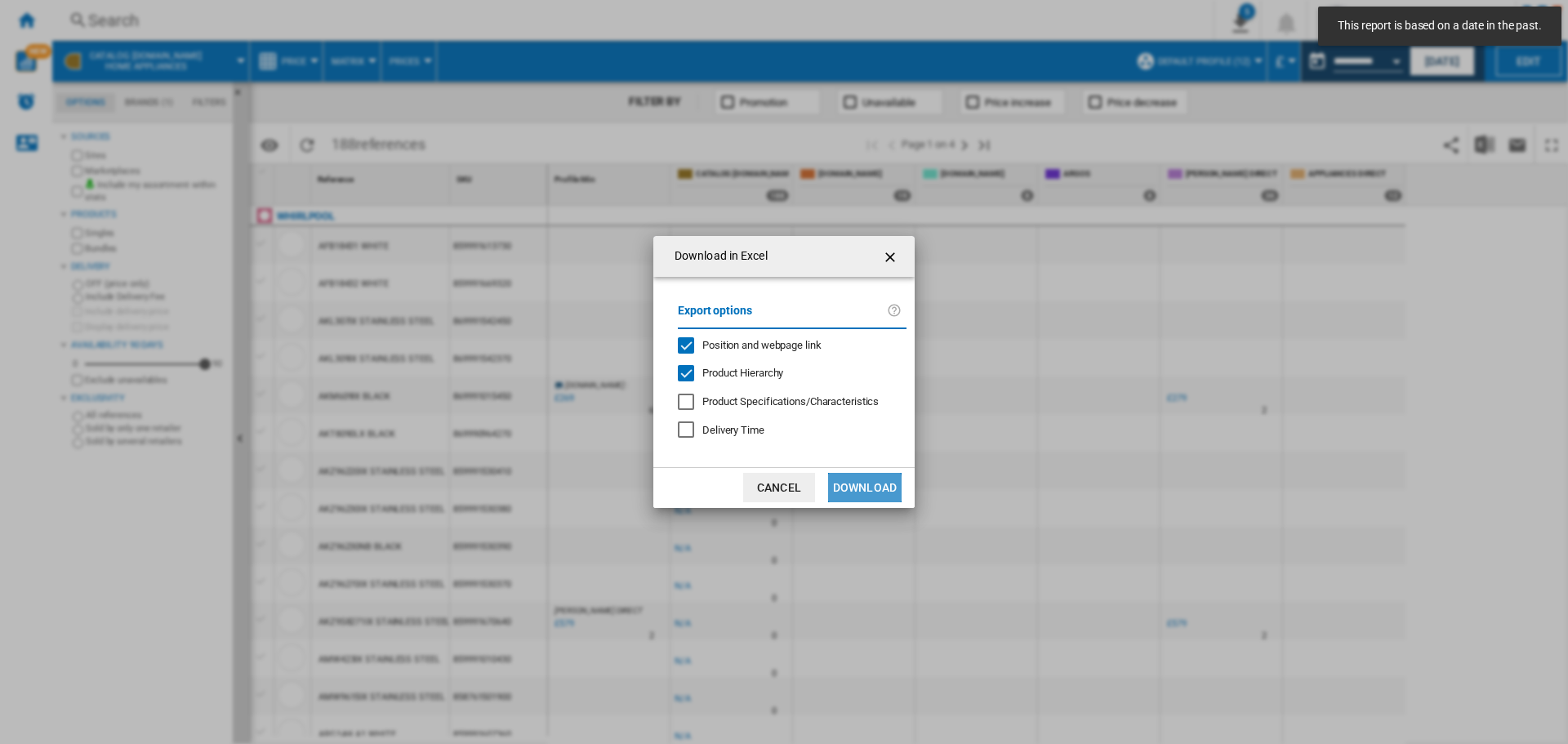
click at [853, 492] on button "Download" at bounding box center [864, 487] width 74 height 29
